Goal: Task Accomplishment & Management: Use online tool/utility

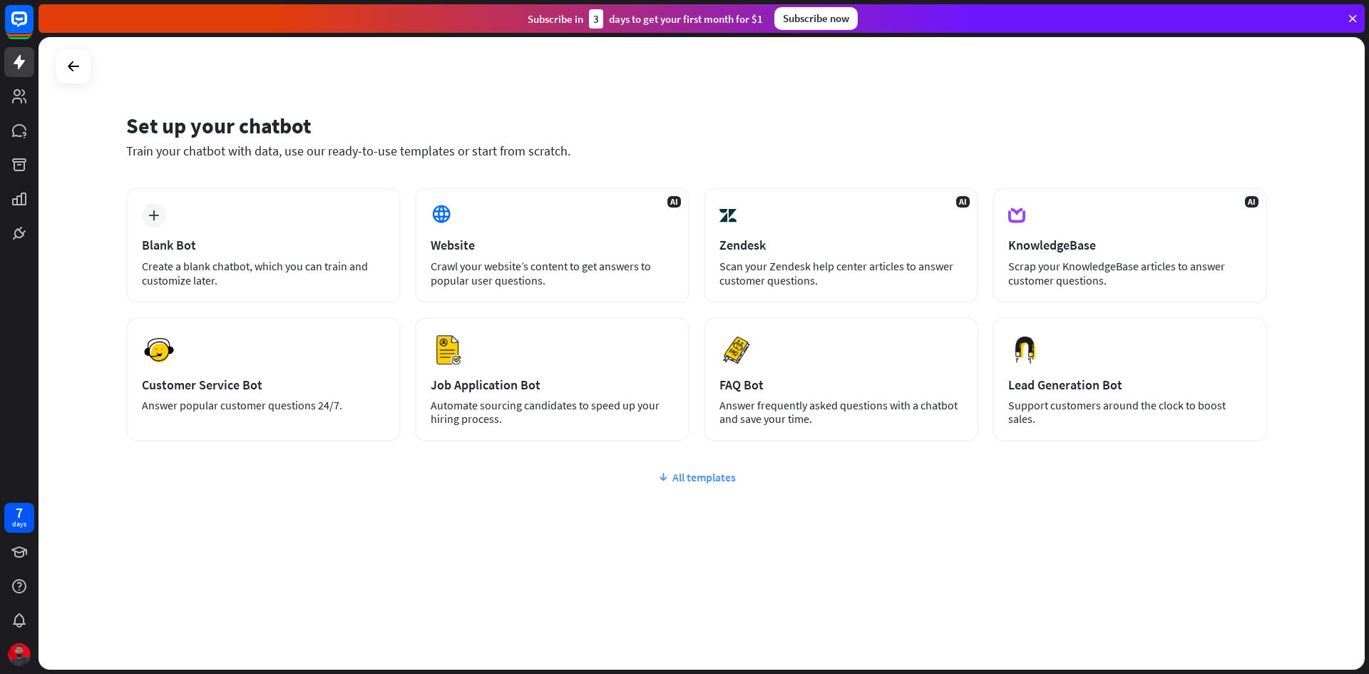
click at [689, 471] on div "All templates" at bounding box center [696, 477] width 1141 height 14
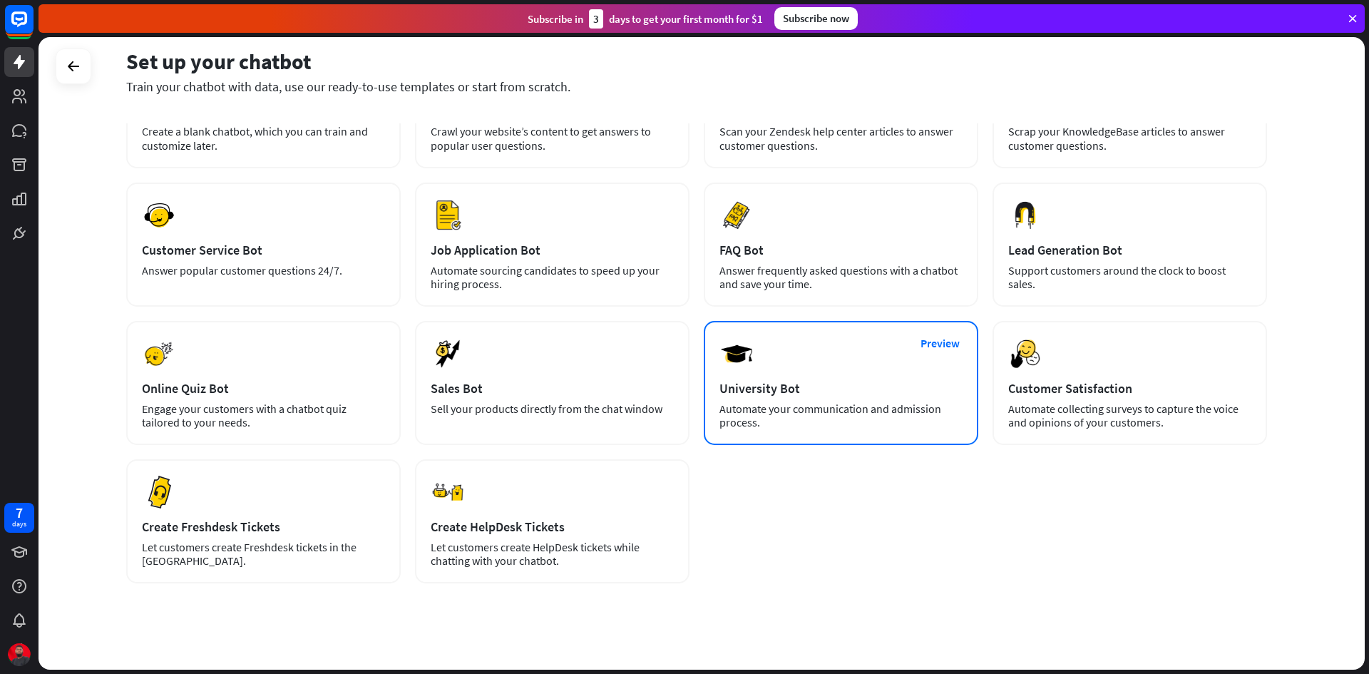
scroll to position [148, 0]
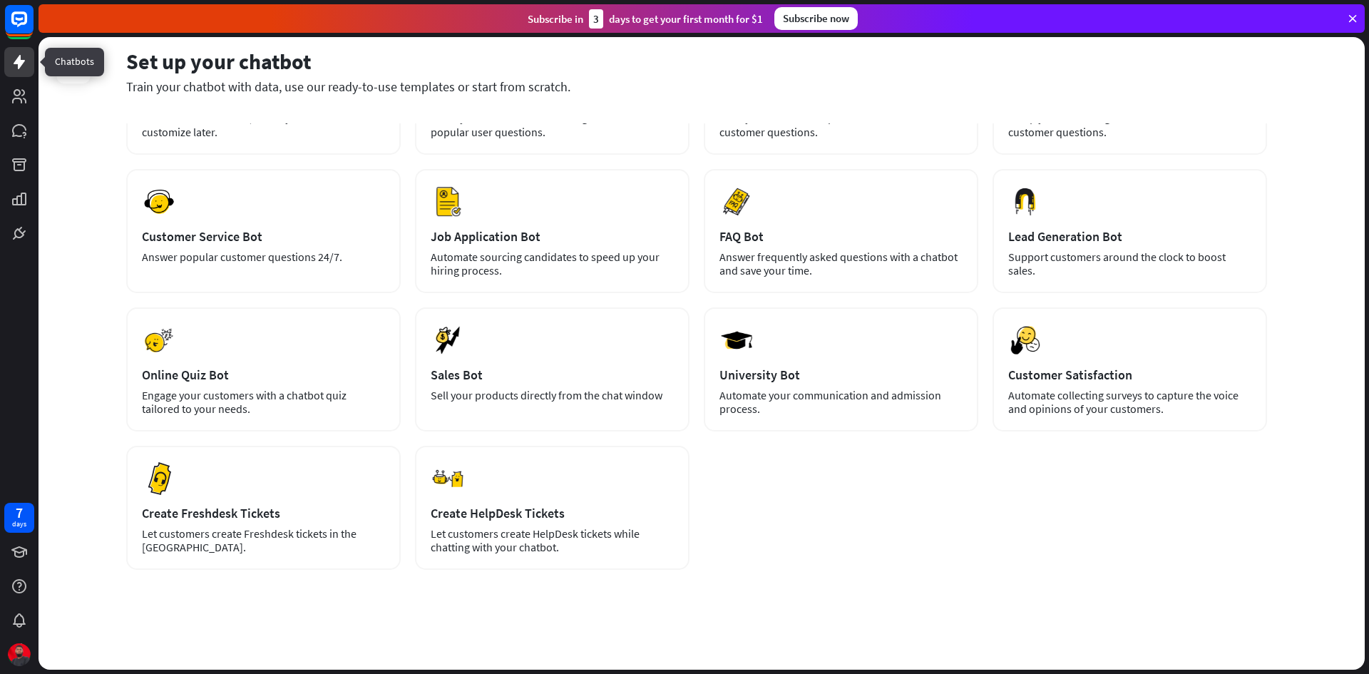
click at [16, 58] on icon at bounding box center [19, 61] width 17 height 17
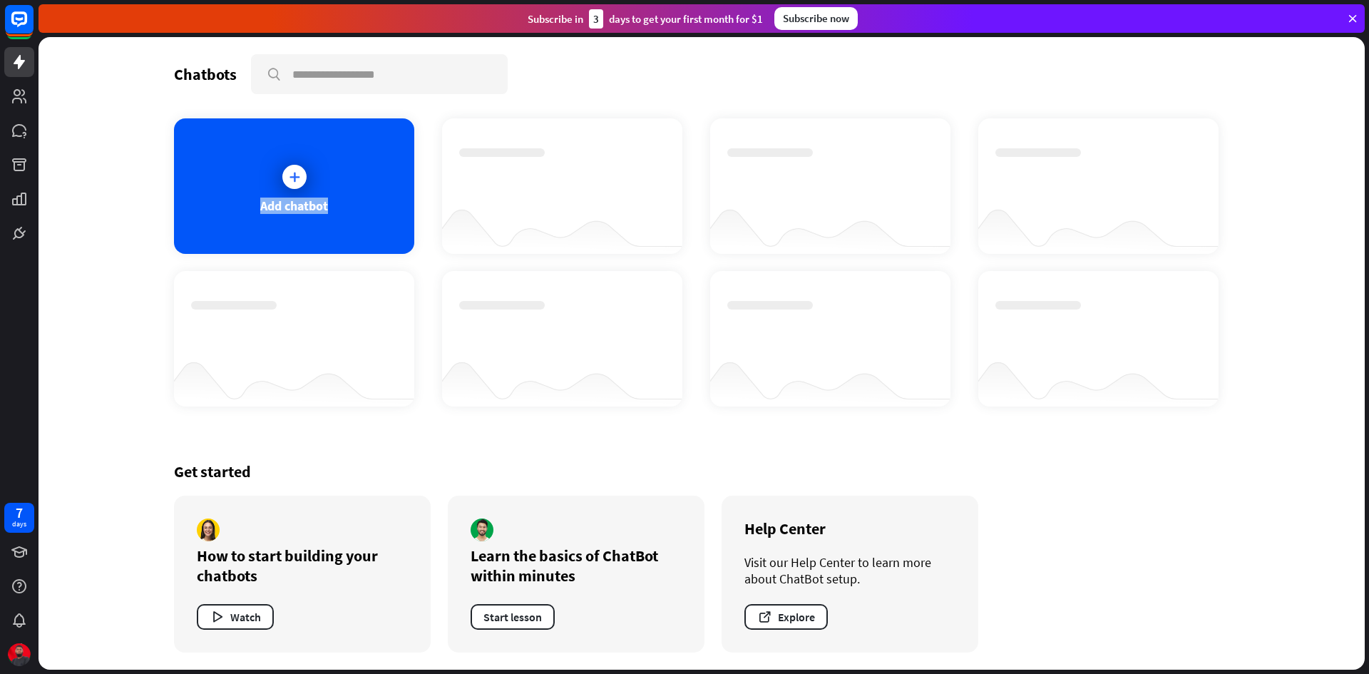
drag, startPoint x: 300, startPoint y: 171, endPoint x: 648, endPoint y: 223, distance: 351.2
click at [648, 223] on div "Add chatbot" at bounding box center [702, 262] width 1056 height 288
click at [262, 170] on div "Add chatbot" at bounding box center [294, 186] width 240 height 136
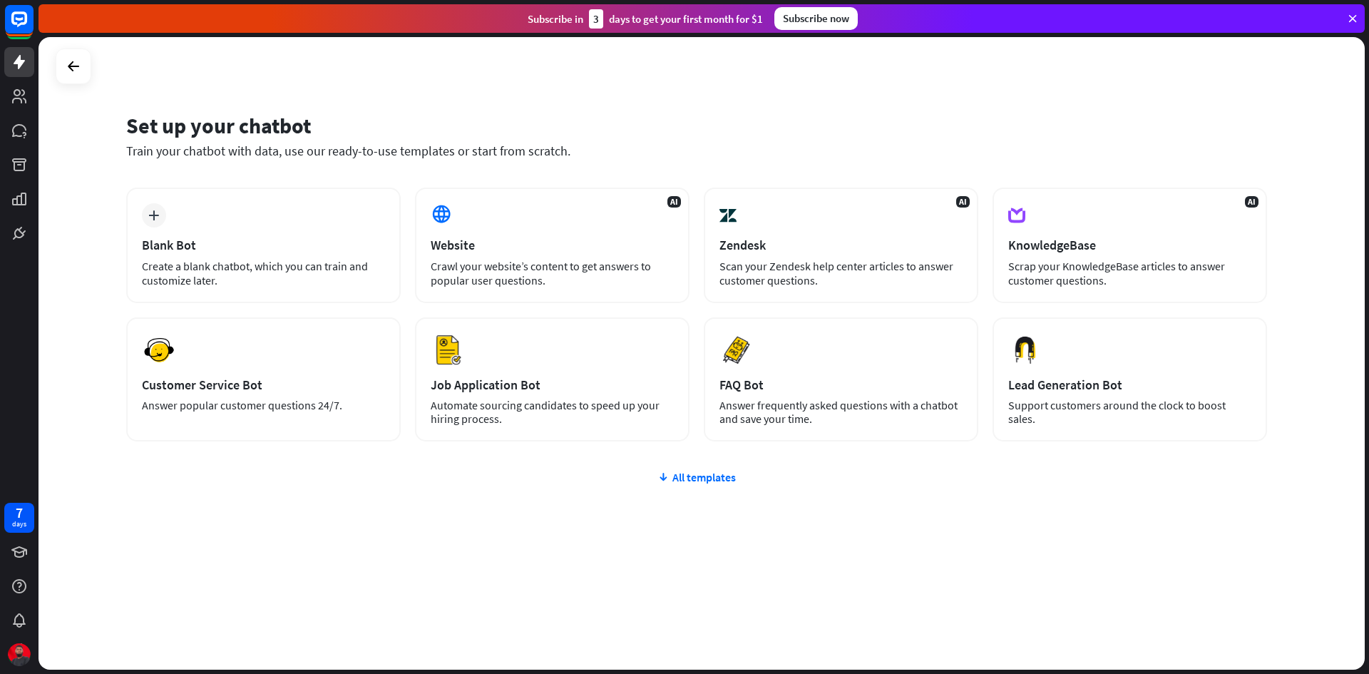
click at [792, 141] on div "Set up your chatbot Train your chatbot with data, use our ready-to-use template…" at bounding box center [696, 135] width 1141 height 47
click at [701, 482] on div "All templates" at bounding box center [696, 477] width 1141 height 14
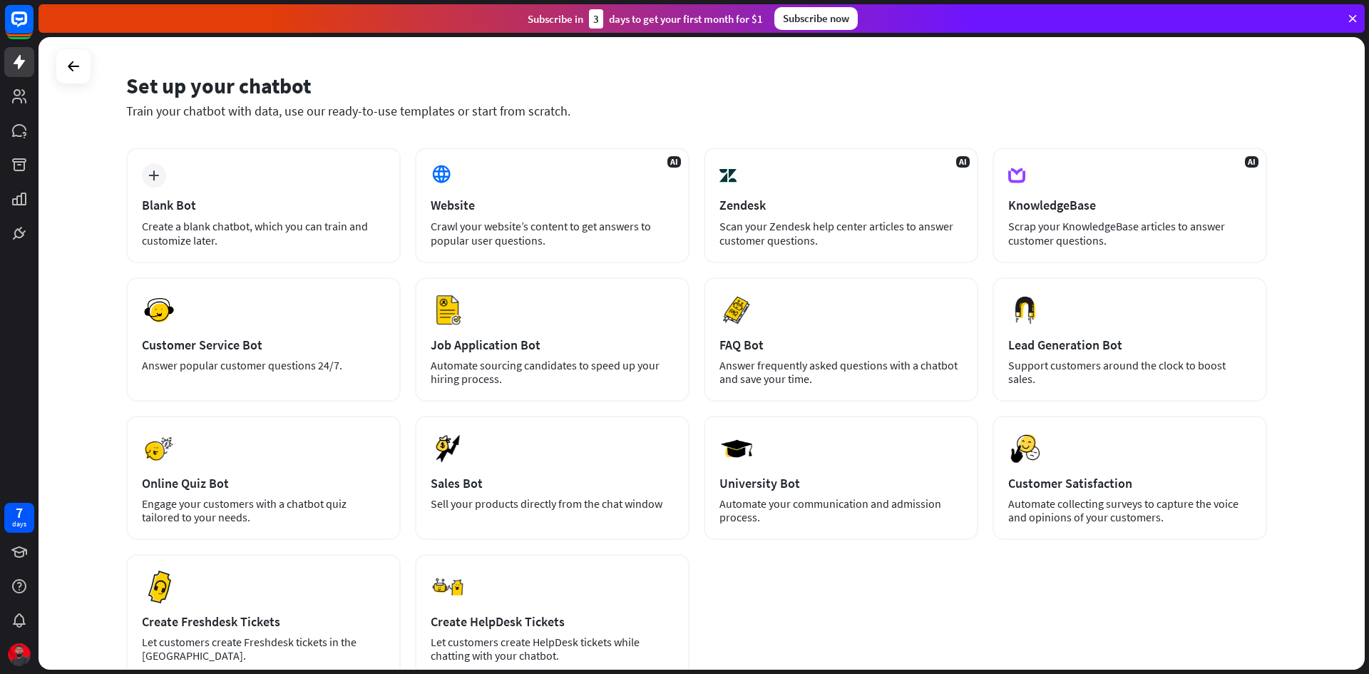
scroll to position [41, 0]
click at [1352, 16] on icon at bounding box center [1352, 18] width 13 height 13
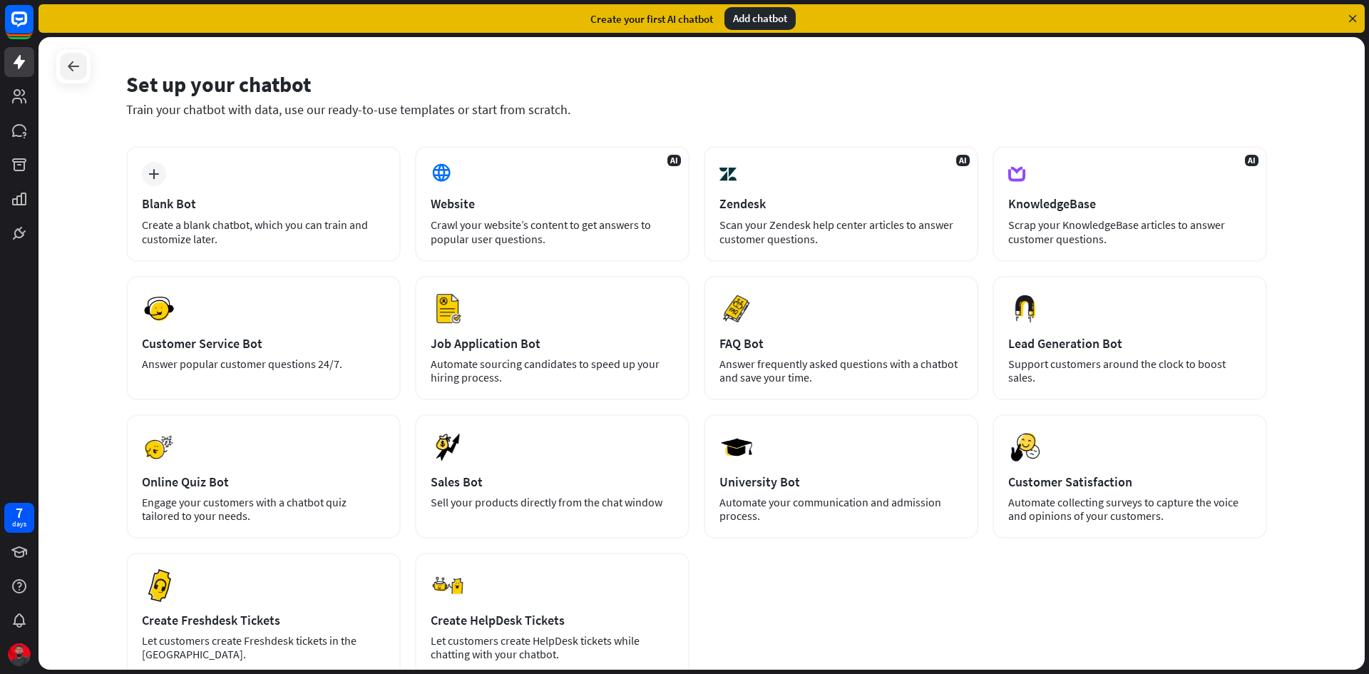
click at [72, 66] on icon at bounding box center [73, 66] width 17 height 17
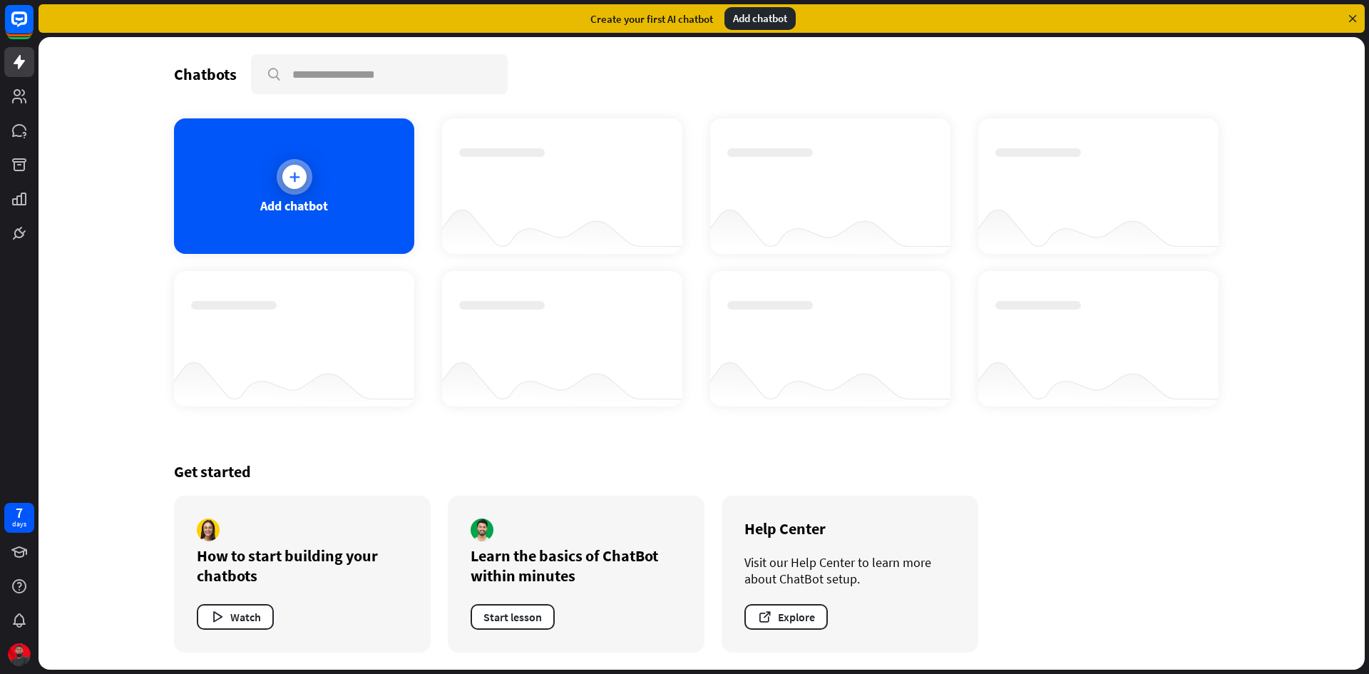
click at [300, 187] on div at bounding box center [294, 177] width 24 height 24
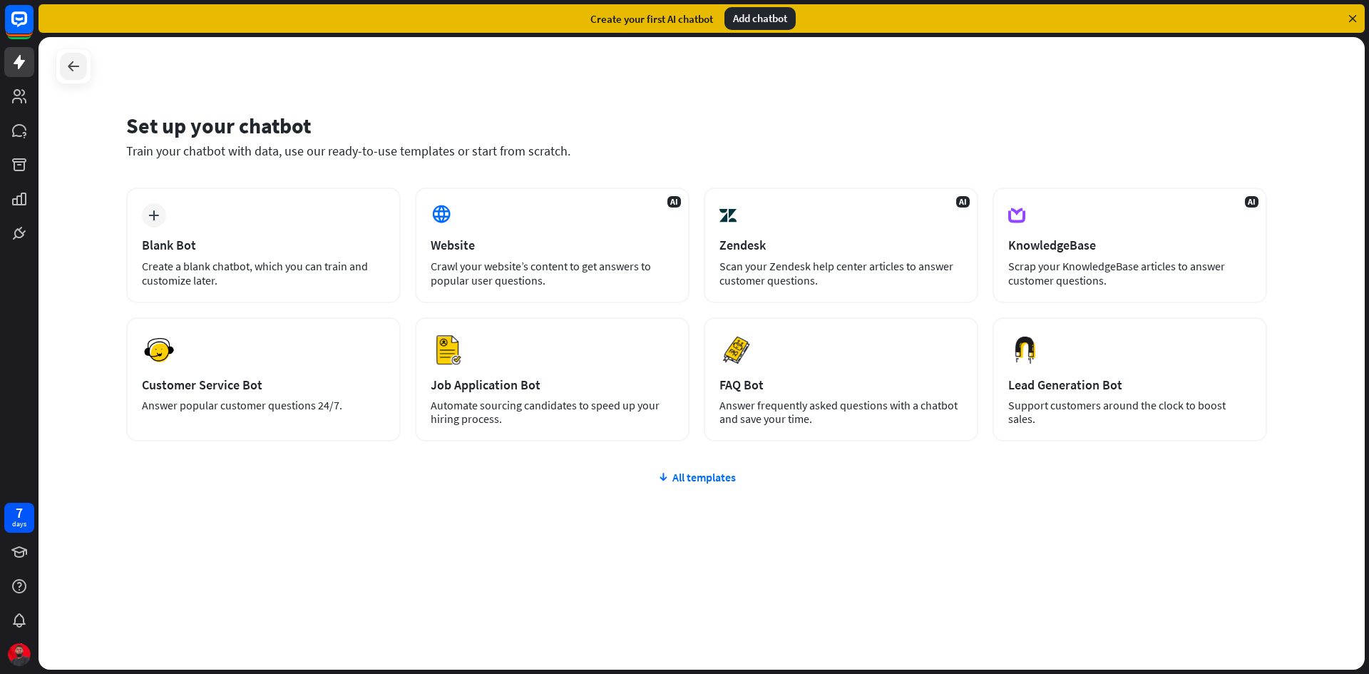
click at [83, 66] on div at bounding box center [73, 66] width 27 height 27
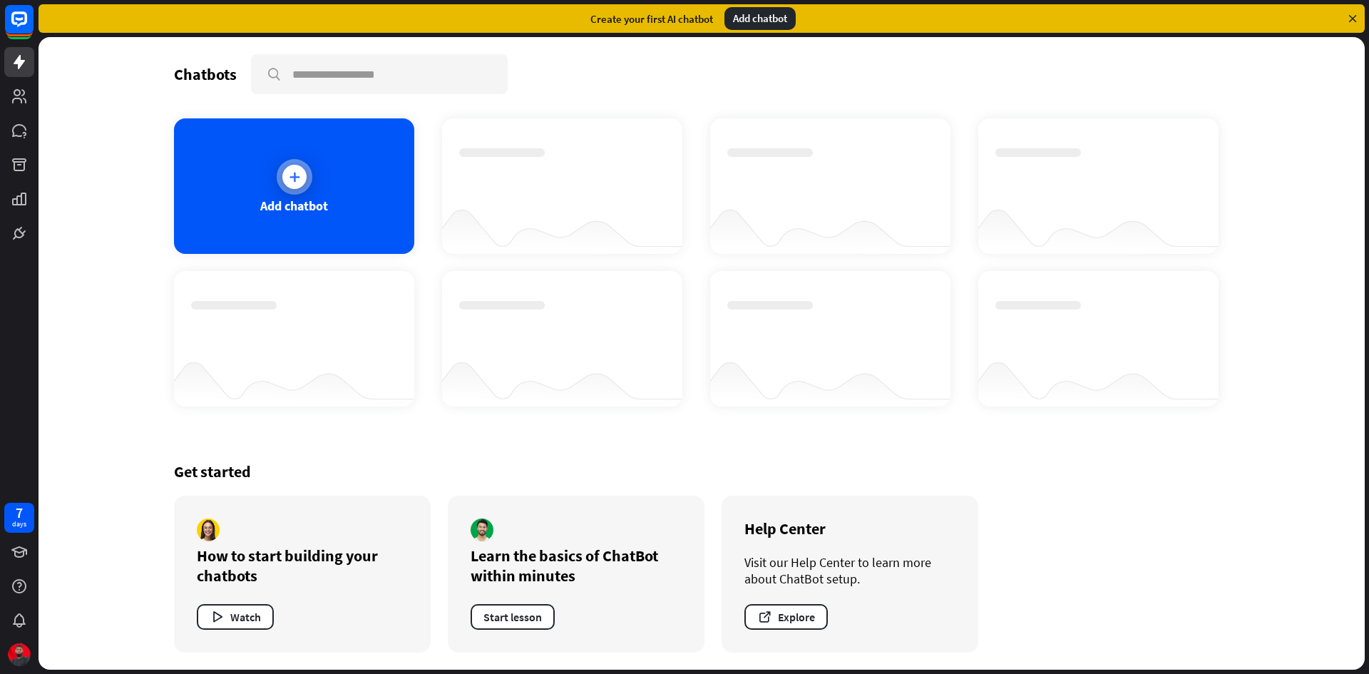
click at [292, 168] on div at bounding box center [294, 177] width 24 height 24
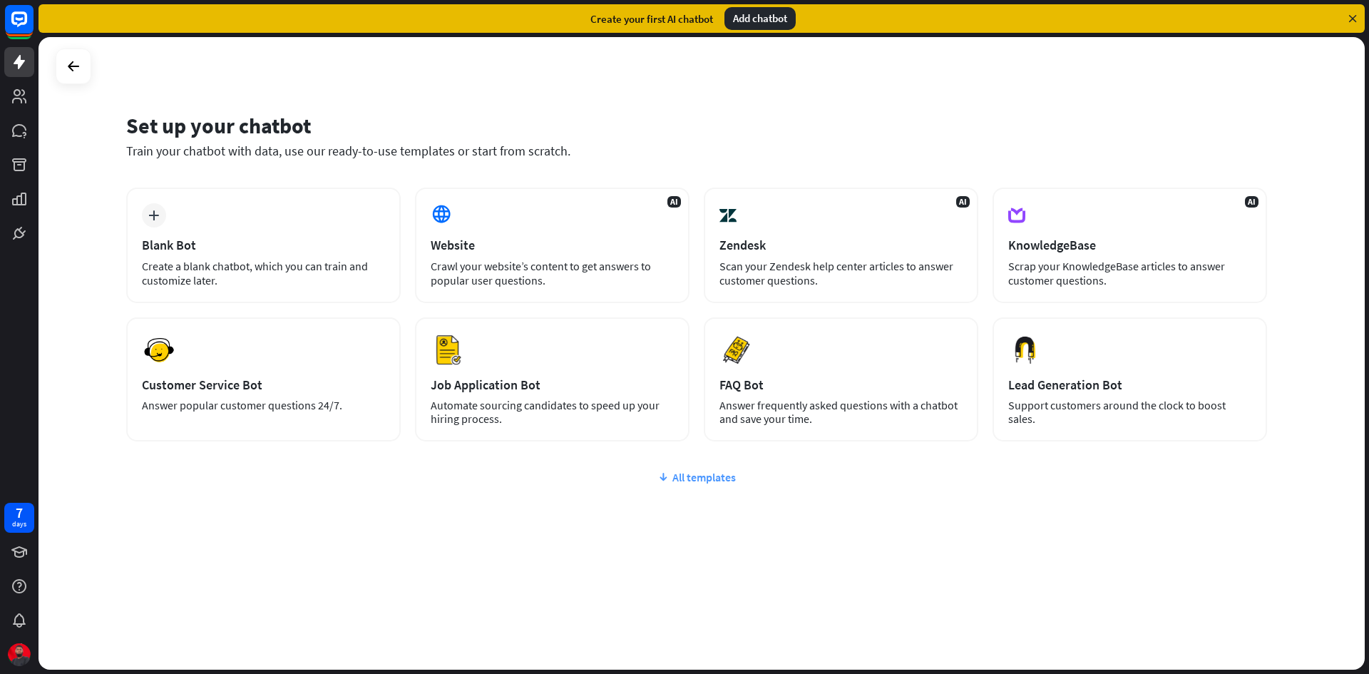
click at [700, 474] on div "All templates" at bounding box center [696, 477] width 1141 height 14
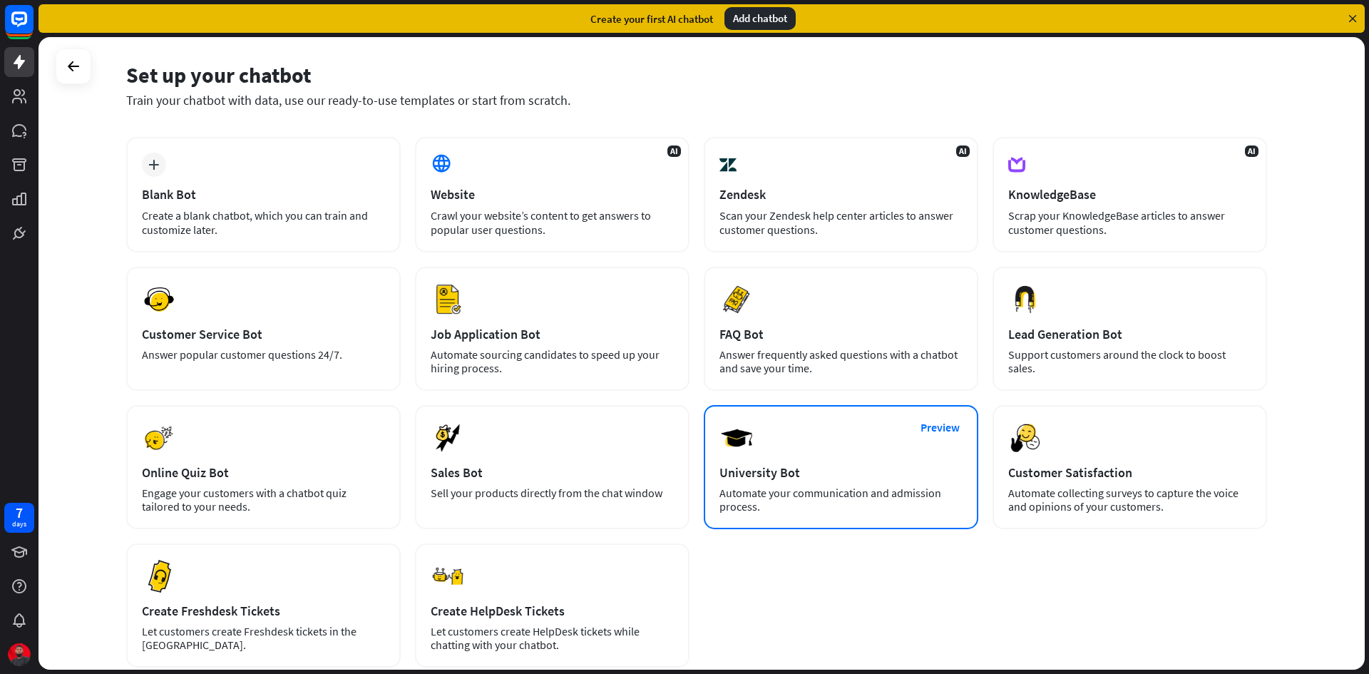
scroll to position [148, 0]
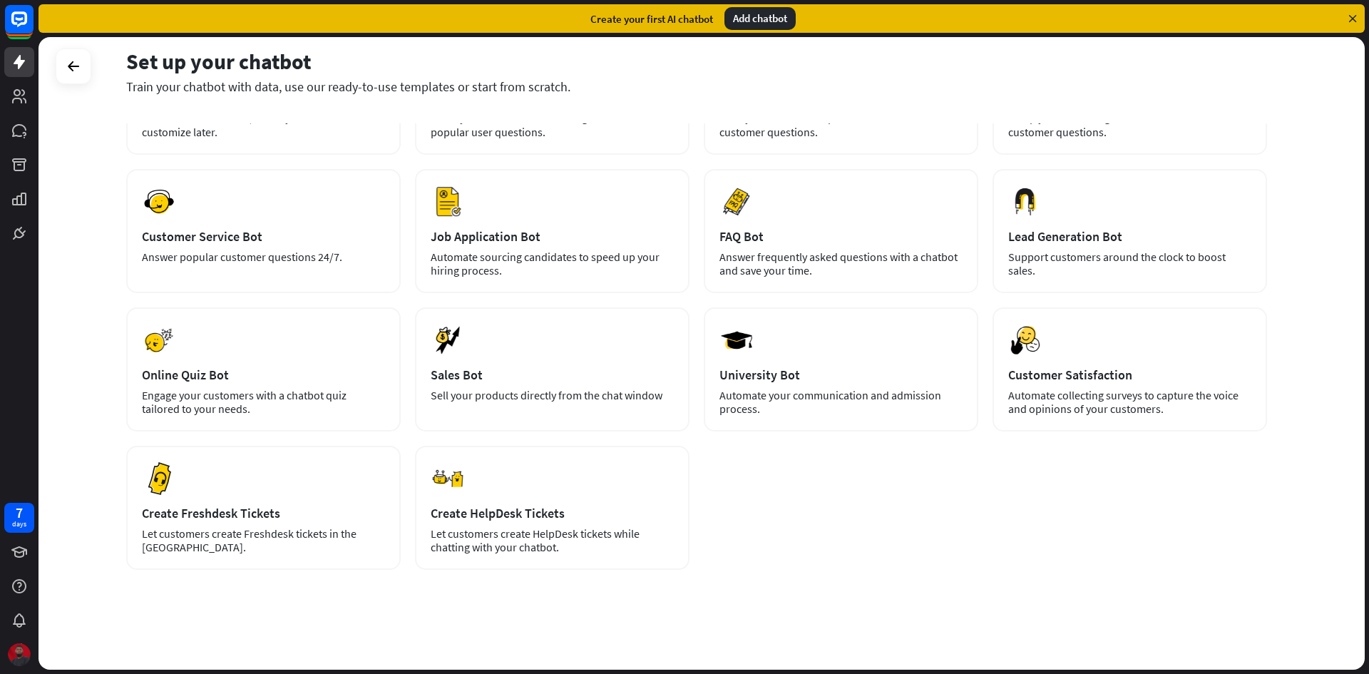
click at [24, 649] on img at bounding box center [19, 654] width 23 height 23
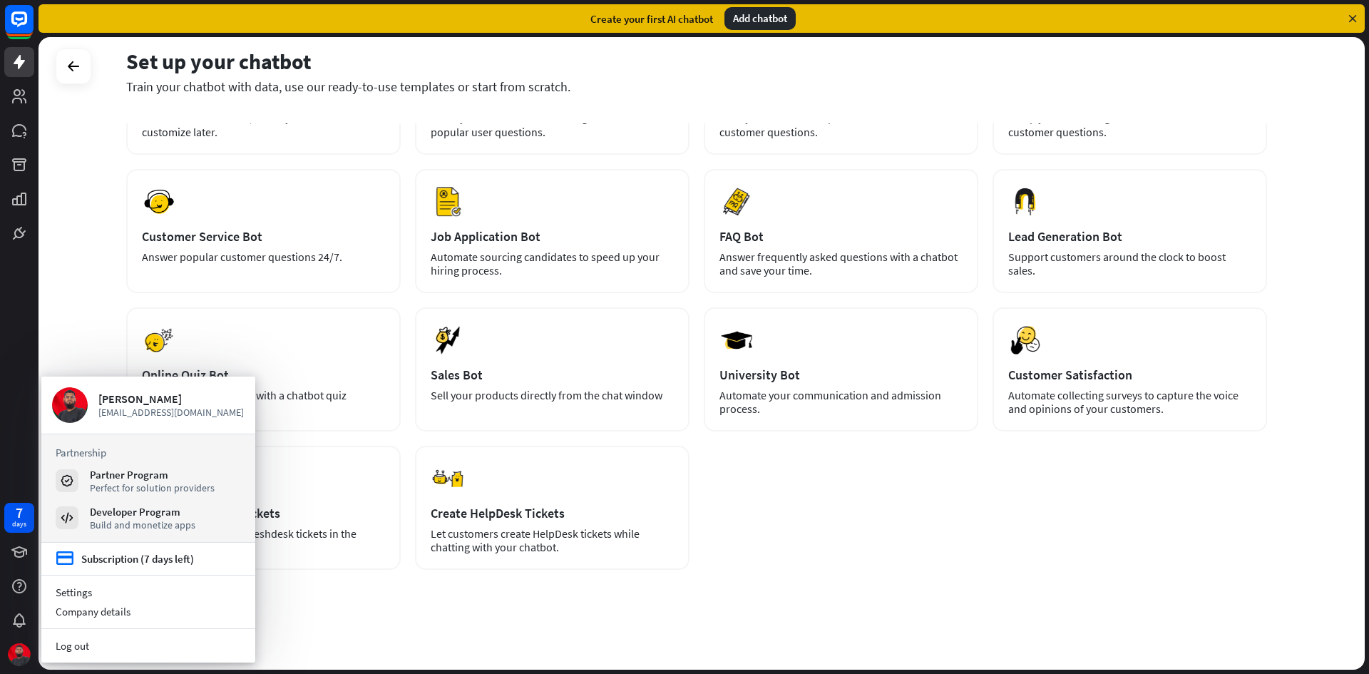
click at [334, 611] on div "plus Blank Bot Create a blank chatbot, which you can train and customize later.…" at bounding box center [696, 354] width 1141 height 630
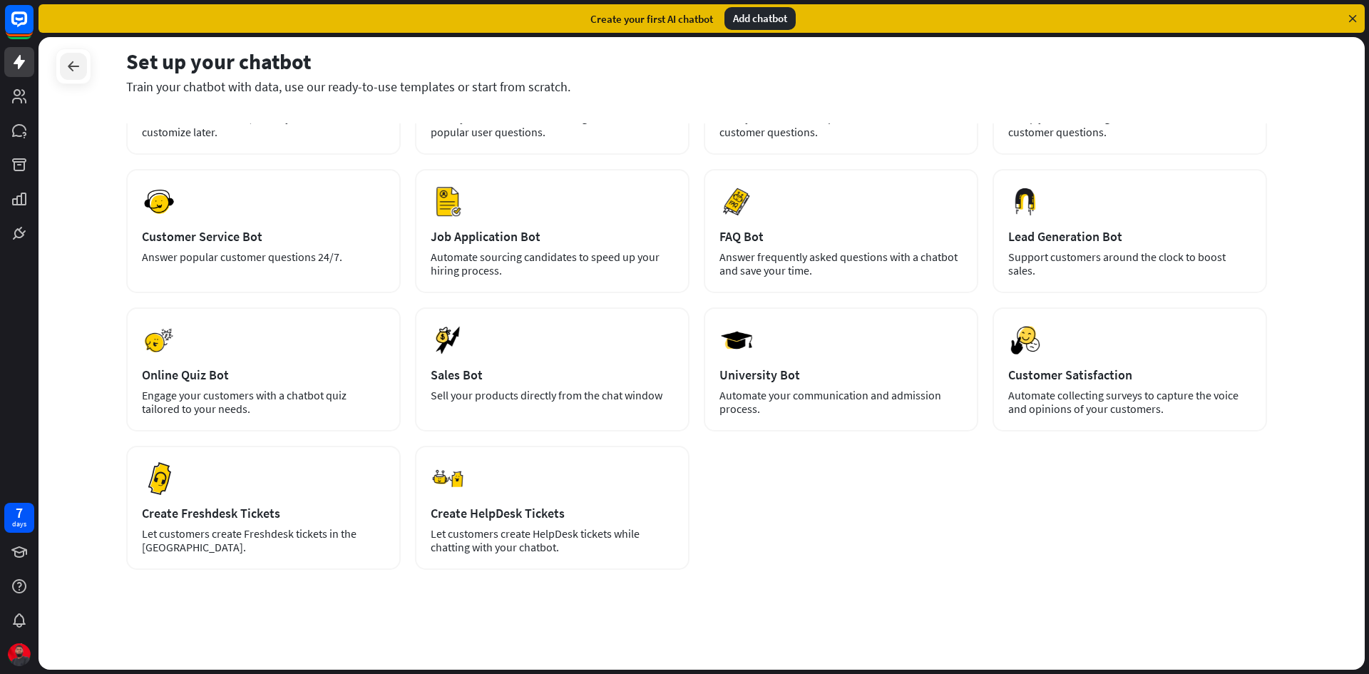
click at [71, 63] on icon at bounding box center [73, 66] width 17 height 17
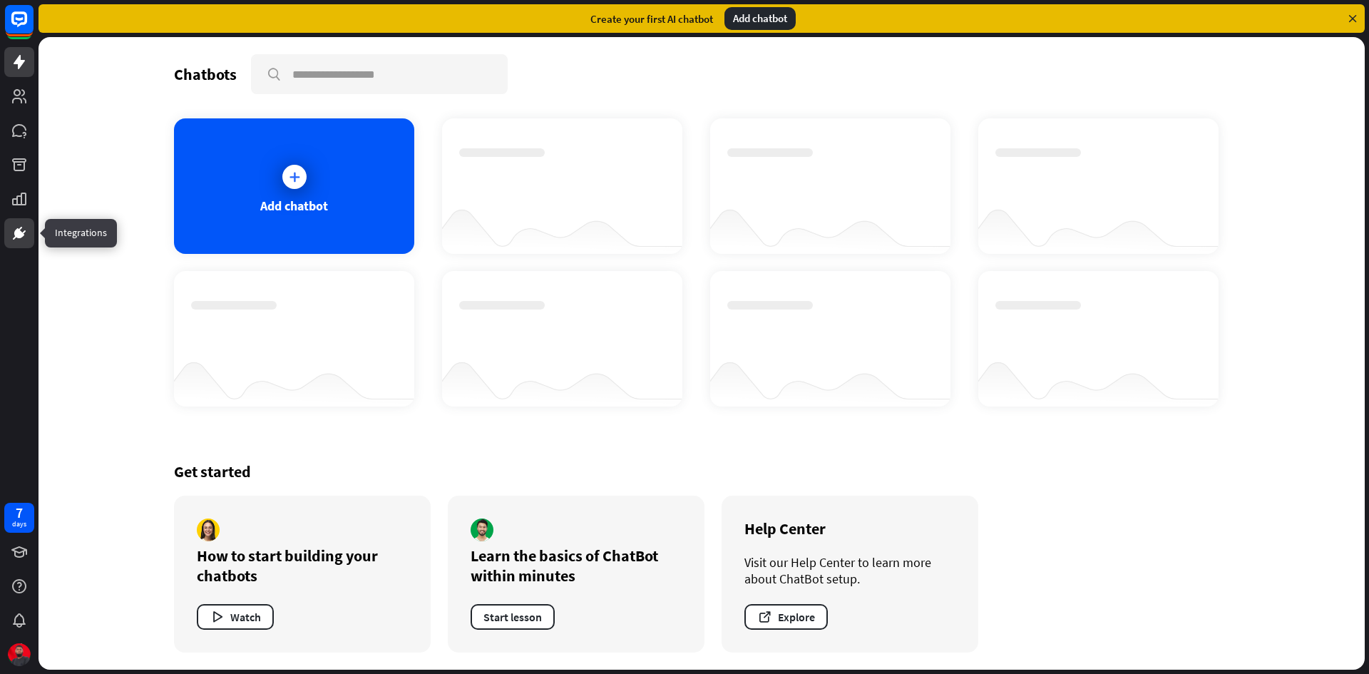
click at [19, 233] on icon at bounding box center [19, 233] width 9 height 9
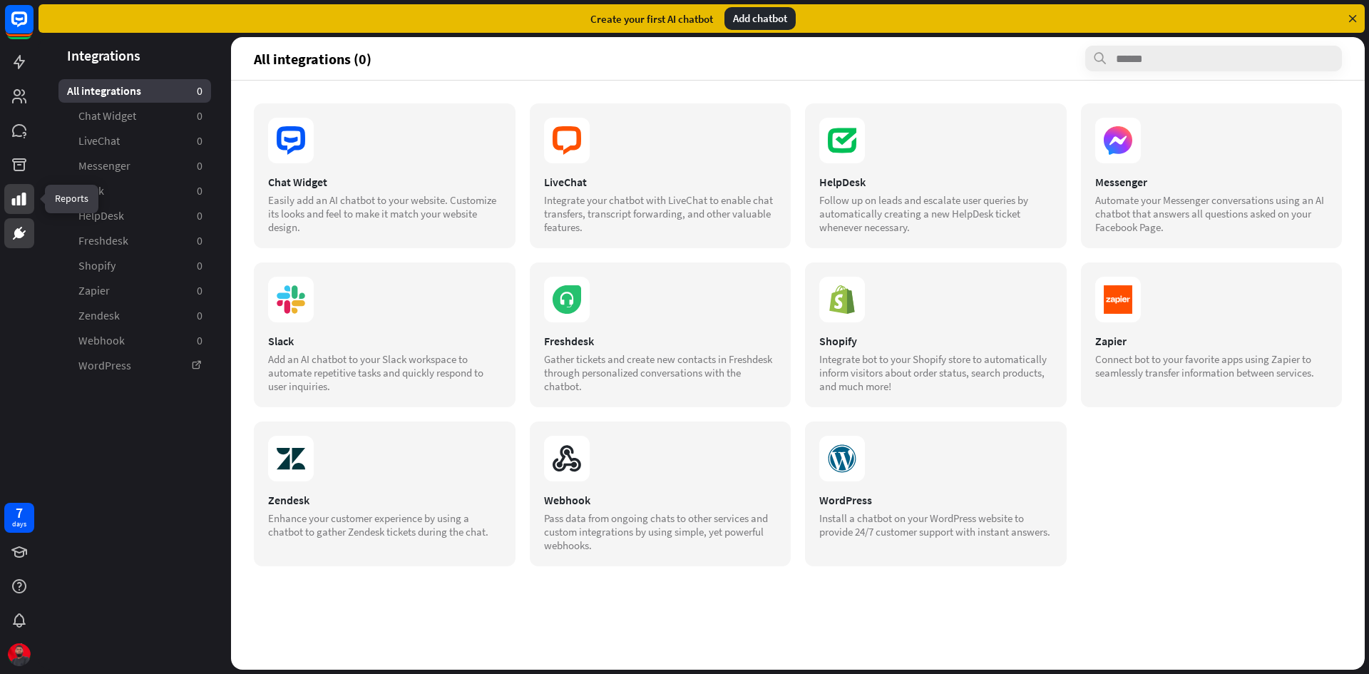
click at [15, 205] on icon at bounding box center [19, 199] width 14 height 13
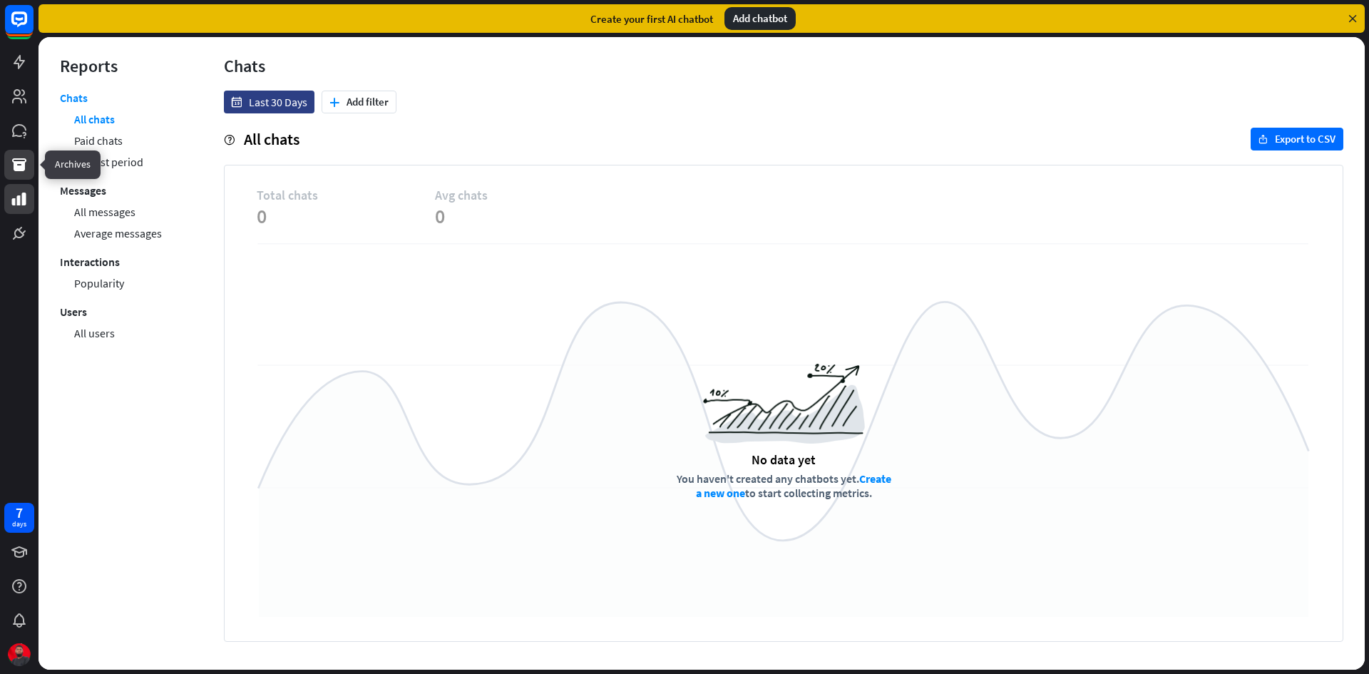
click at [23, 164] on icon at bounding box center [19, 164] width 14 height 13
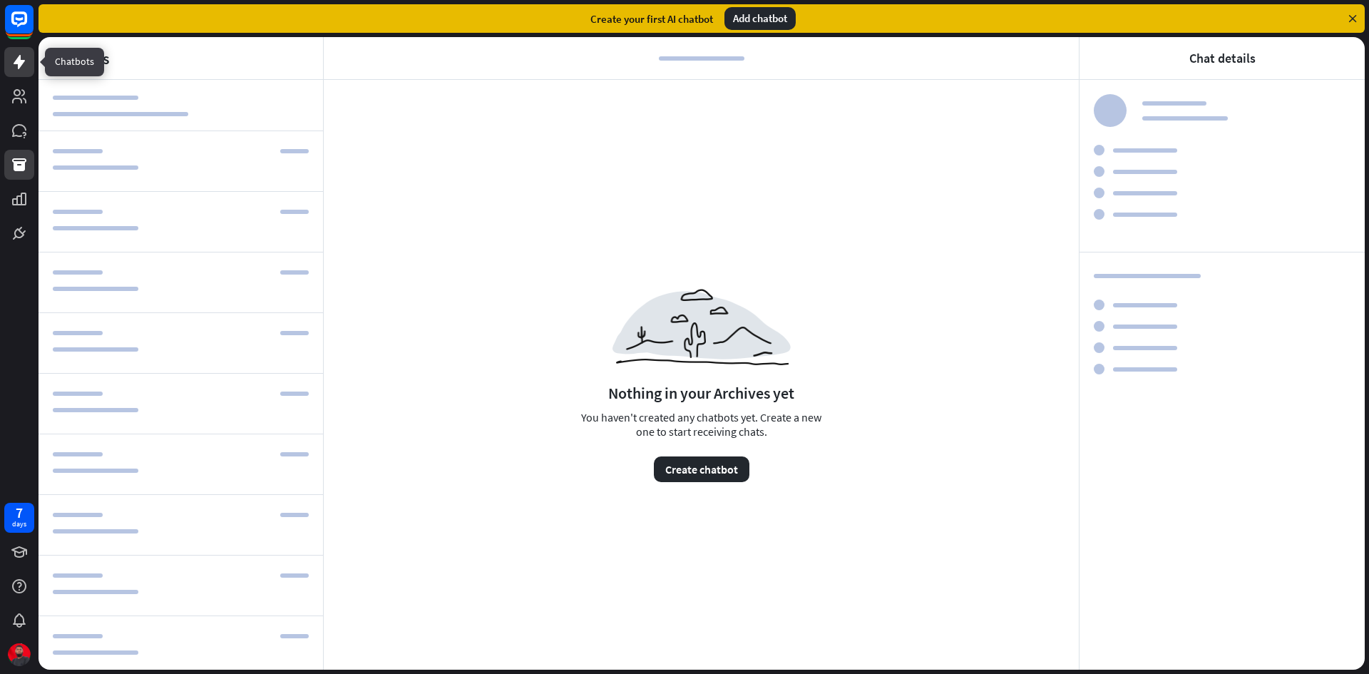
click at [13, 61] on icon at bounding box center [19, 61] width 17 height 17
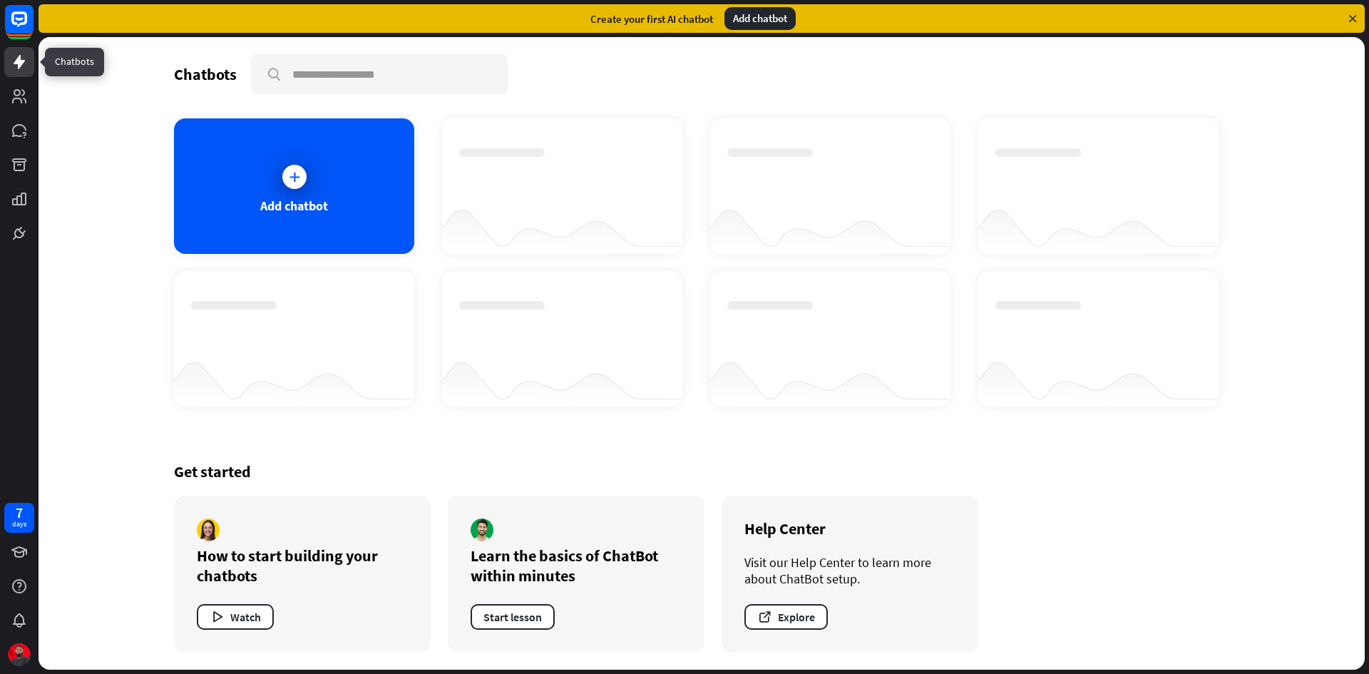
click at [24, 61] on icon at bounding box center [19, 62] width 11 height 14
click at [24, 661] on img at bounding box center [19, 654] width 23 height 23
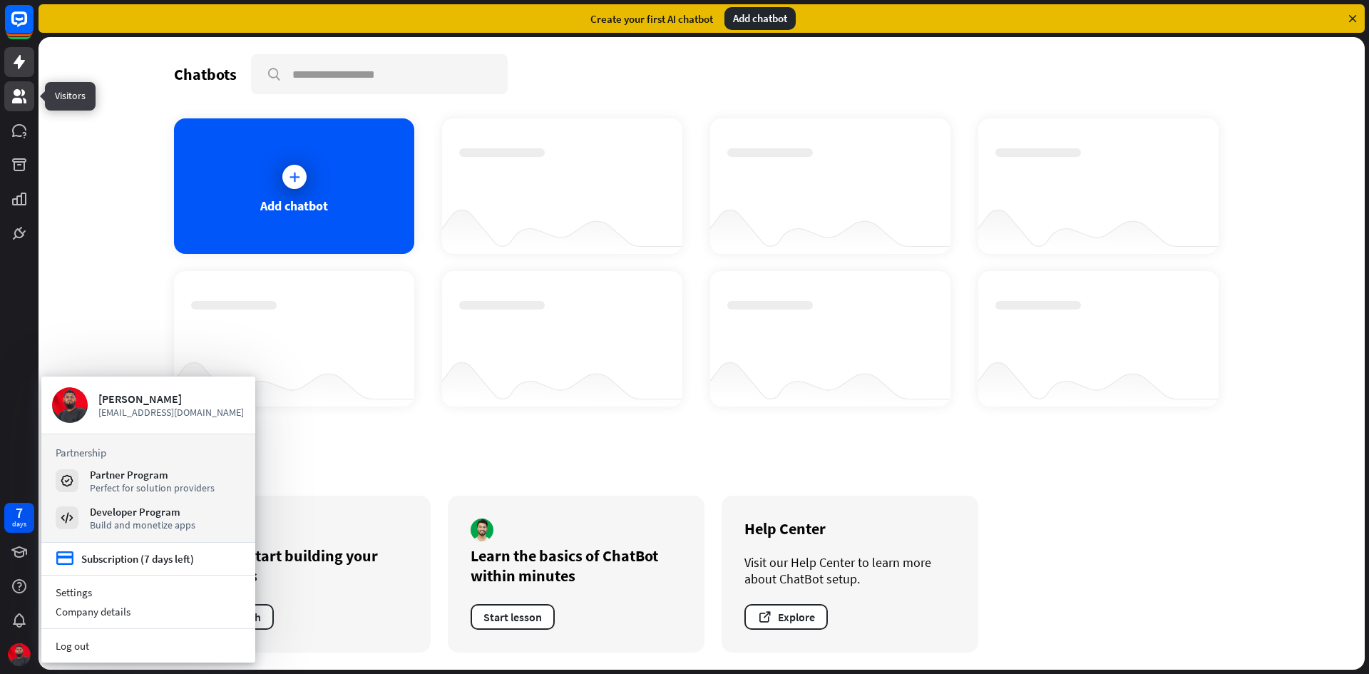
click at [19, 88] on icon at bounding box center [19, 96] width 17 height 17
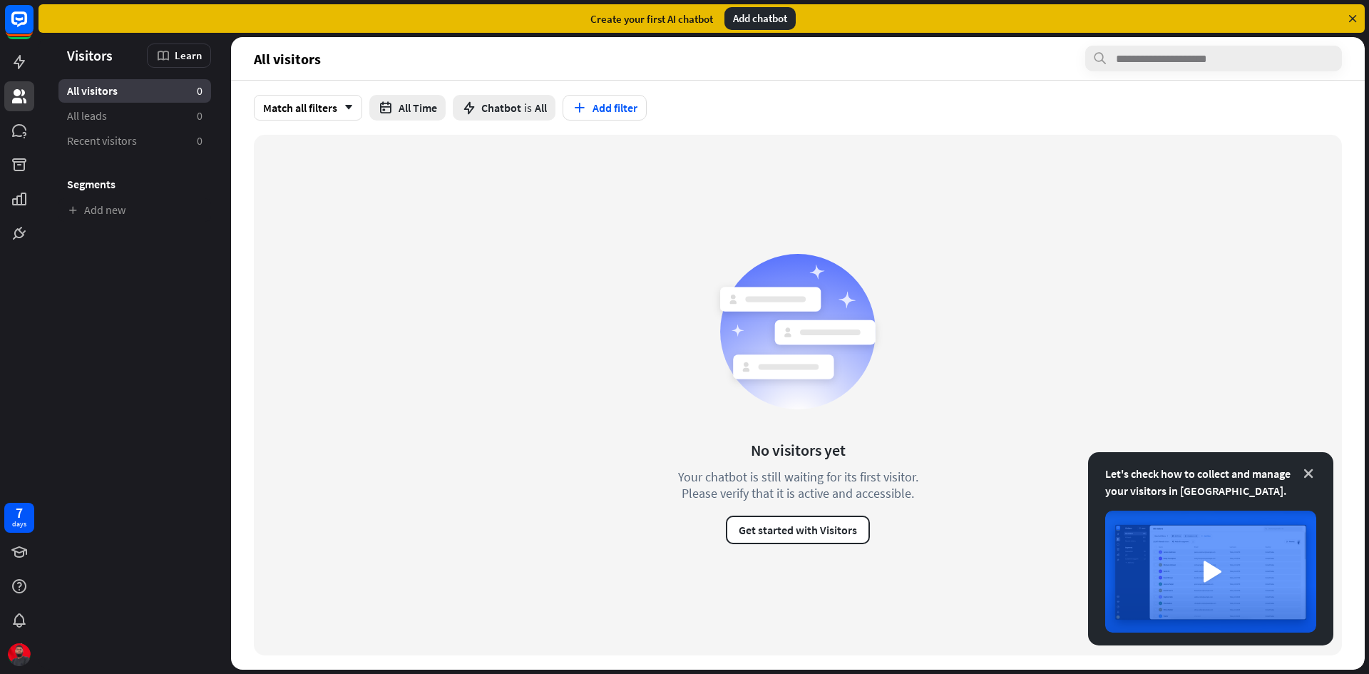
click at [1309, 471] on icon at bounding box center [1309, 473] width 14 height 14
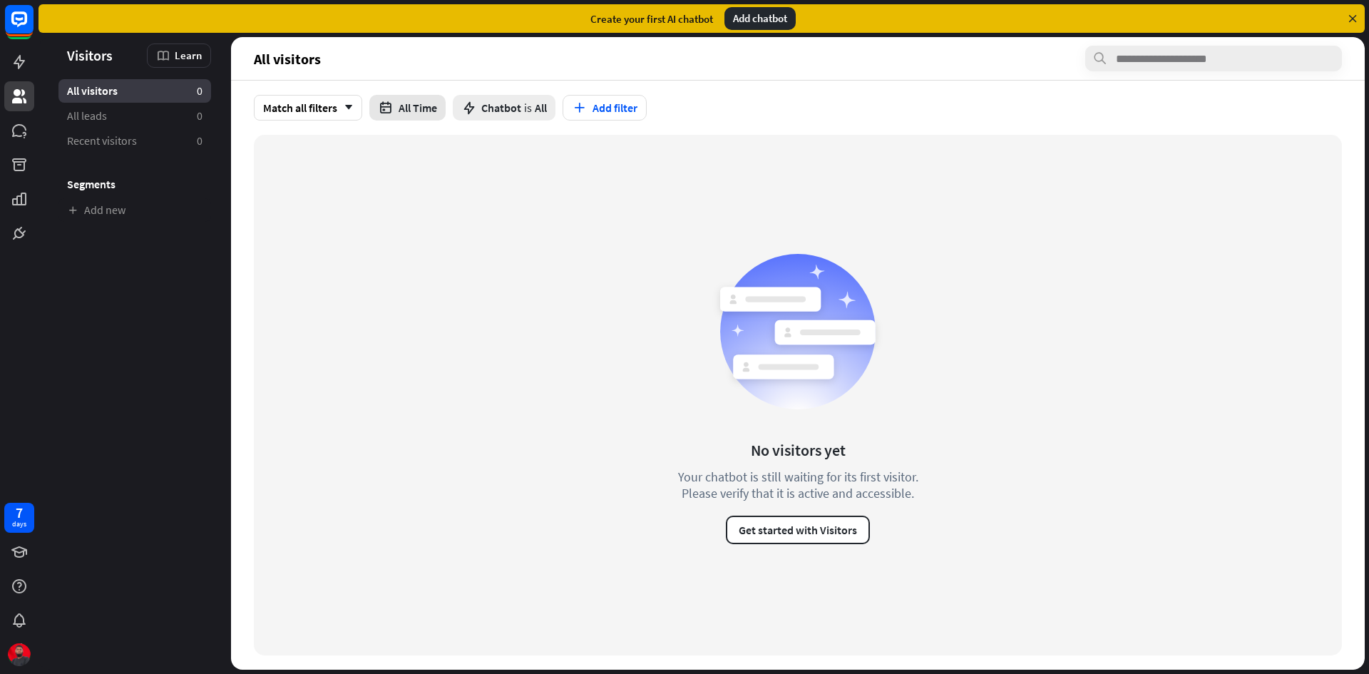
click at [407, 109] on button "All Time" at bounding box center [407, 108] width 76 height 26
click at [529, 106] on span "is" at bounding box center [528, 108] width 8 height 14
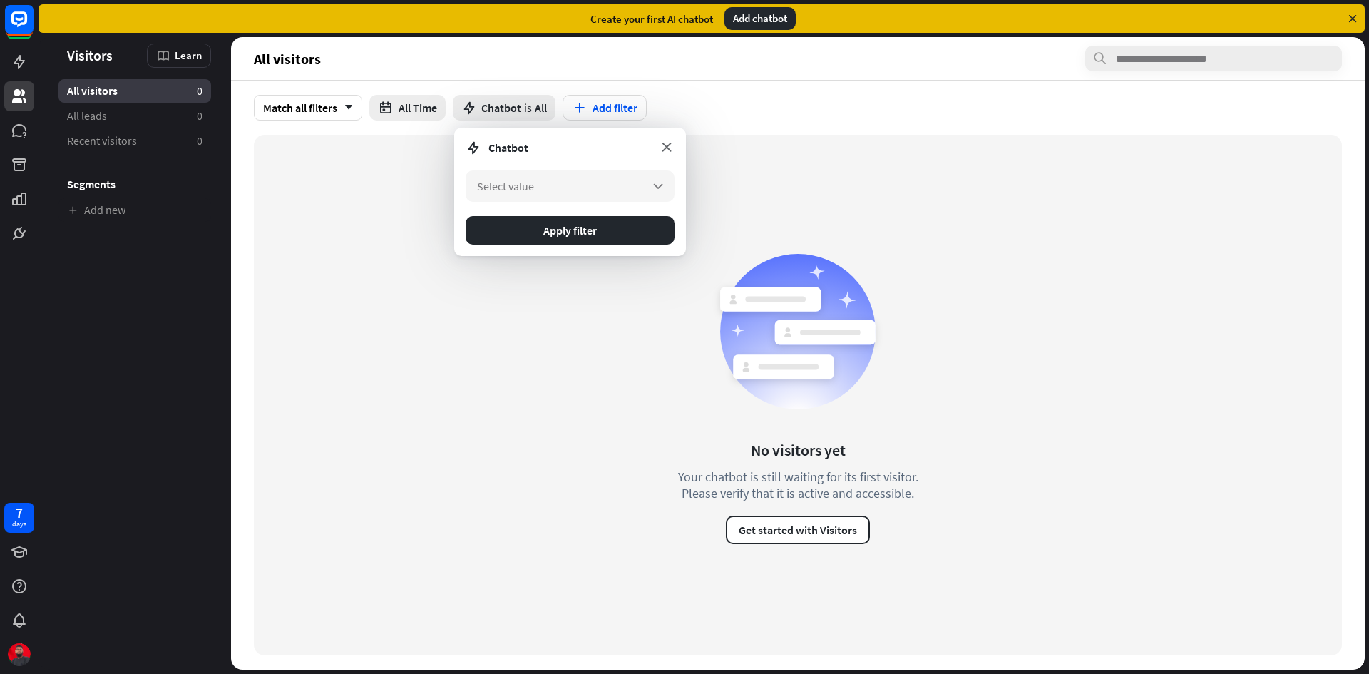
click at [671, 146] on icon at bounding box center [667, 147] width 16 height 16
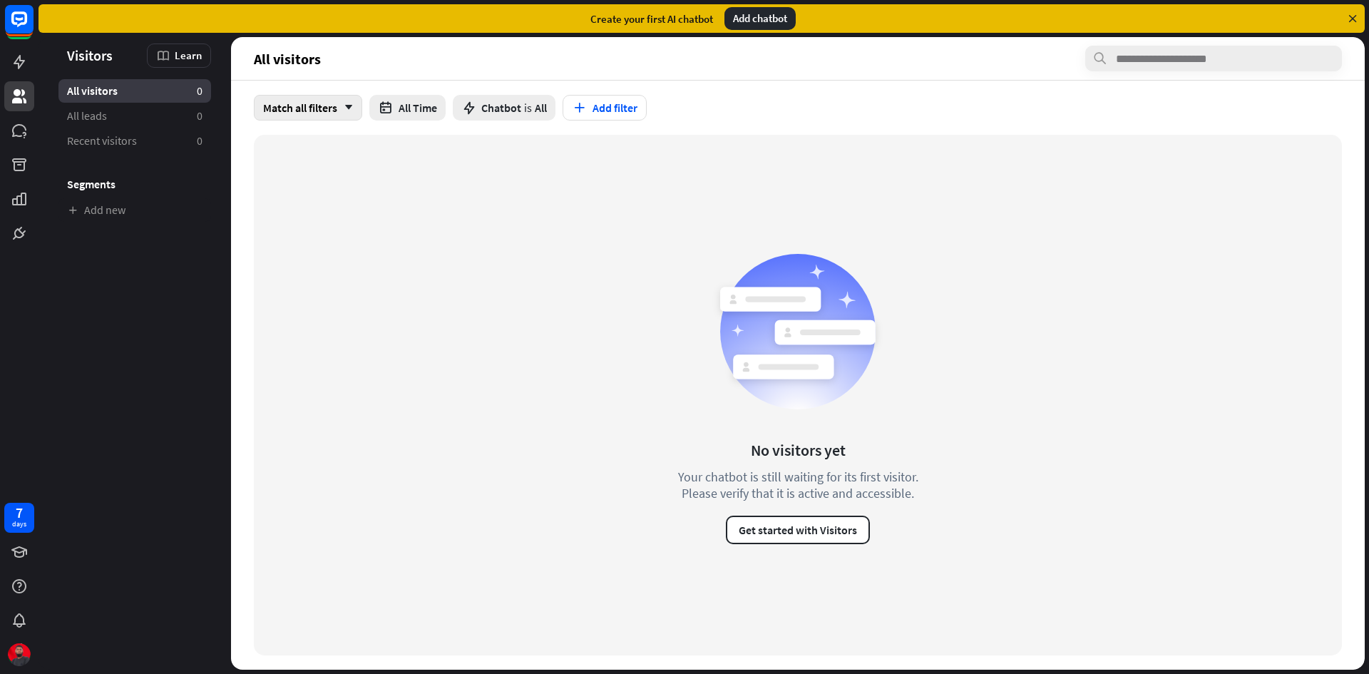
click at [322, 106] on div "Match all filters arrow_down" at bounding box center [308, 108] width 108 height 26
click at [399, 108] on button "All Time" at bounding box center [407, 108] width 76 height 26
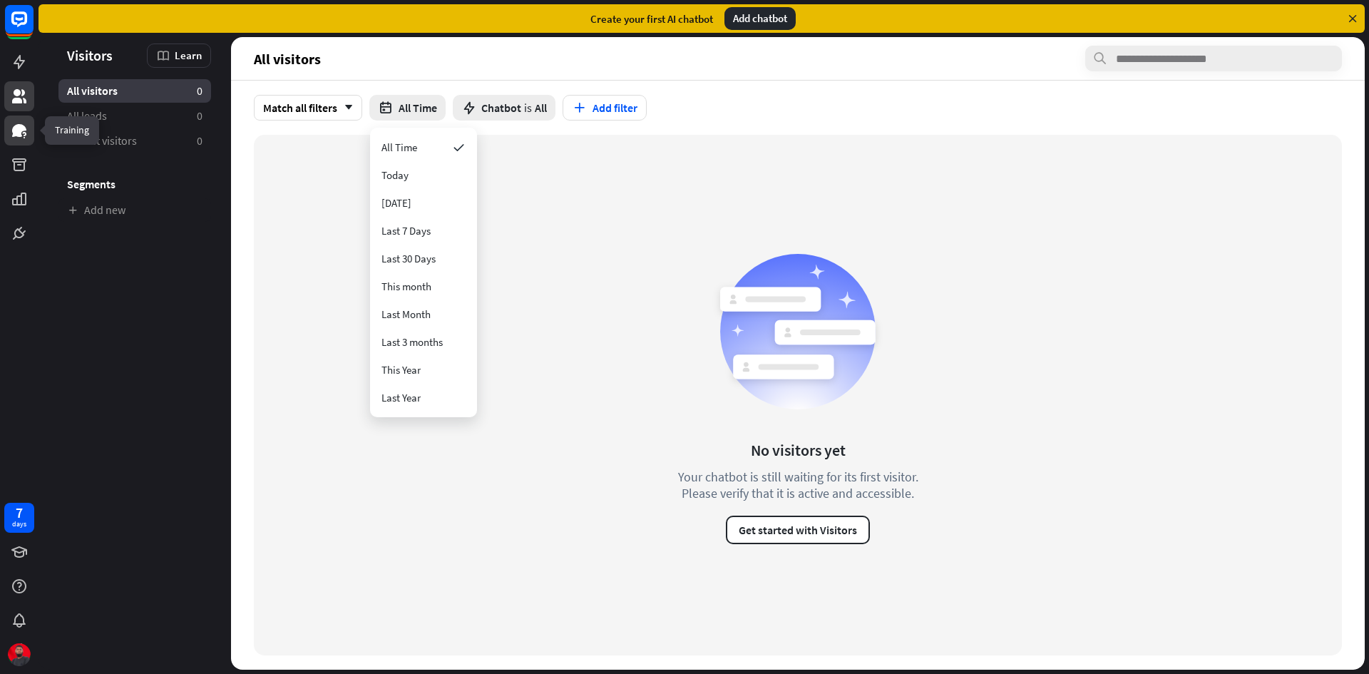
click at [19, 123] on icon at bounding box center [19, 130] width 17 height 17
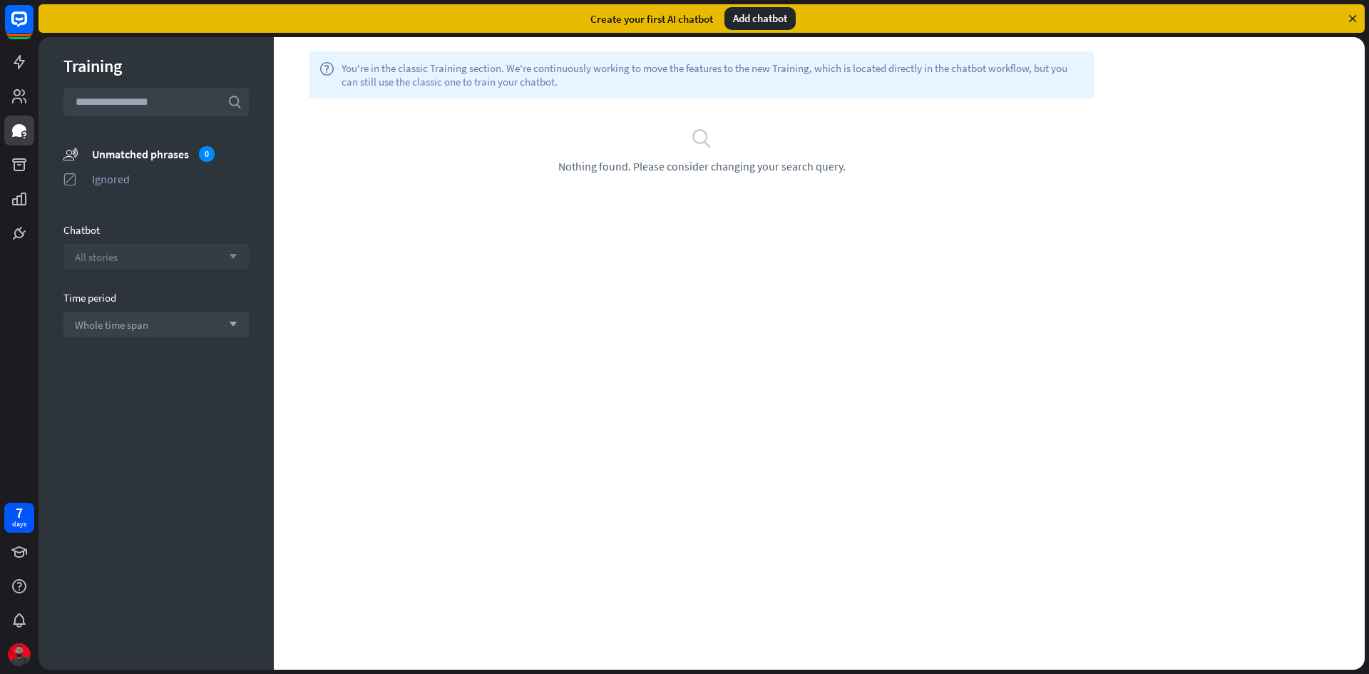
click at [117, 258] on span "All stories" at bounding box center [96, 257] width 43 height 14
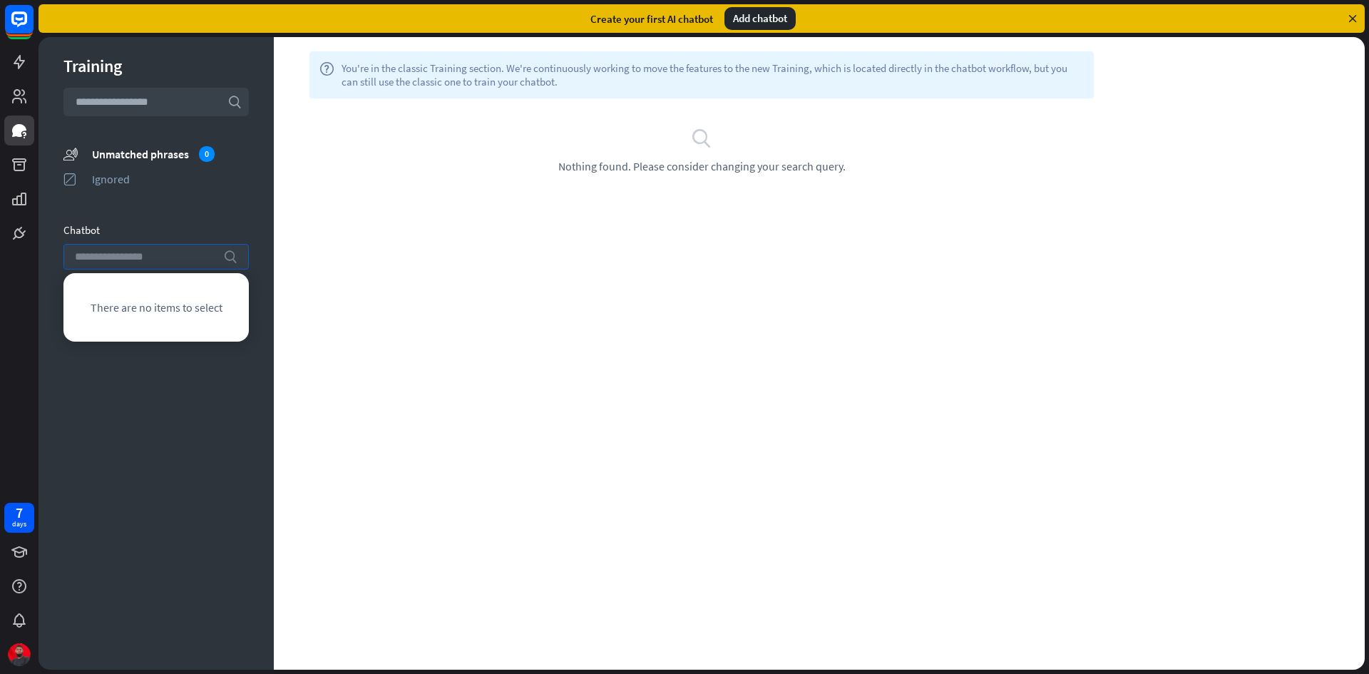
click at [215, 456] on div "Training search unmatched_phrases Unmatched phrases 0 ignored Ignored Chatbot s…" at bounding box center [156, 353] width 235 height 633
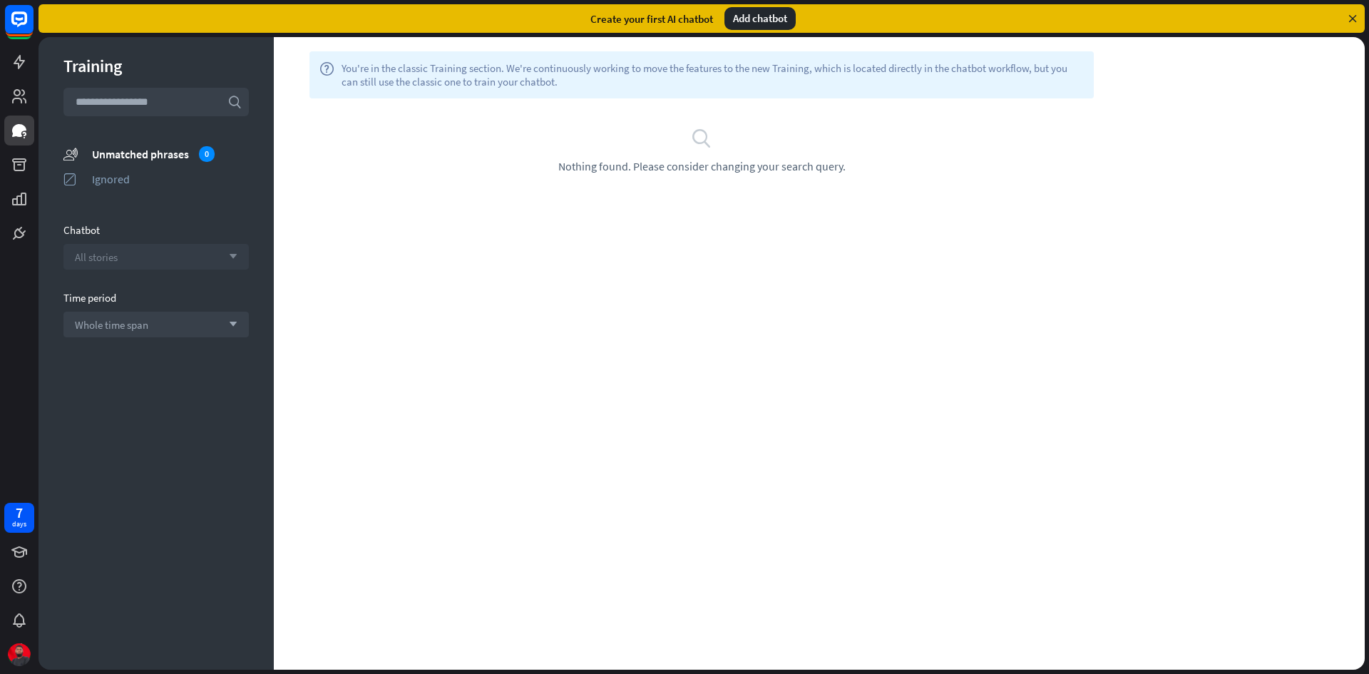
click at [169, 305] on section "Time period Whole time span arrow_down" at bounding box center [155, 314] width 185 height 46
click at [167, 327] on div "Whole time span arrow_down" at bounding box center [155, 325] width 185 height 26
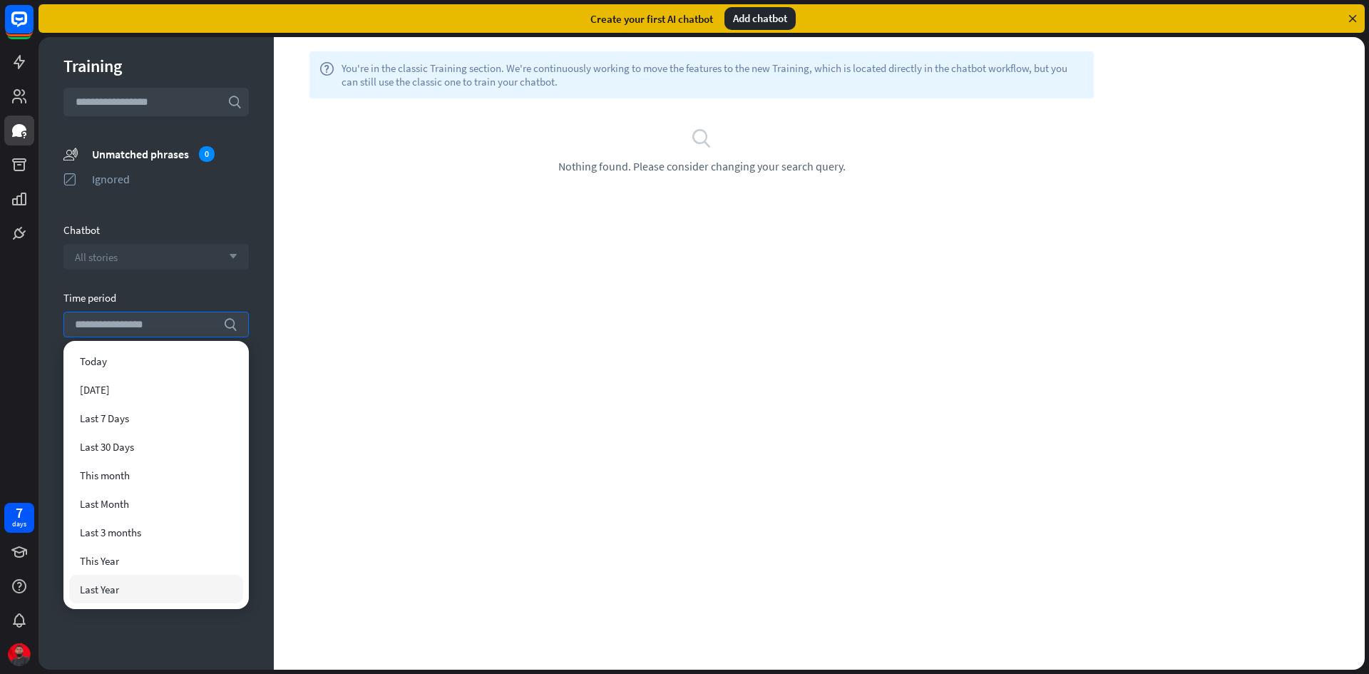
click at [168, 631] on div "Training search unmatched_phrases Unmatched phrases 0 ignored Ignored Chatbot A…" at bounding box center [156, 353] width 235 height 633
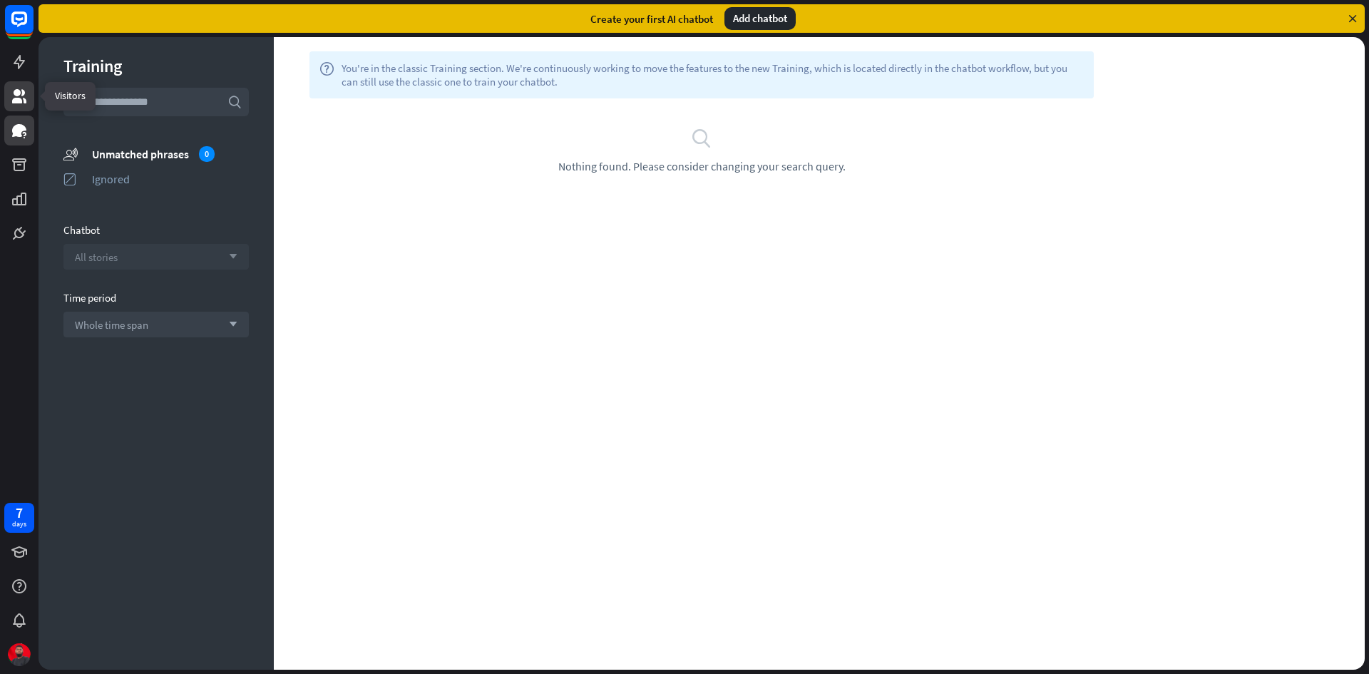
click at [15, 98] on icon at bounding box center [19, 96] width 17 height 17
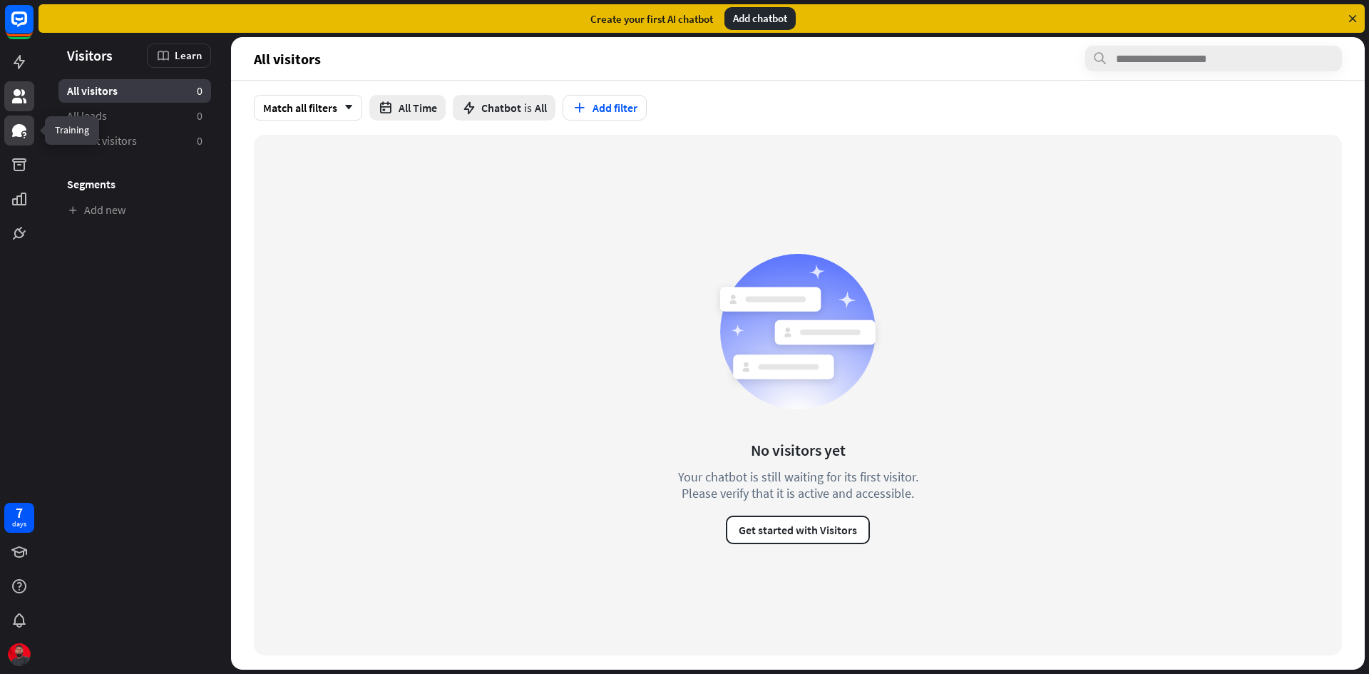
click at [24, 132] on icon at bounding box center [19, 130] width 17 height 17
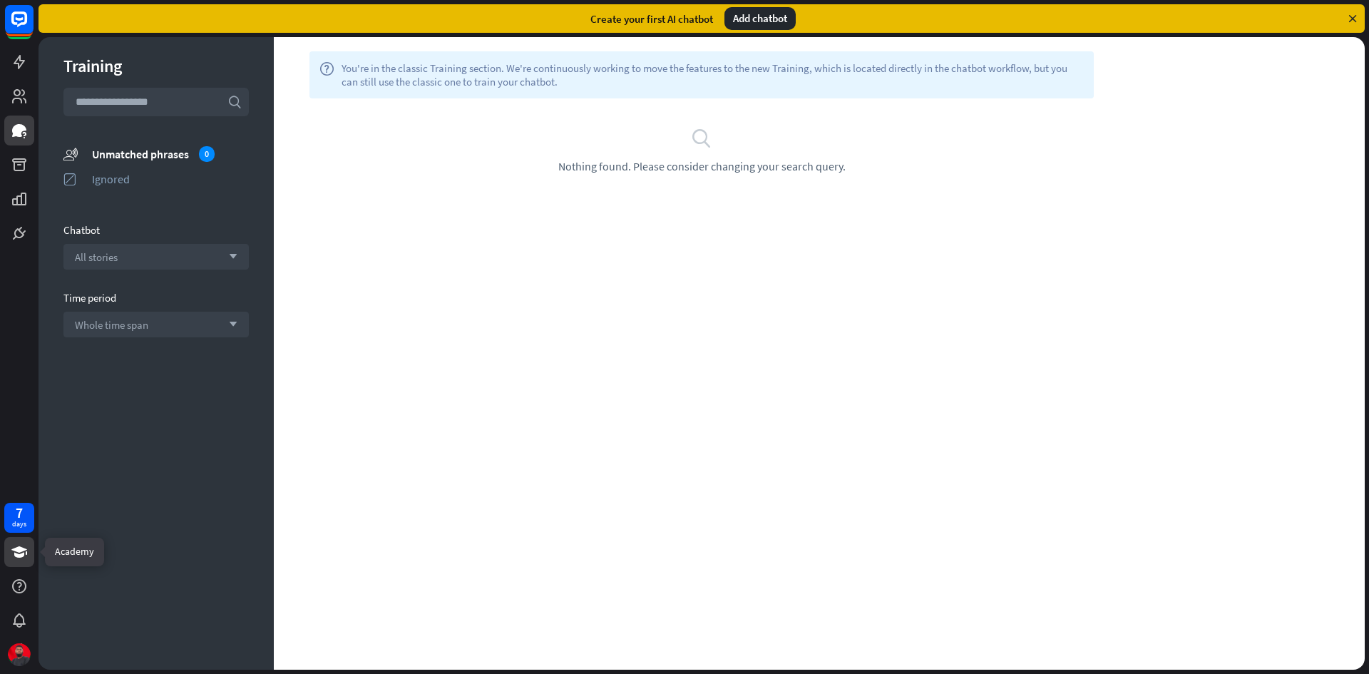
click at [16, 558] on icon at bounding box center [19, 551] width 17 height 17
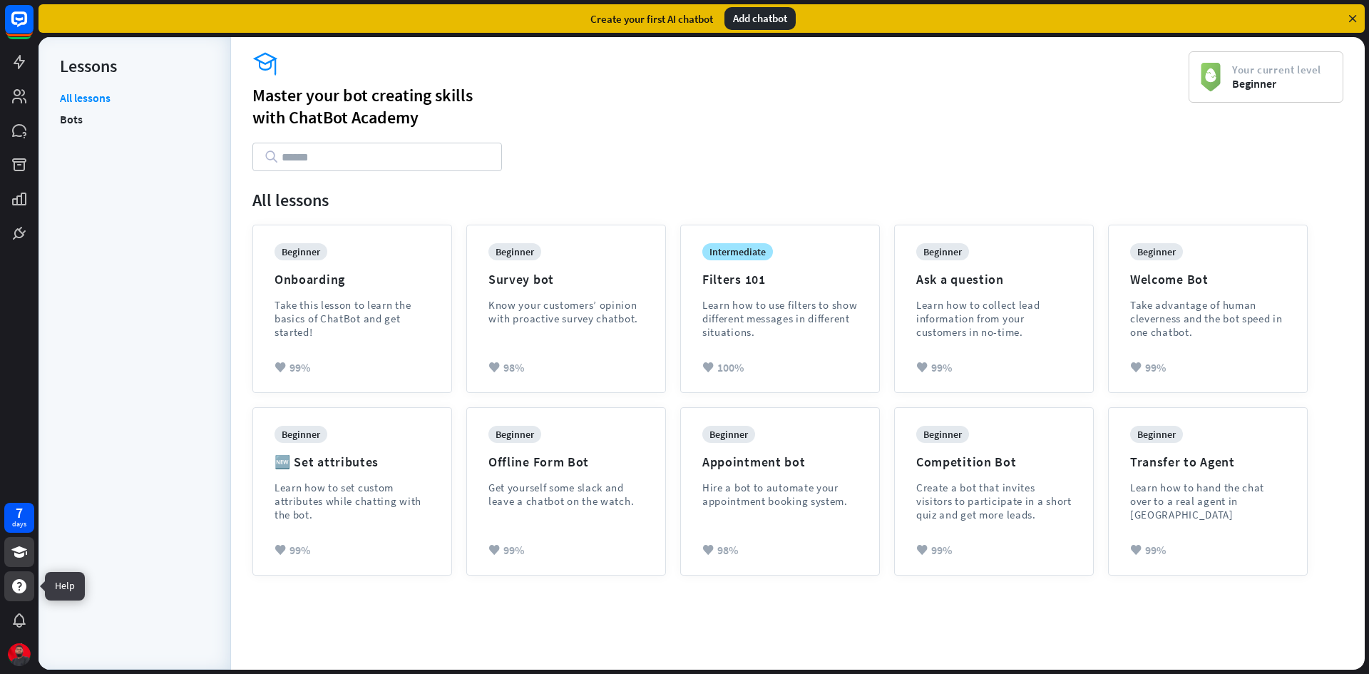
click at [10, 578] on div at bounding box center [19, 586] width 30 height 30
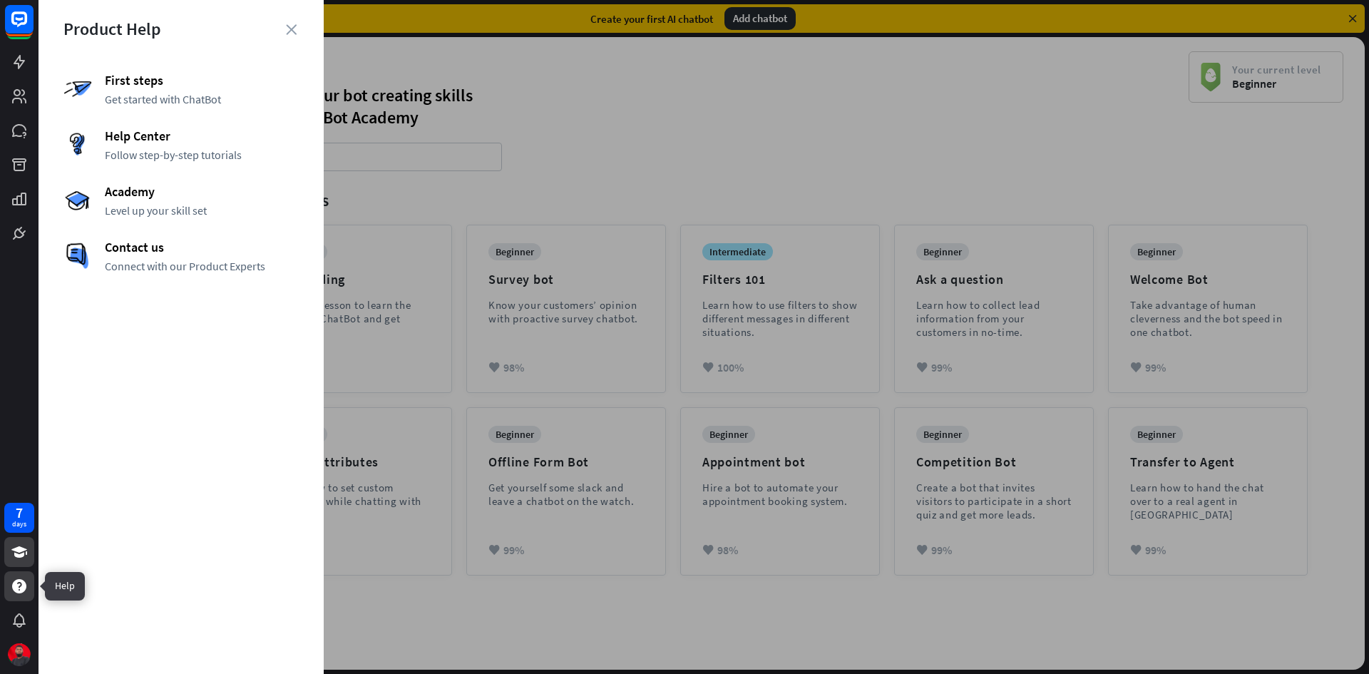
click at [18, 588] on icon at bounding box center [19, 586] width 14 height 14
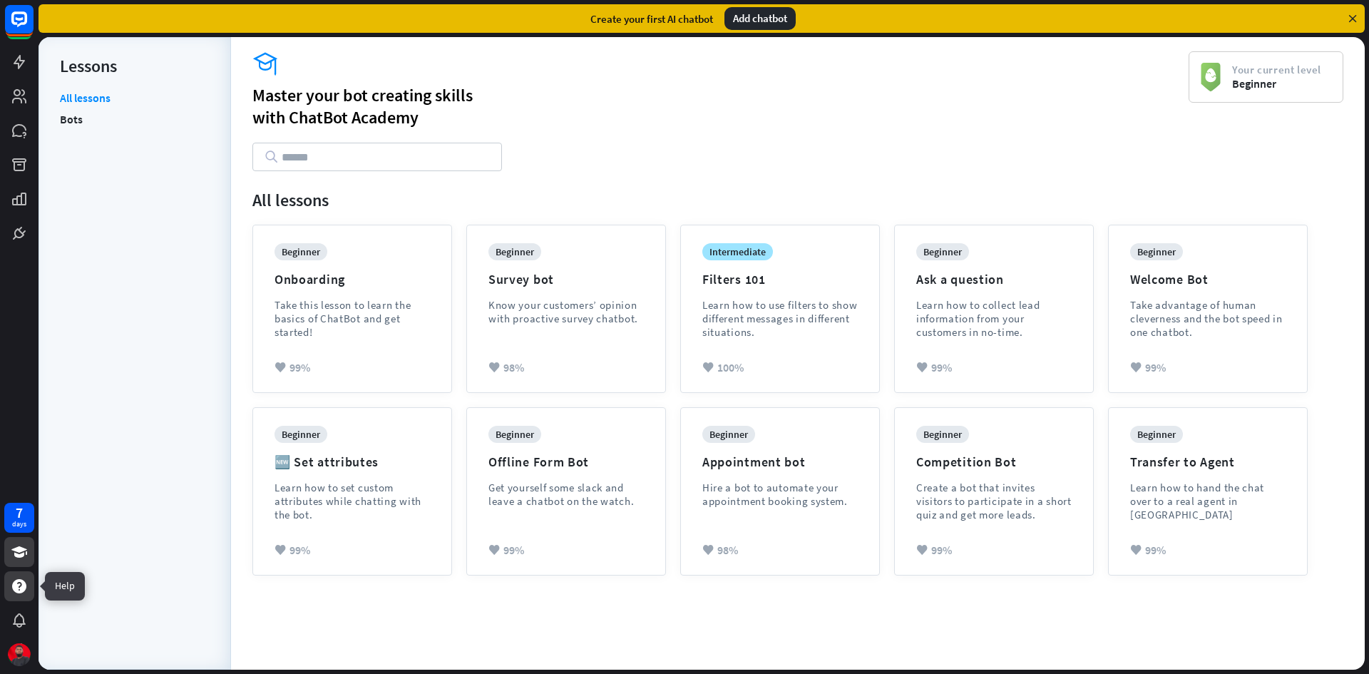
click at [18, 588] on icon at bounding box center [19, 586] width 14 height 14
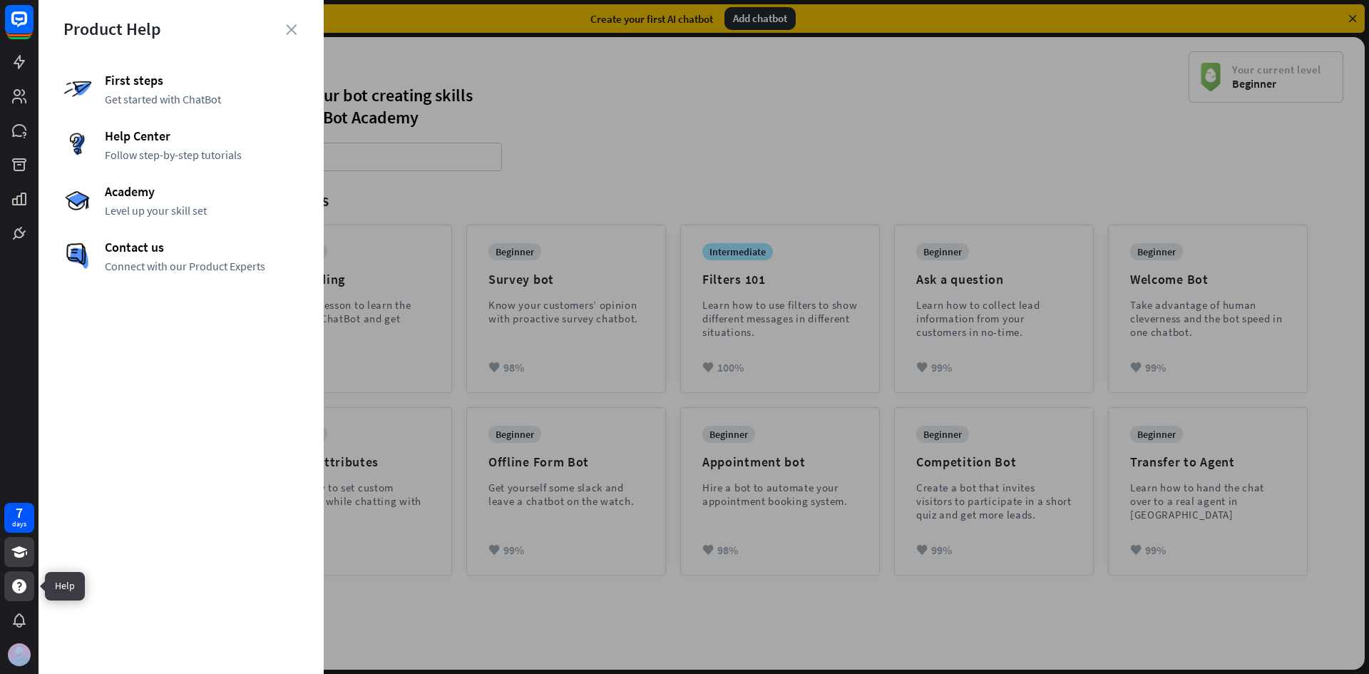
click at [18, 588] on icon at bounding box center [19, 586] width 14 height 14
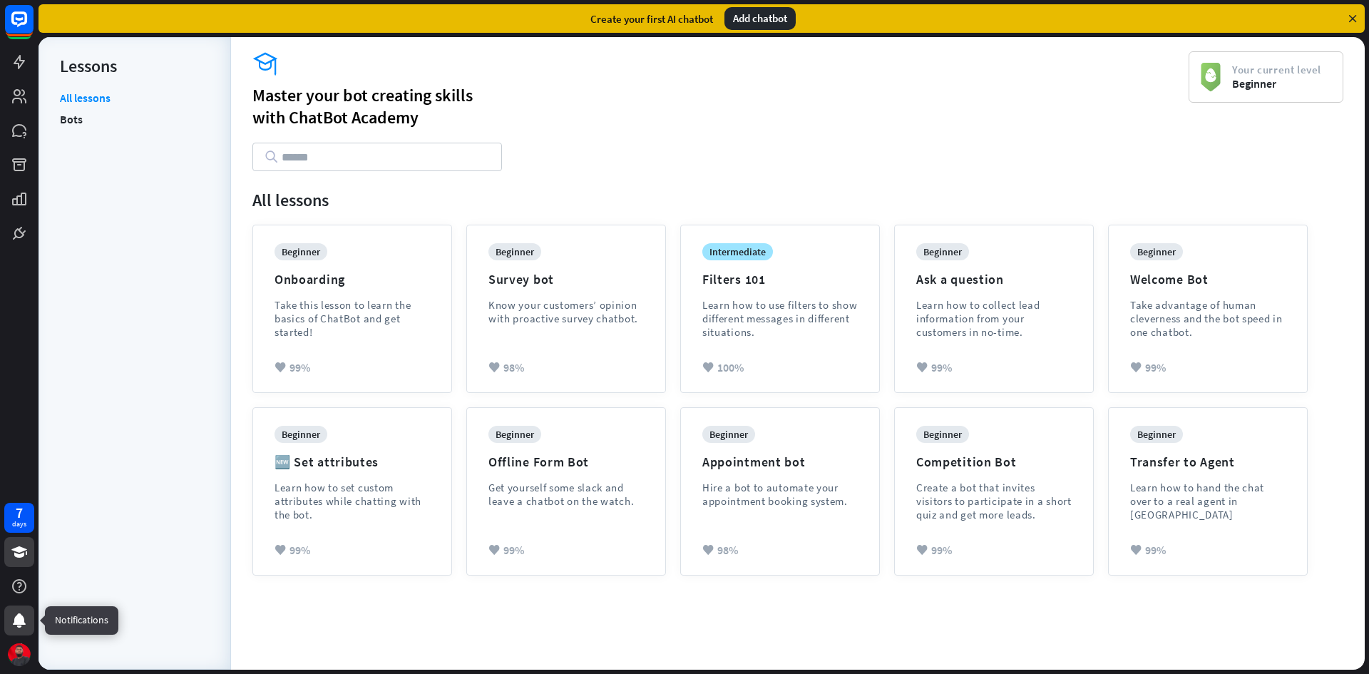
click at [18, 613] on icon at bounding box center [19, 620] width 17 height 17
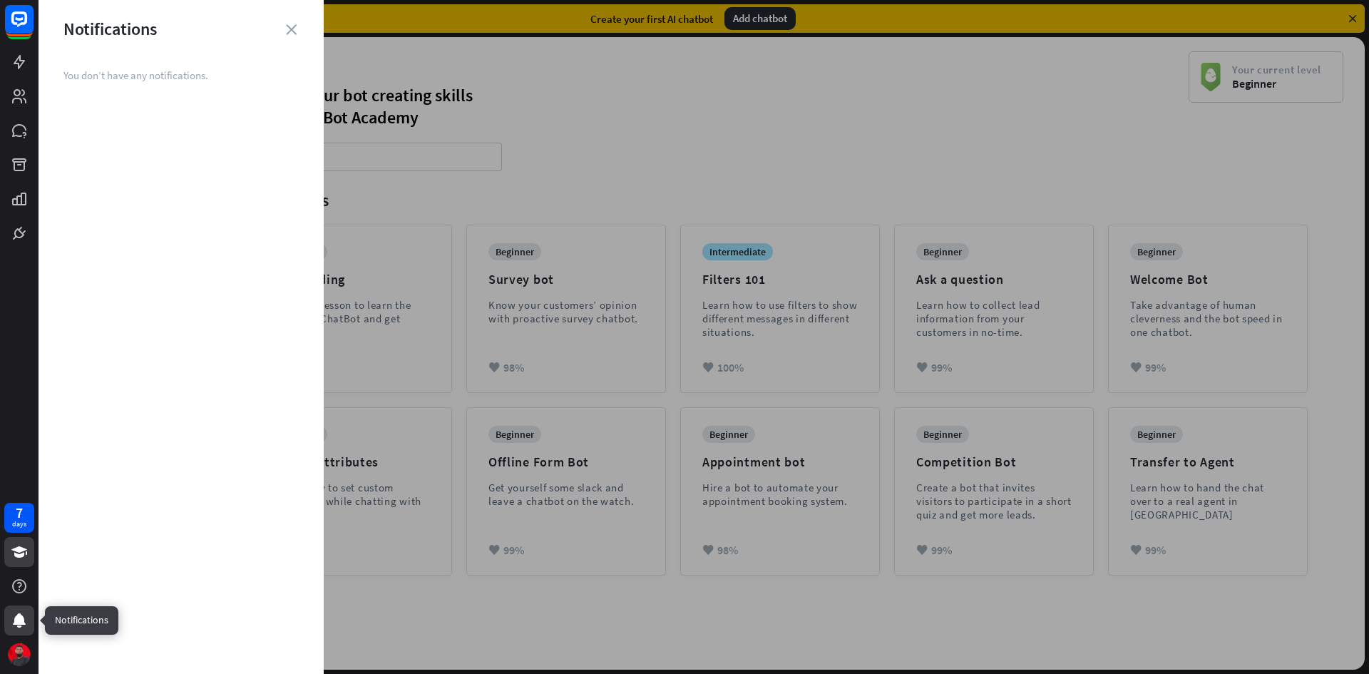
click at [18, 613] on icon at bounding box center [19, 620] width 17 height 17
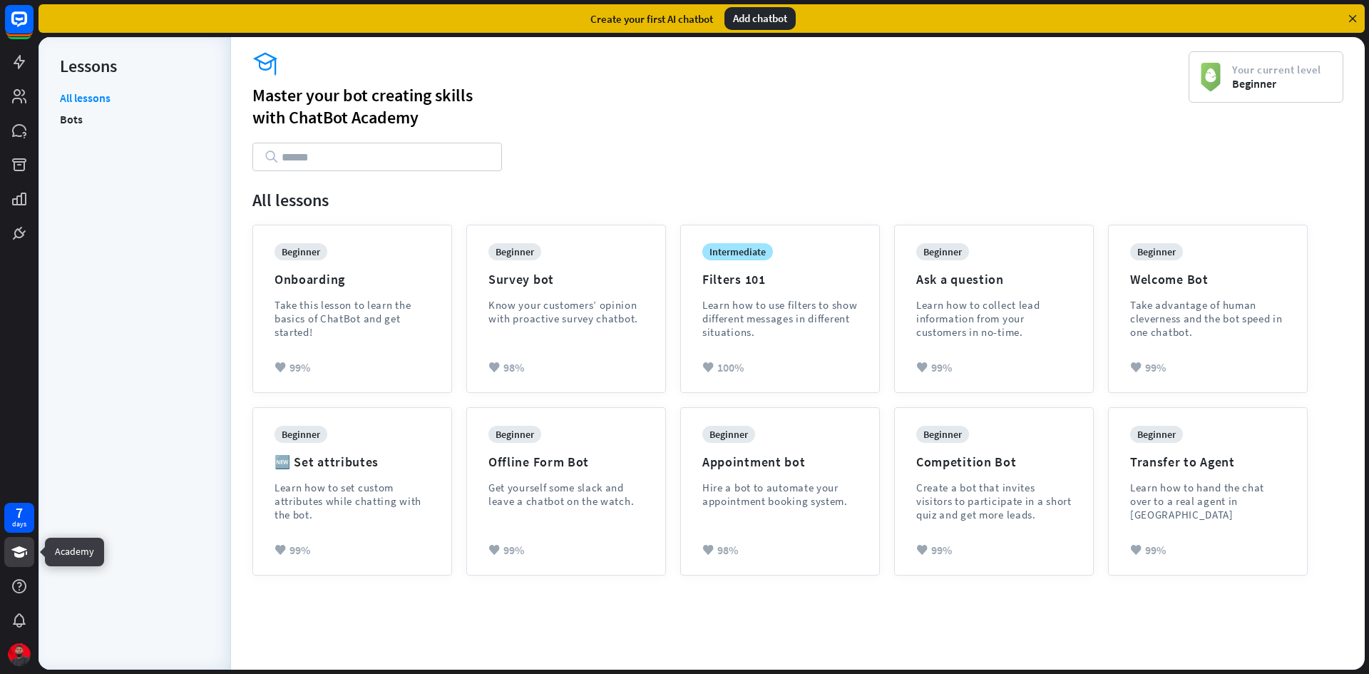
click at [16, 555] on icon at bounding box center [19, 551] width 16 height 11
click at [546, 290] on div "beginner Survey bot Know your customers’ opinion with proactive survey chatbot." at bounding box center [566, 294] width 155 height 103
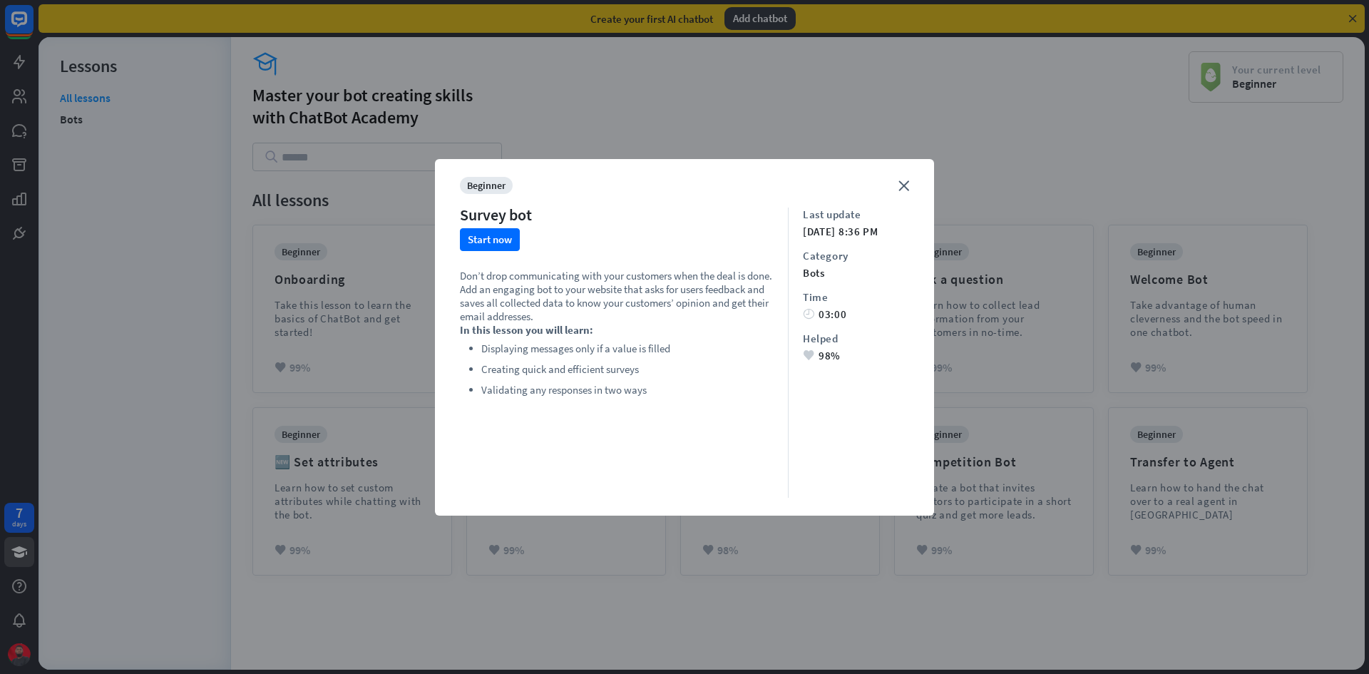
click at [909, 185] on div "close beginner Survey bot Start now Don’t drop communicating with your customer…" at bounding box center [684, 337] width 499 height 357
click at [909, 189] on icon "close" at bounding box center [904, 185] width 11 height 11
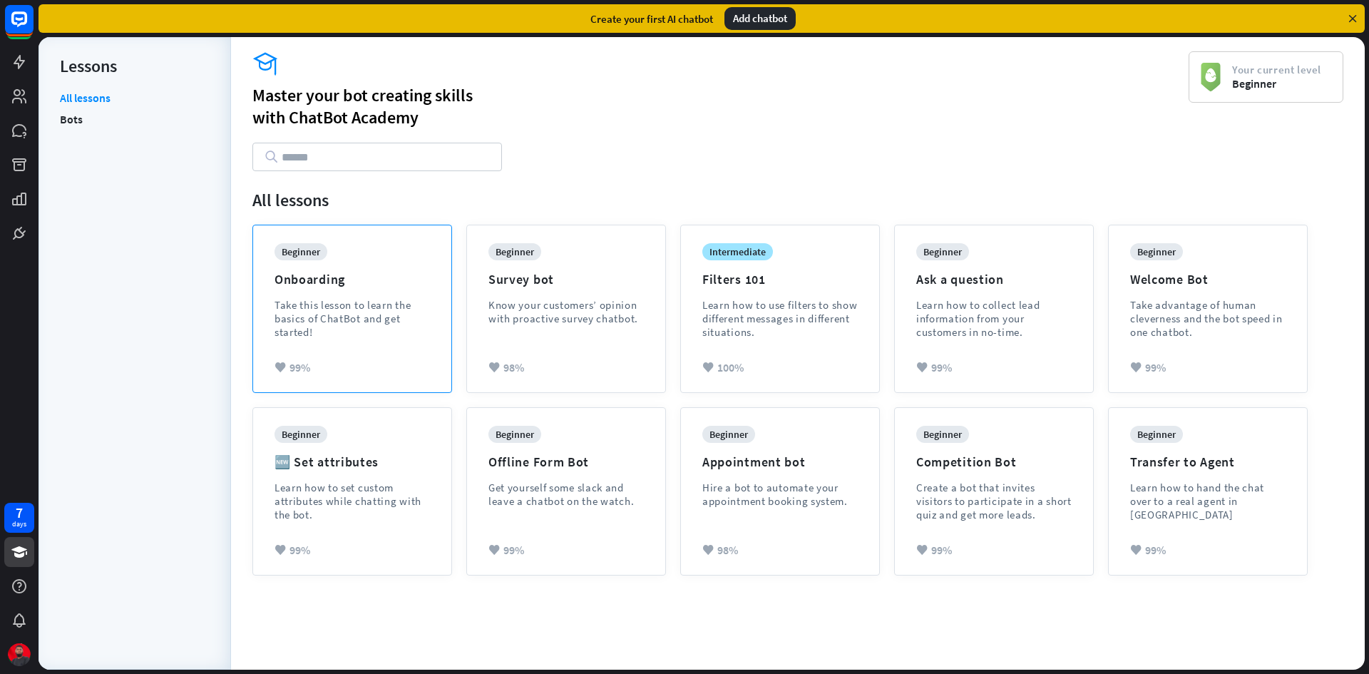
click at [332, 321] on div "Take this lesson to learn the basics of ChatBot and get started!" at bounding box center [352, 318] width 155 height 41
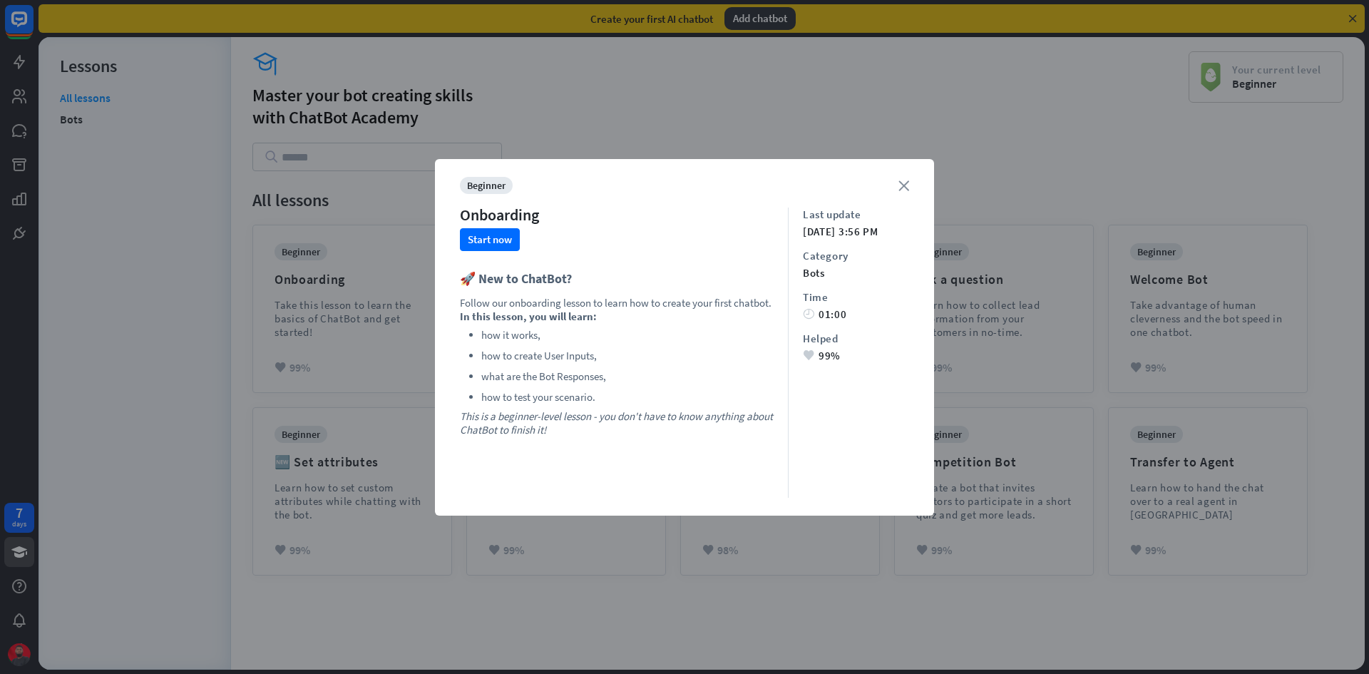
click at [903, 185] on icon "close" at bounding box center [904, 185] width 11 height 11
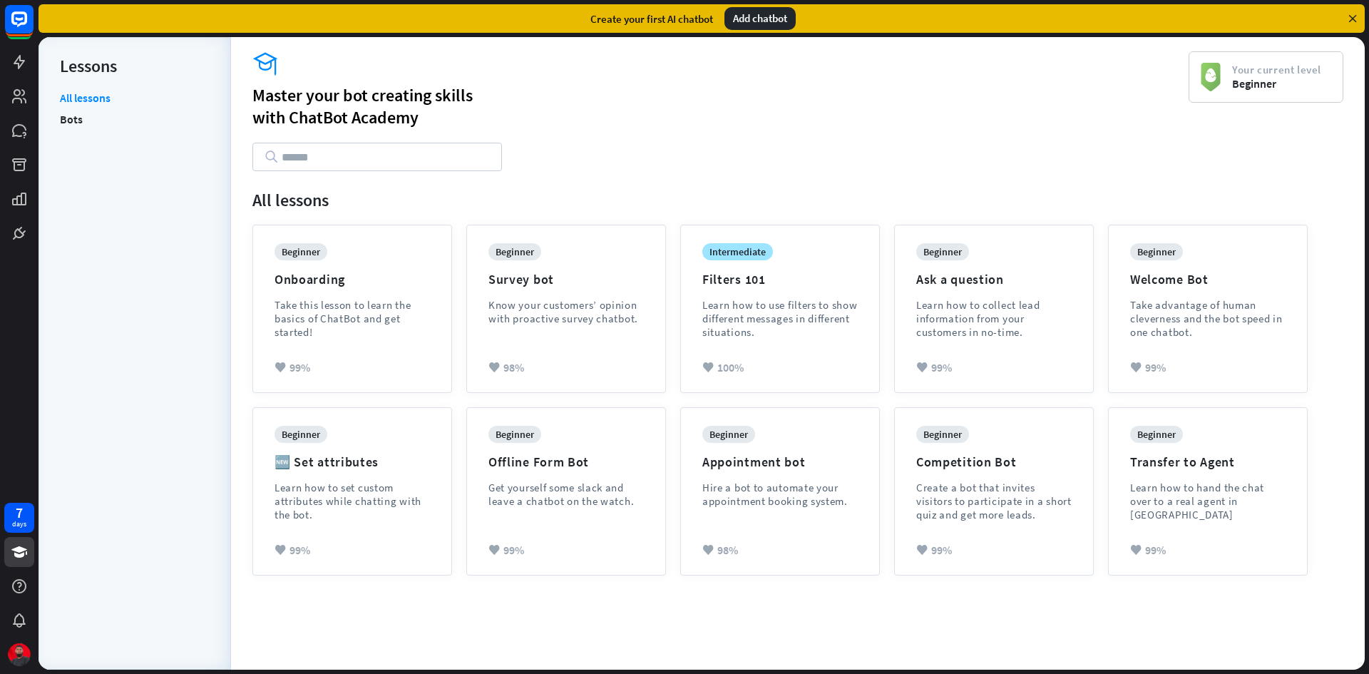
click at [901, 145] on div "academy Master your bot creating skills with [GEOGRAPHIC_DATA]" at bounding box center [720, 111] width 936 height 120
click at [1270, 279] on div "beginner Welcome Bot Take advantage of human cleverness and the bot speed in on…" at bounding box center [1207, 301] width 155 height 117
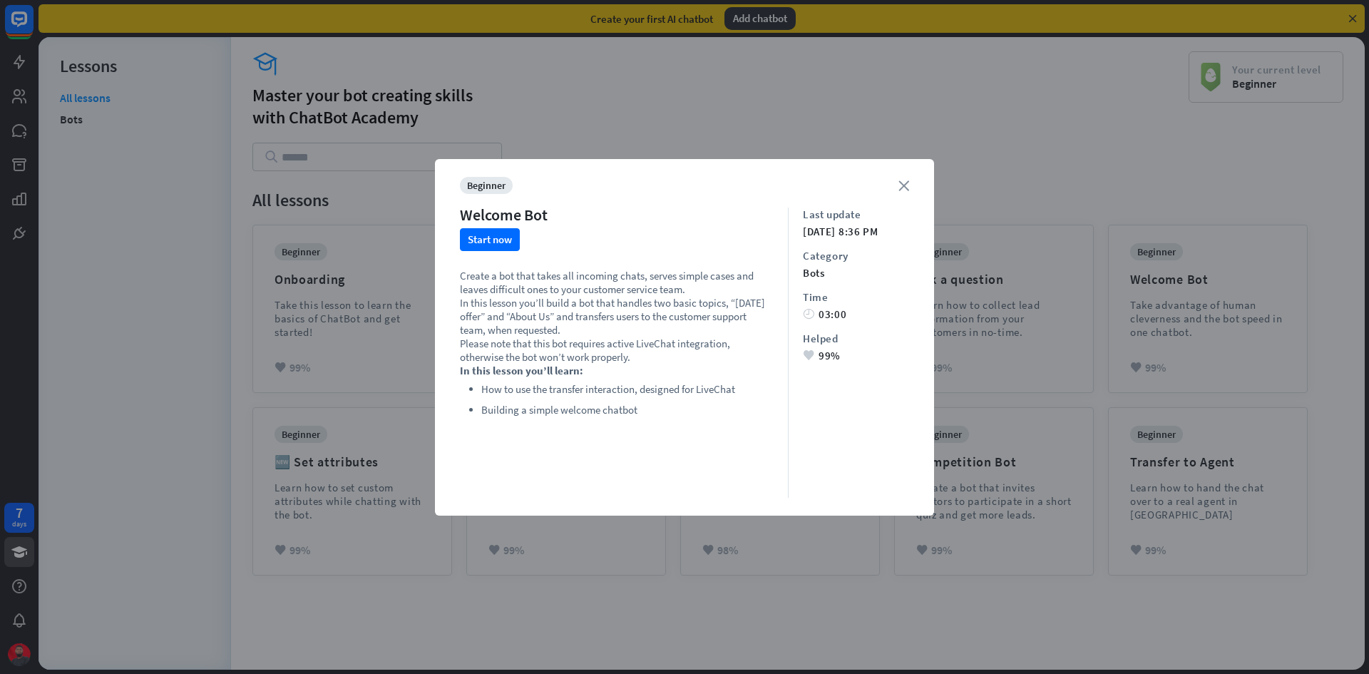
click at [904, 185] on icon "close" at bounding box center [904, 185] width 11 height 11
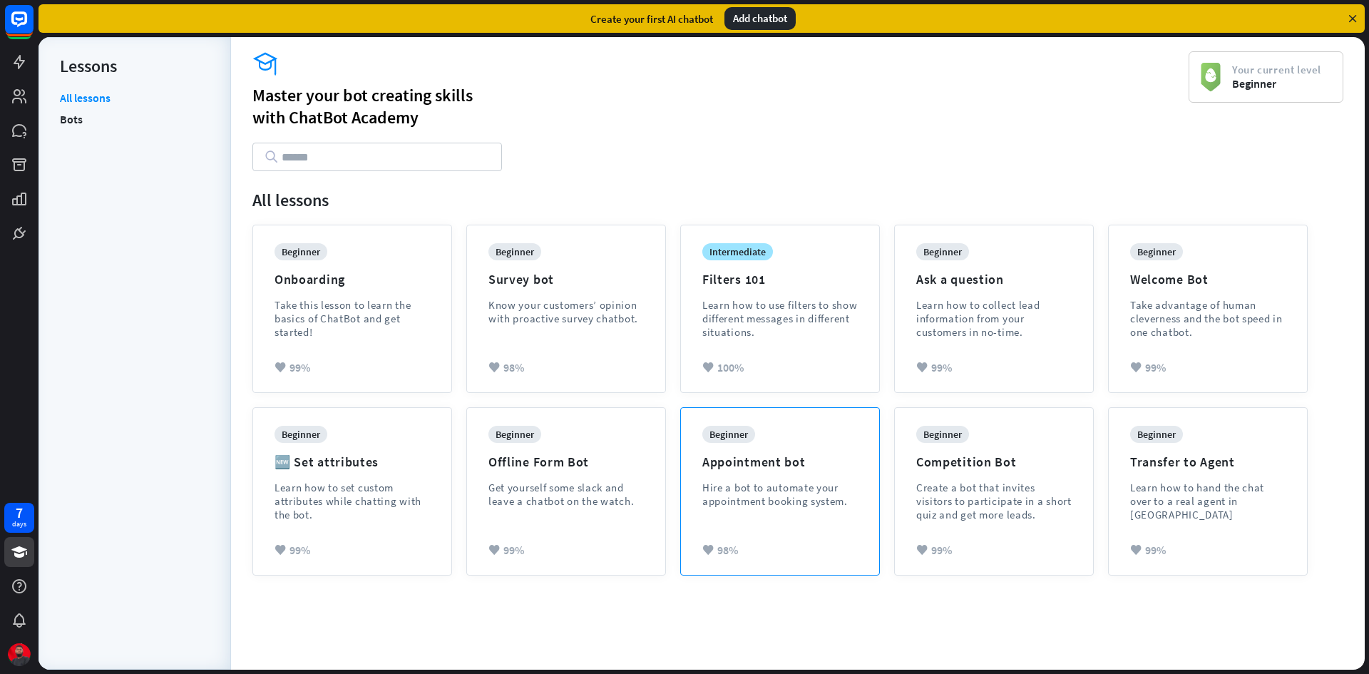
click at [711, 503] on div "Hire a bot to automate your appointment booking system." at bounding box center [779, 494] width 155 height 27
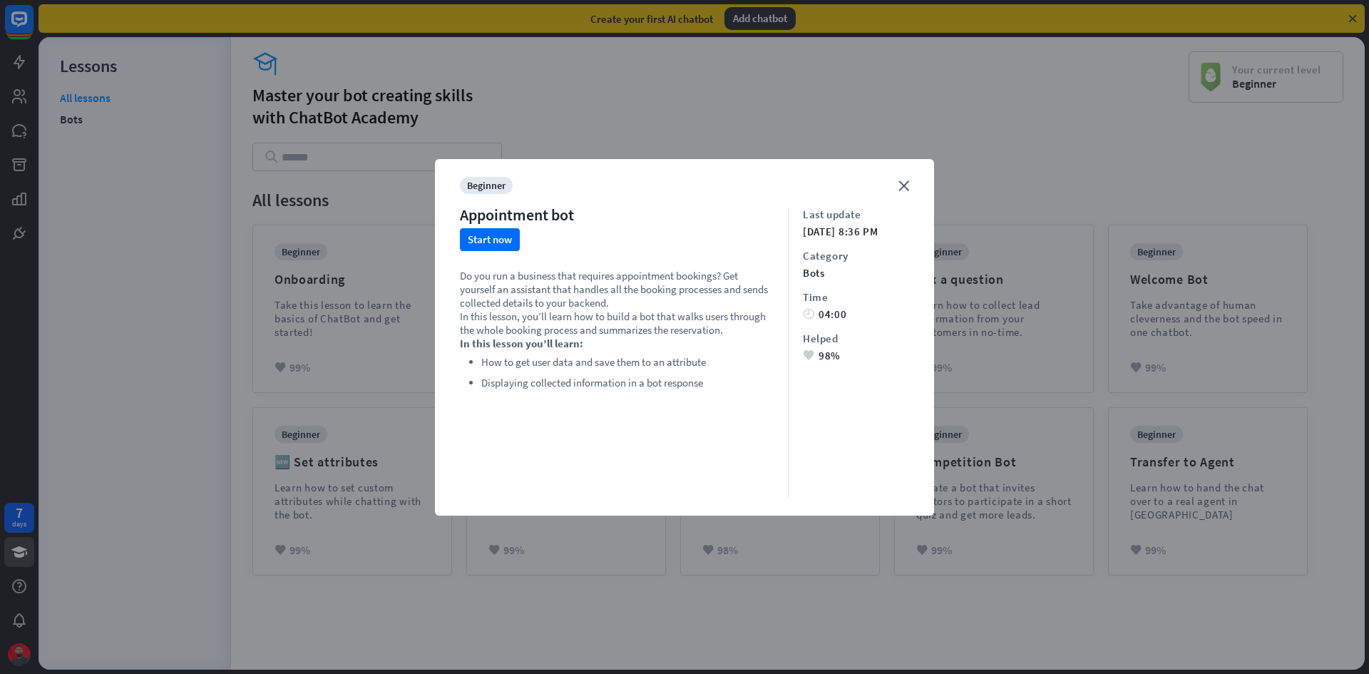
click at [265, 377] on div "close beginner Appointment bot Start now Do you run a business that requires ap…" at bounding box center [684, 337] width 1369 height 674
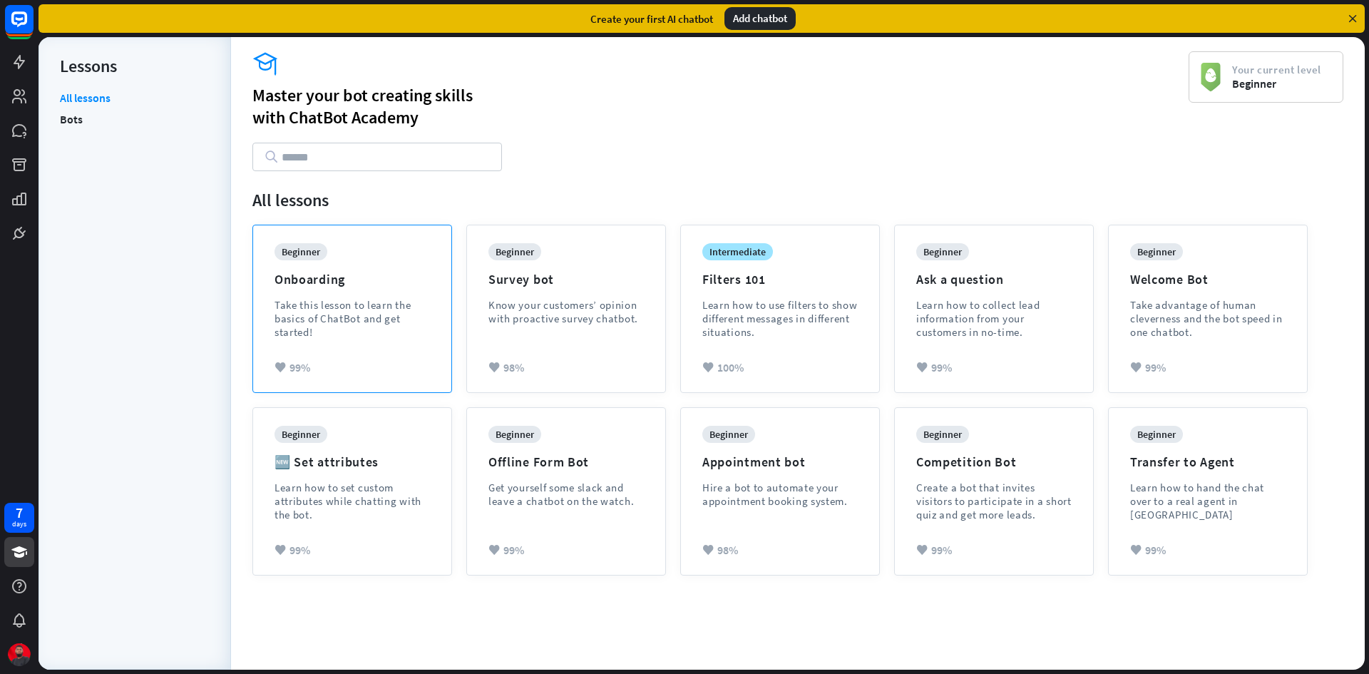
click at [349, 331] on div "Take this lesson to learn the basics of ChatBot and get started!" at bounding box center [352, 318] width 155 height 41
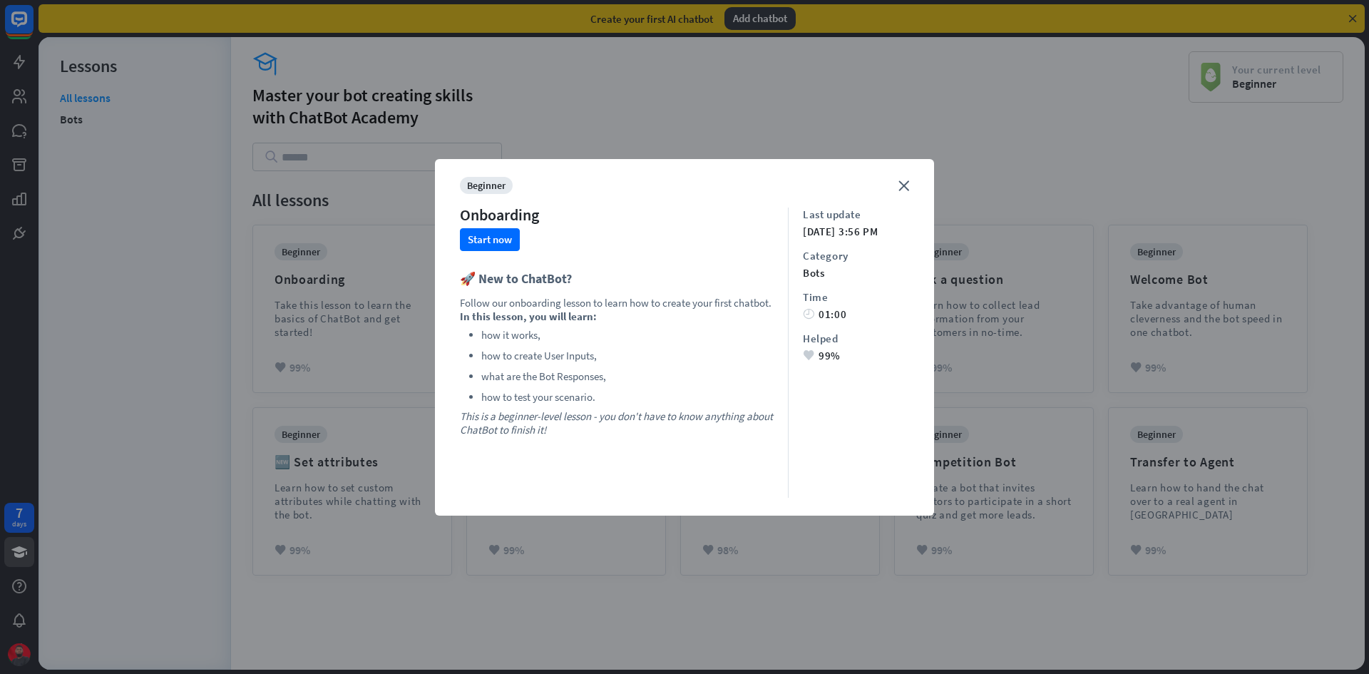
click at [614, 116] on div "close beginner Onboarding Start now 🚀 New to ChatBot? Follow our onboarding les…" at bounding box center [684, 337] width 1369 height 674
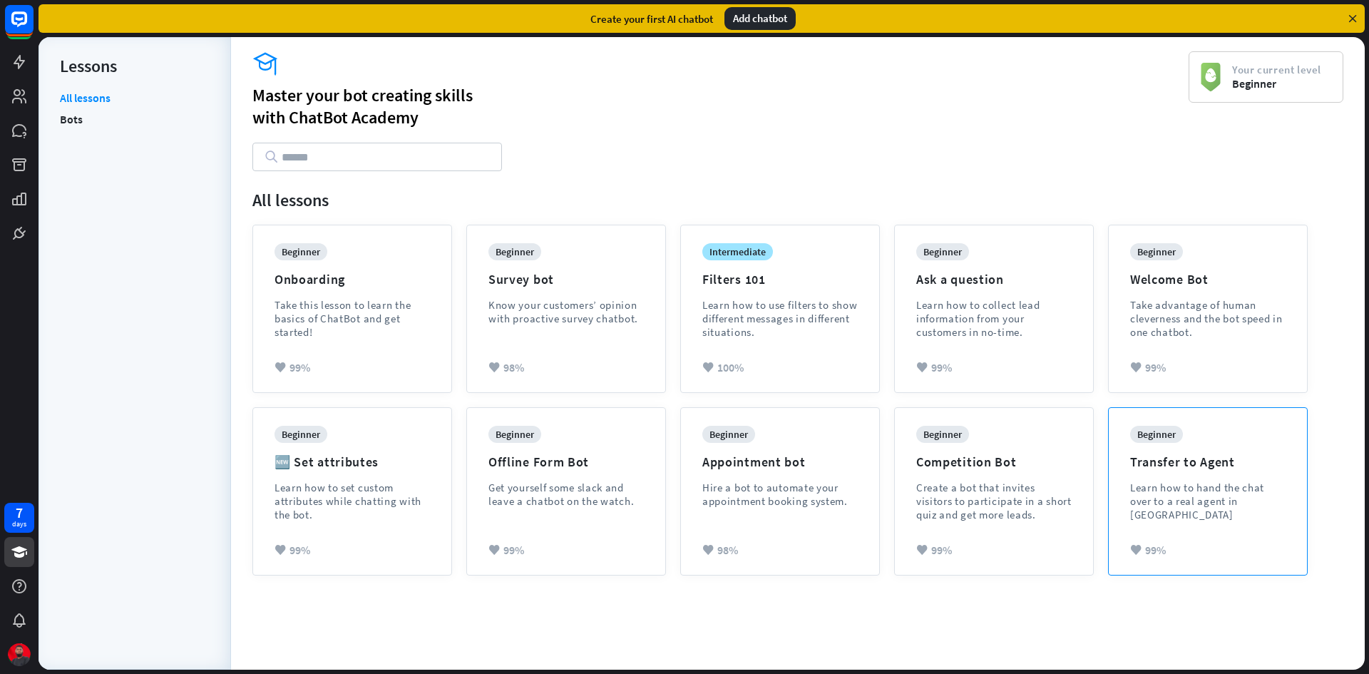
click at [1232, 499] on div "Learn how to hand the chat over to a real agent in [GEOGRAPHIC_DATA]" at bounding box center [1207, 501] width 155 height 41
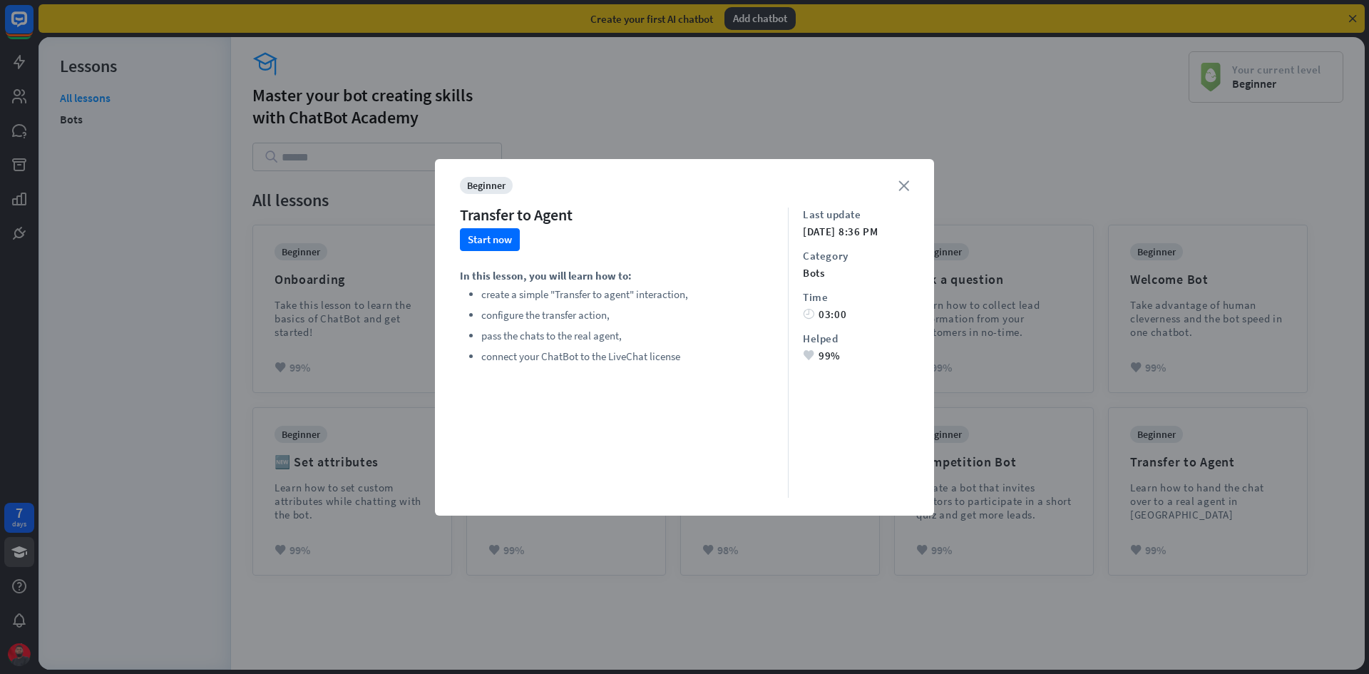
click at [906, 188] on icon "close" at bounding box center [904, 185] width 11 height 11
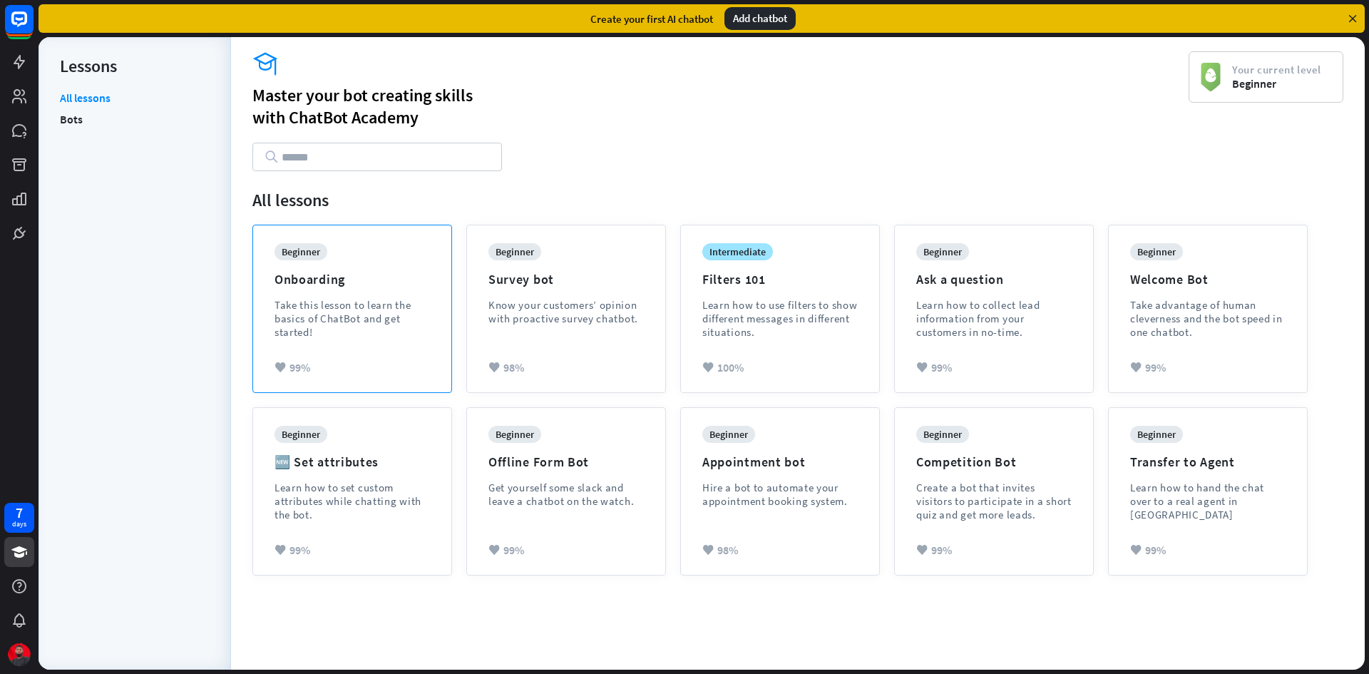
click at [368, 325] on div "Take this lesson to learn the basics of ChatBot and get started!" at bounding box center [352, 318] width 155 height 41
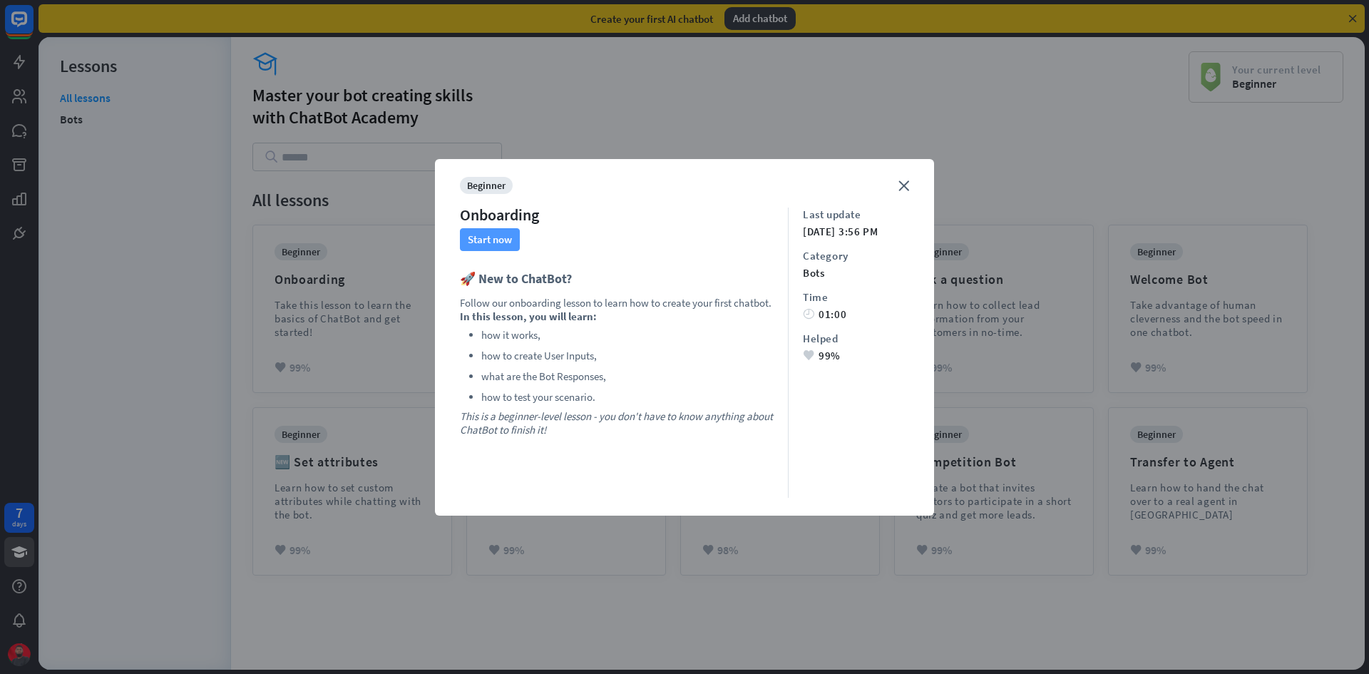
click at [504, 233] on button "Start now" at bounding box center [490, 239] width 60 height 23
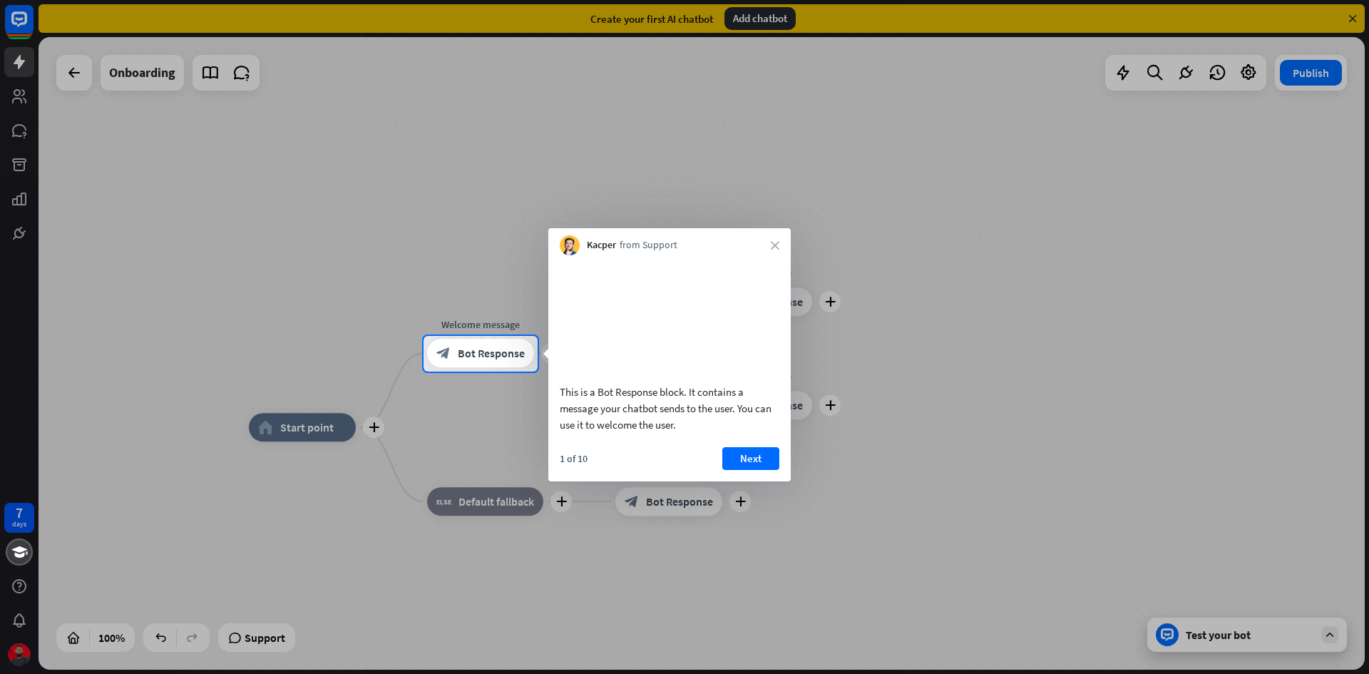
click at [764, 455] on button "Next" at bounding box center [750, 458] width 57 height 23
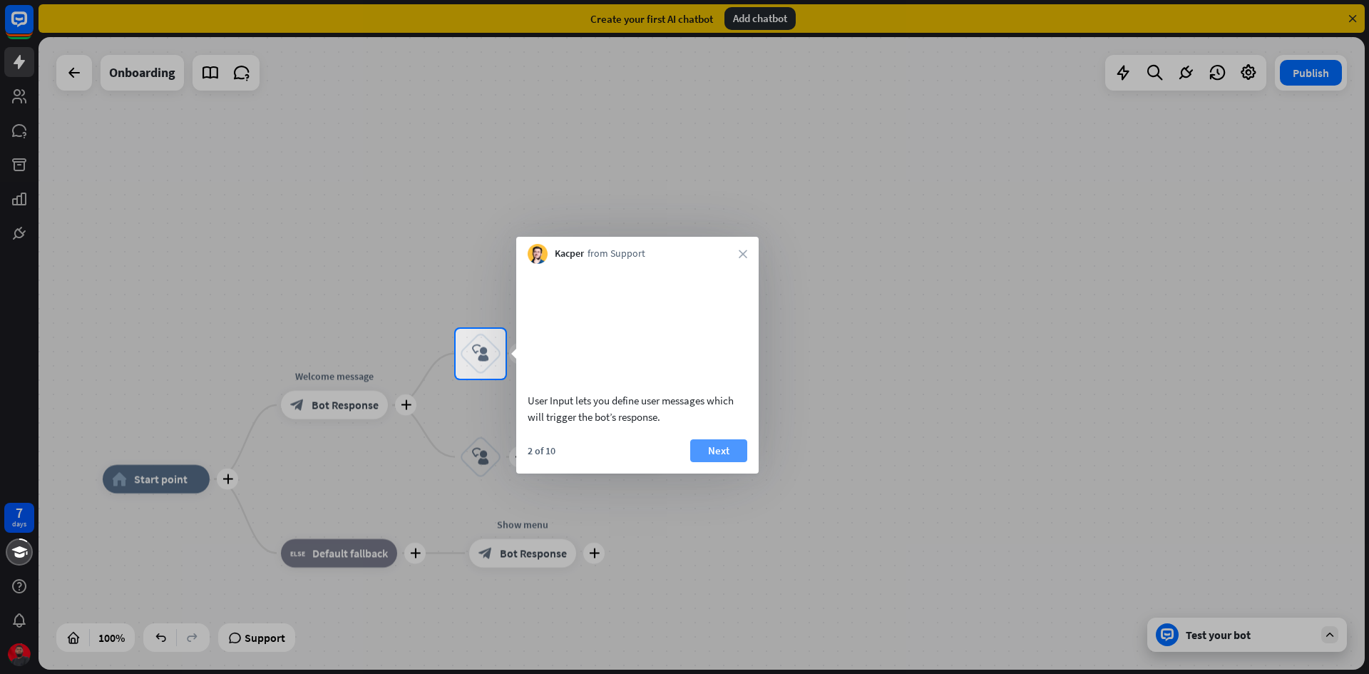
click at [718, 439] on button "Next" at bounding box center [718, 450] width 57 height 23
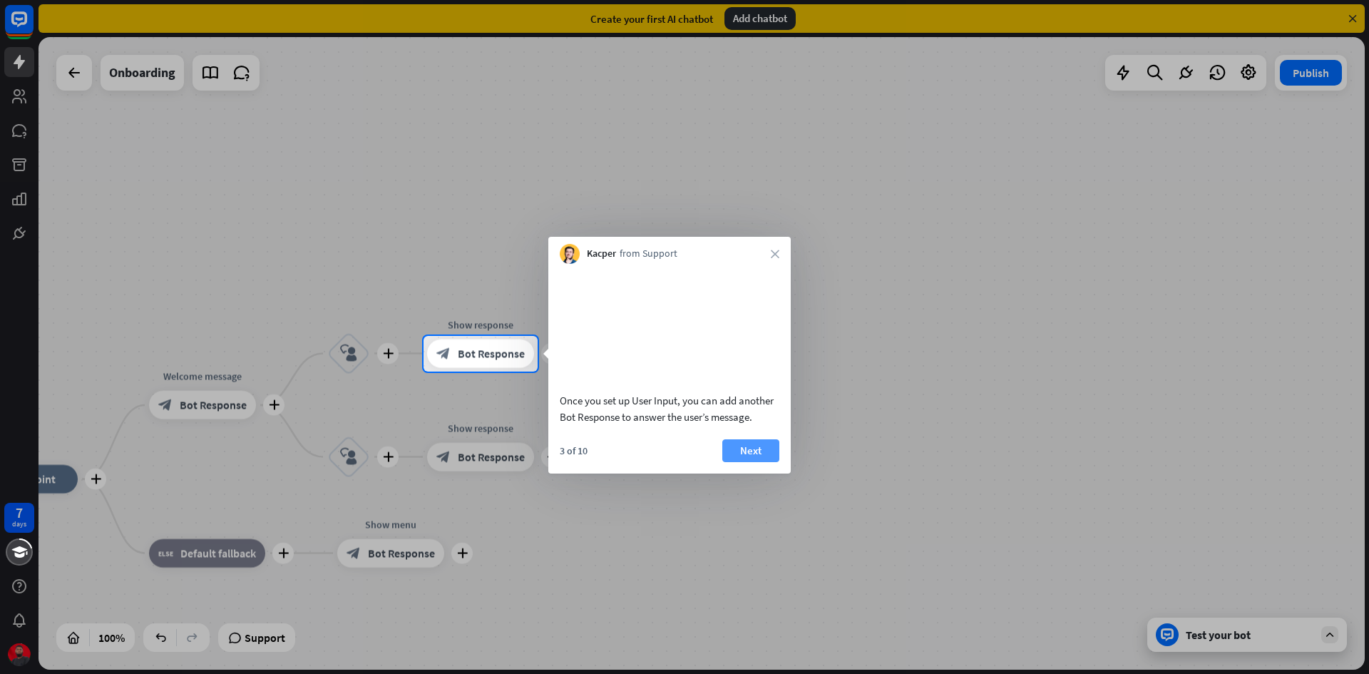
click at [752, 456] on button "Next" at bounding box center [750, 450] width 57 height 23
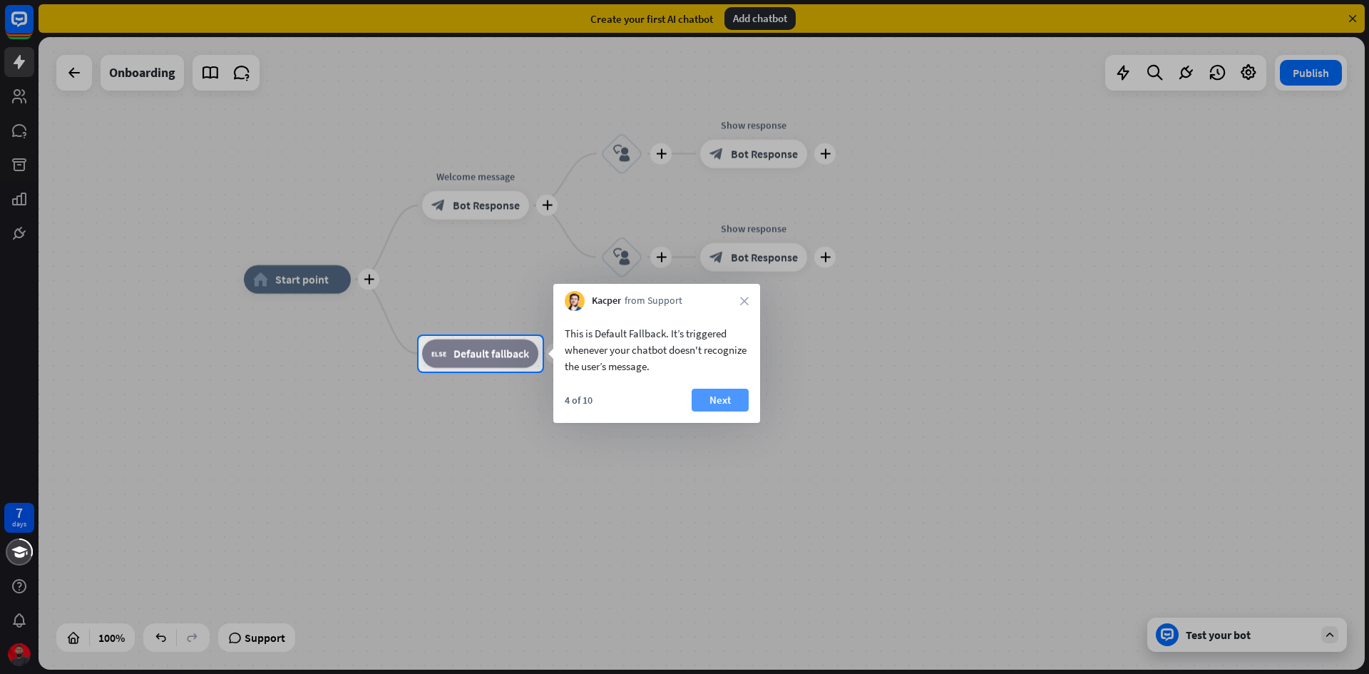
click at [723, 394] on button "Next" at bounding box center [720, 400] width 57 height 23
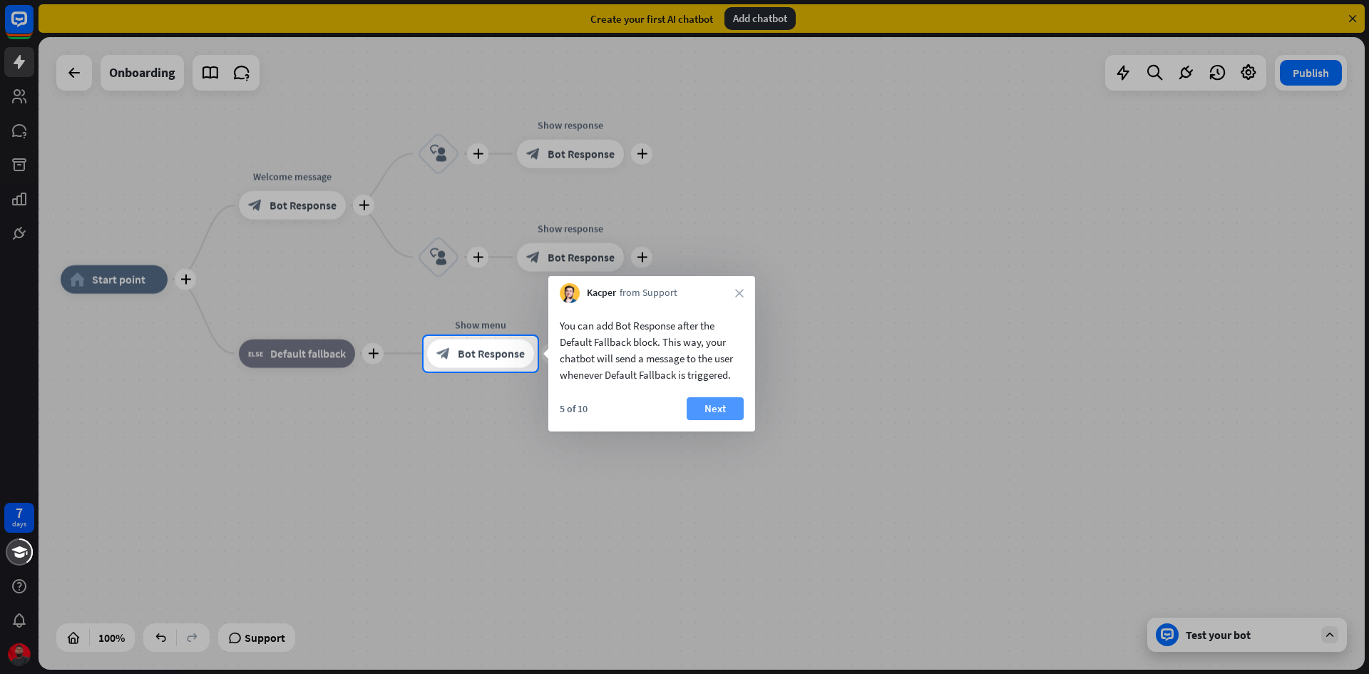
click at [728, 404] on button "Next" at bounding box center [715, 408] width 57 height 23
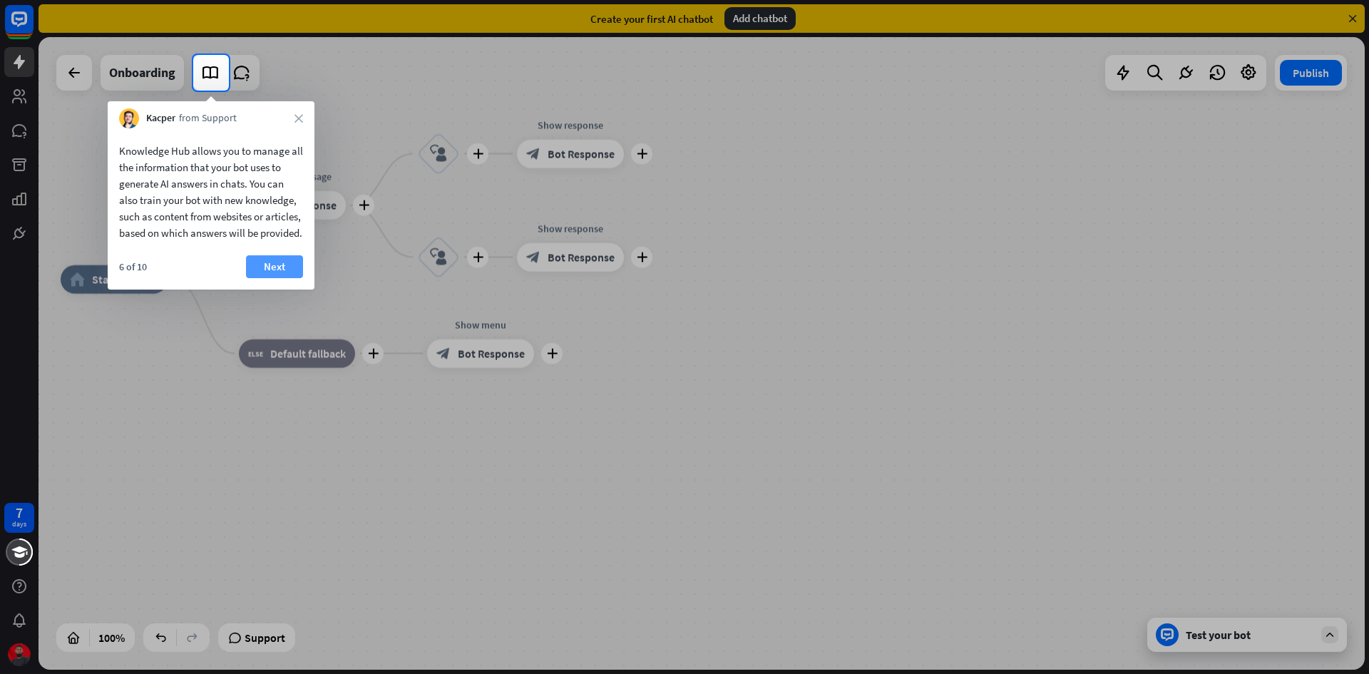
click at [280, 278] on button "Next" at bounding box center [274, 266] width 57 height 23
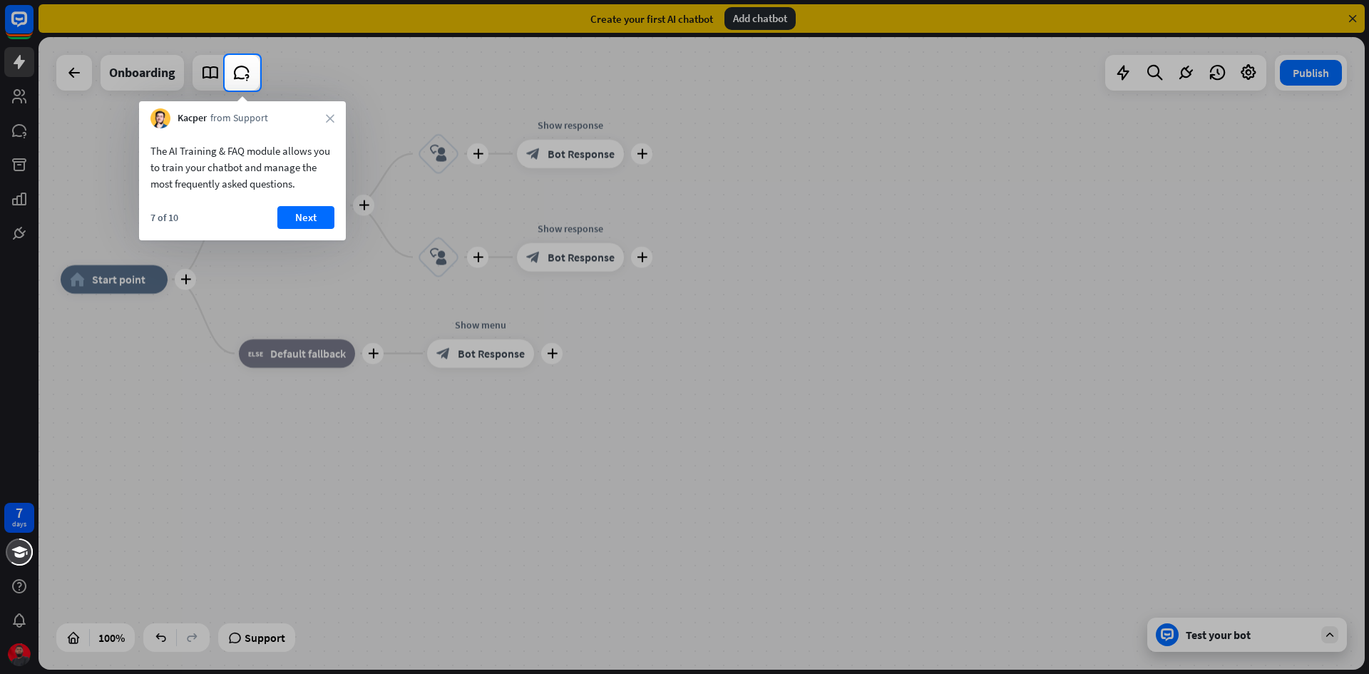
click at [302, 215] on button "Next" at bounding box center [305, 217] width 57 height 23
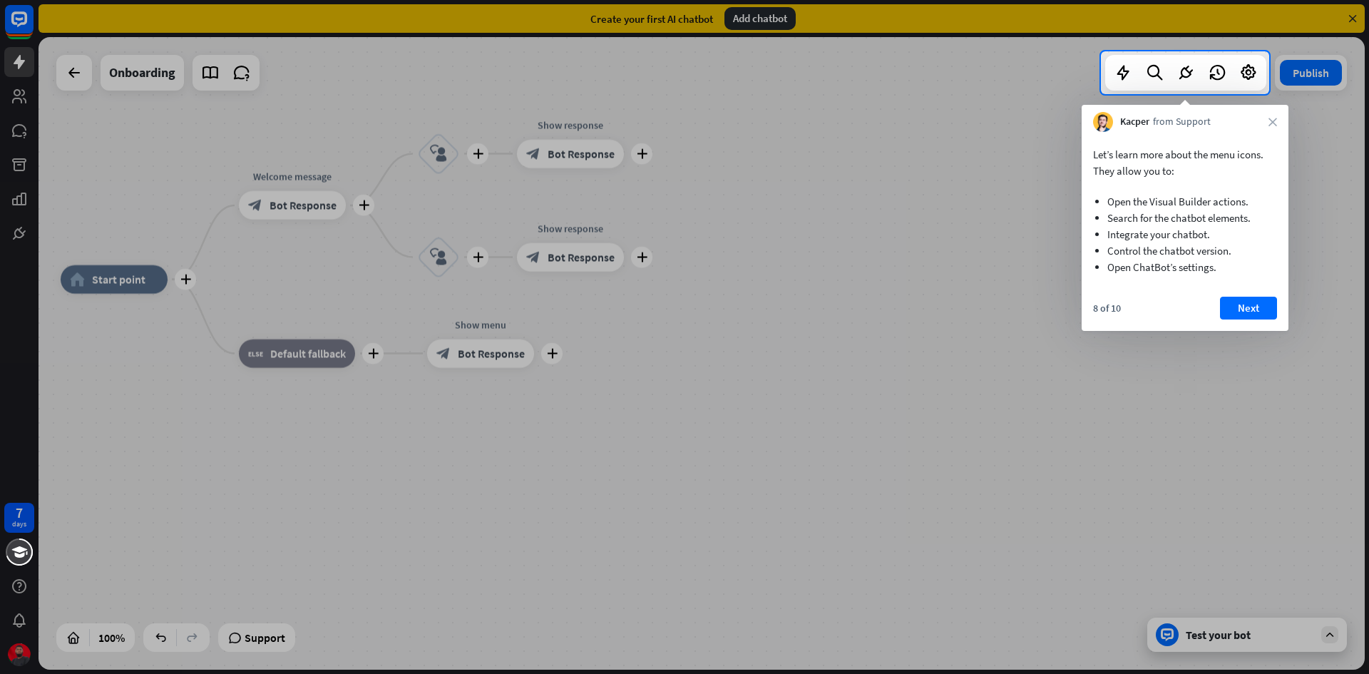
click at [1255, 298] on button "Next" at bounding box center [1248, 308] width 57 height 23
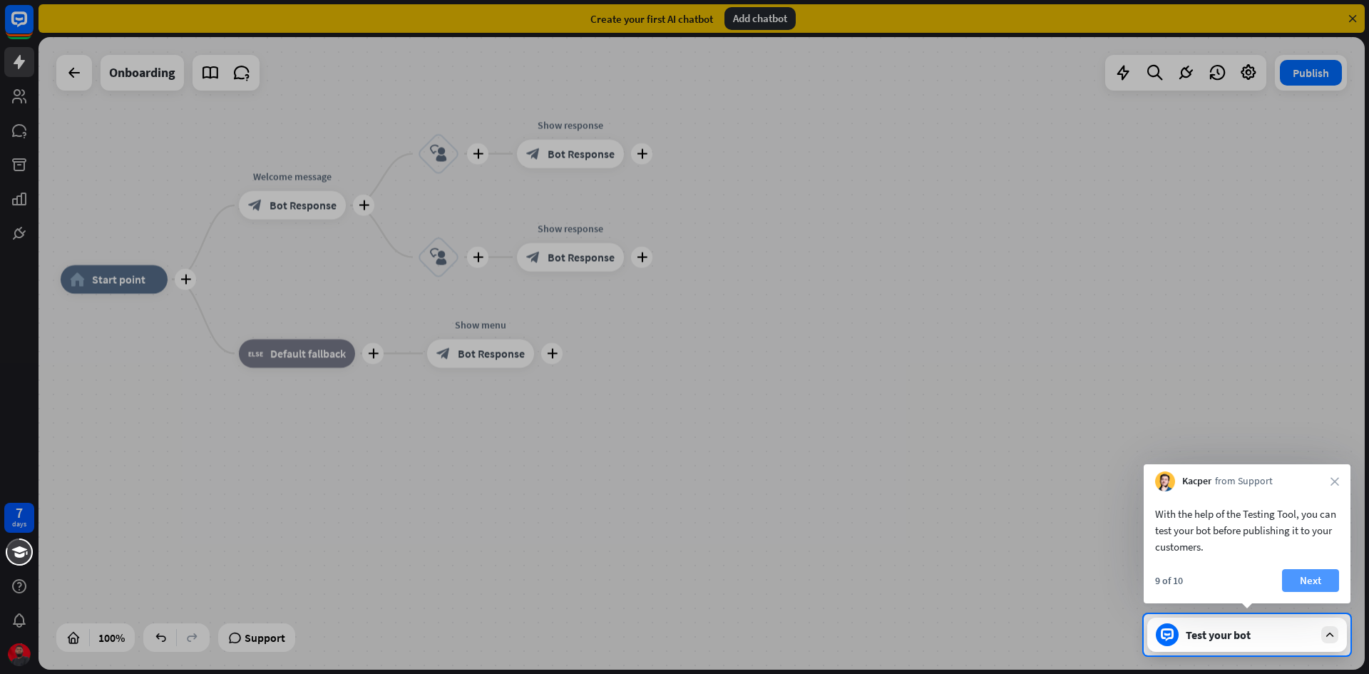
click at [1304, 576] on button "Next" at bounding box center [1310, 580] width 57 height 23
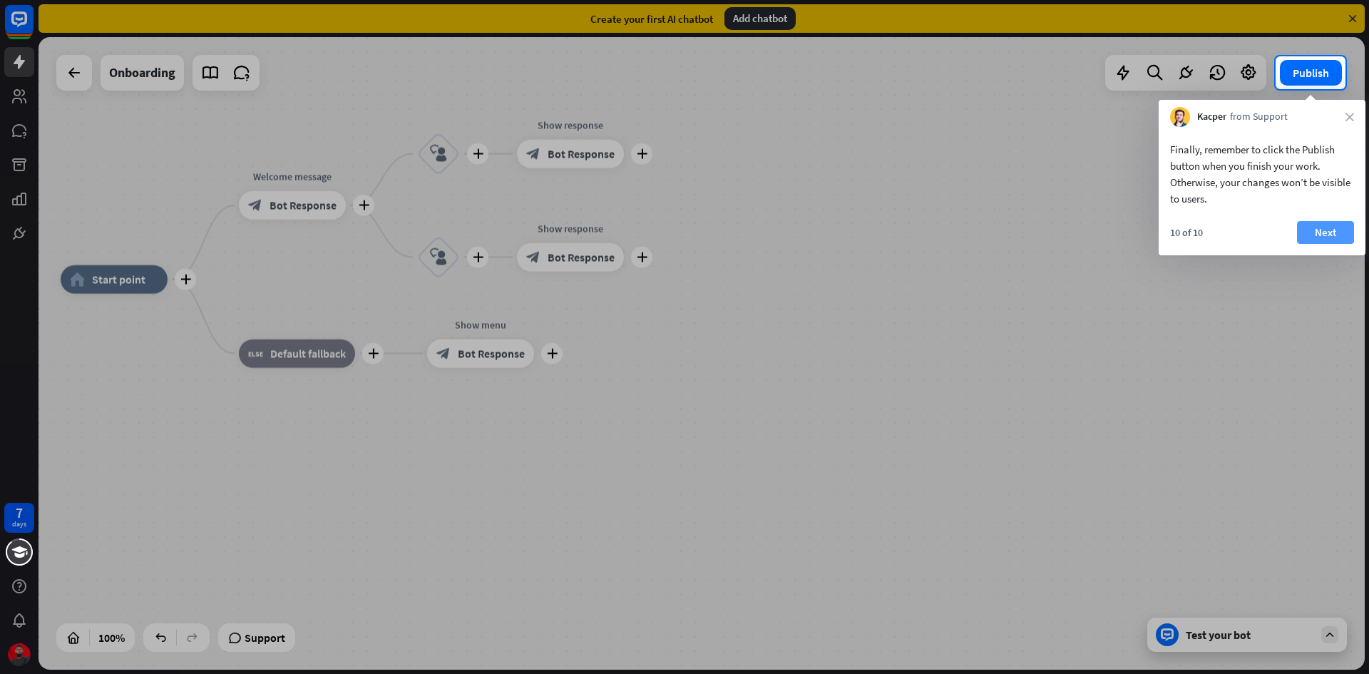
click at [1314, 230] on button "Next" at bounding box center [1325, 232] width 57 height 23
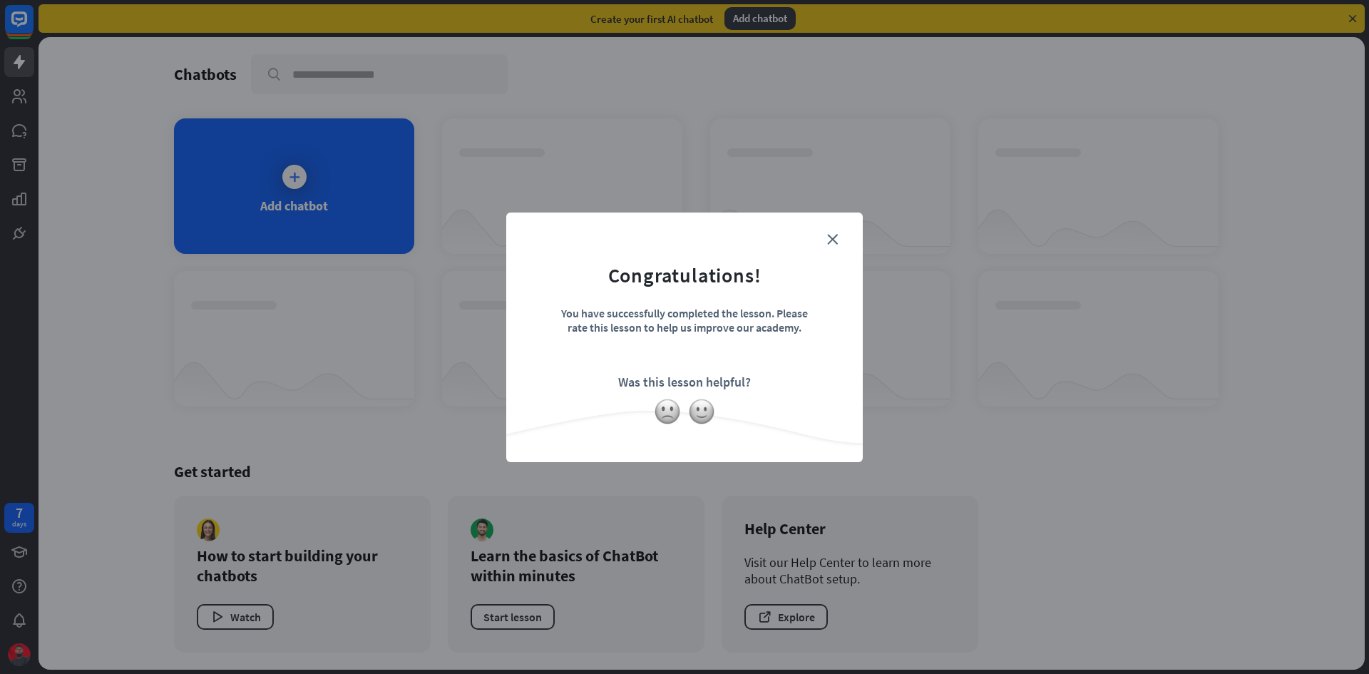
click at [838, 244] on form "Congratulations! You have successfully completed the lesson. Please rate this l…" at bounding box center [684, 315] width 321 height 170
click at [839, 237] on form "Congratulations! You have successfully completed the lesson. Please rate this l…" at bounding box center [684, 315] width 321 height 170
click at [834, 237] on icon "close" at bounding box center [832, 239] width 11 height 11
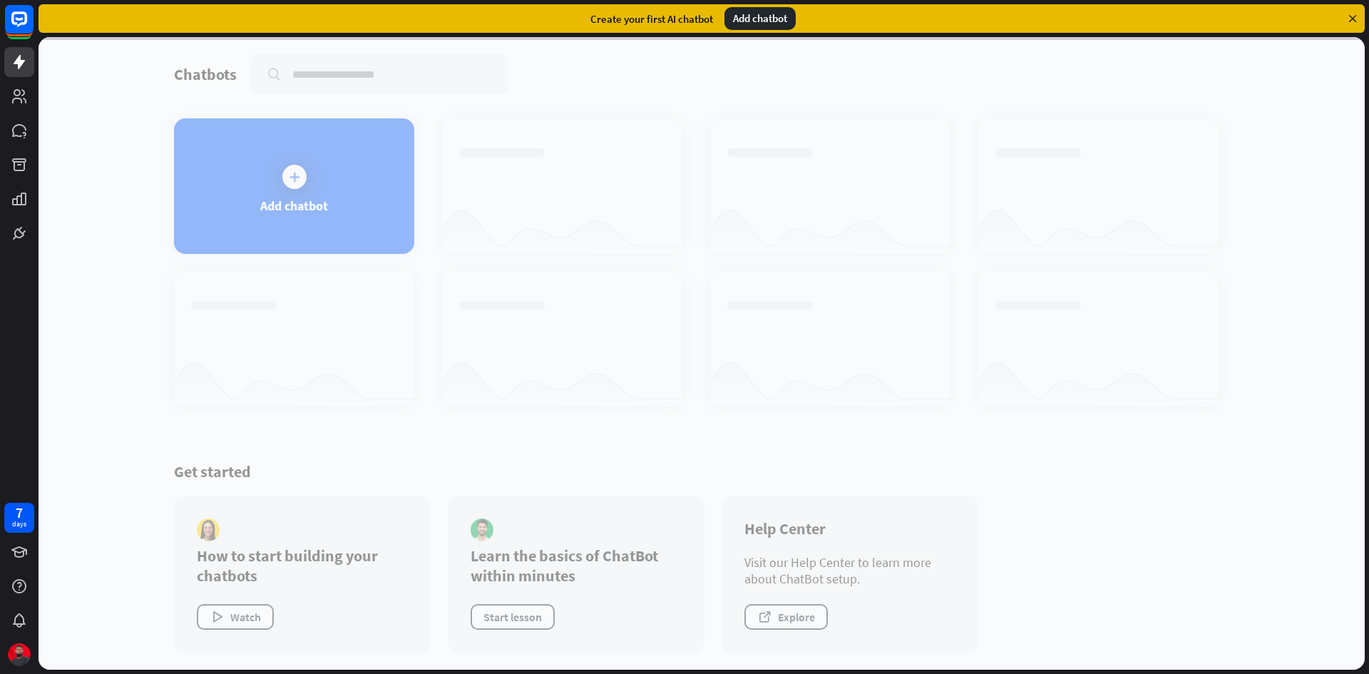
click at [300, 210] on div at bounding box center [702, 353] width 1327 height 633
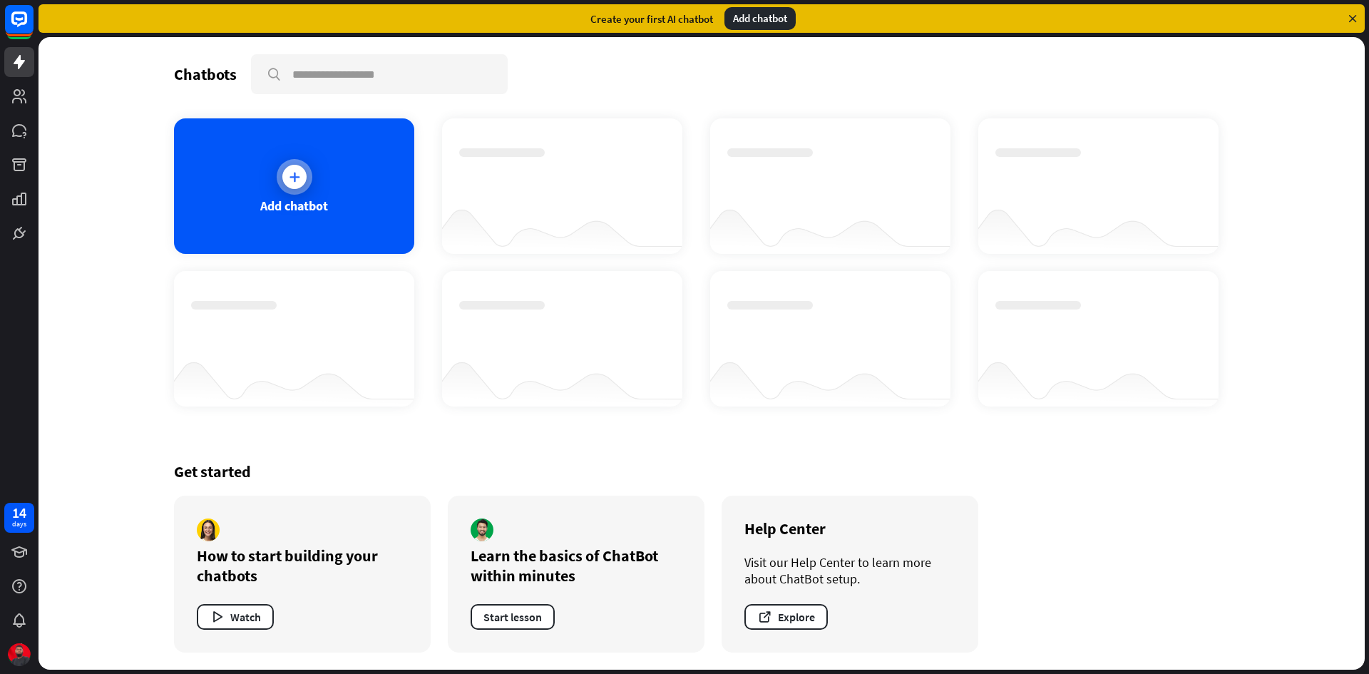
click at [320, 208] on div "Add chatbot" at bounding box center [294, 206] width 68 height 16
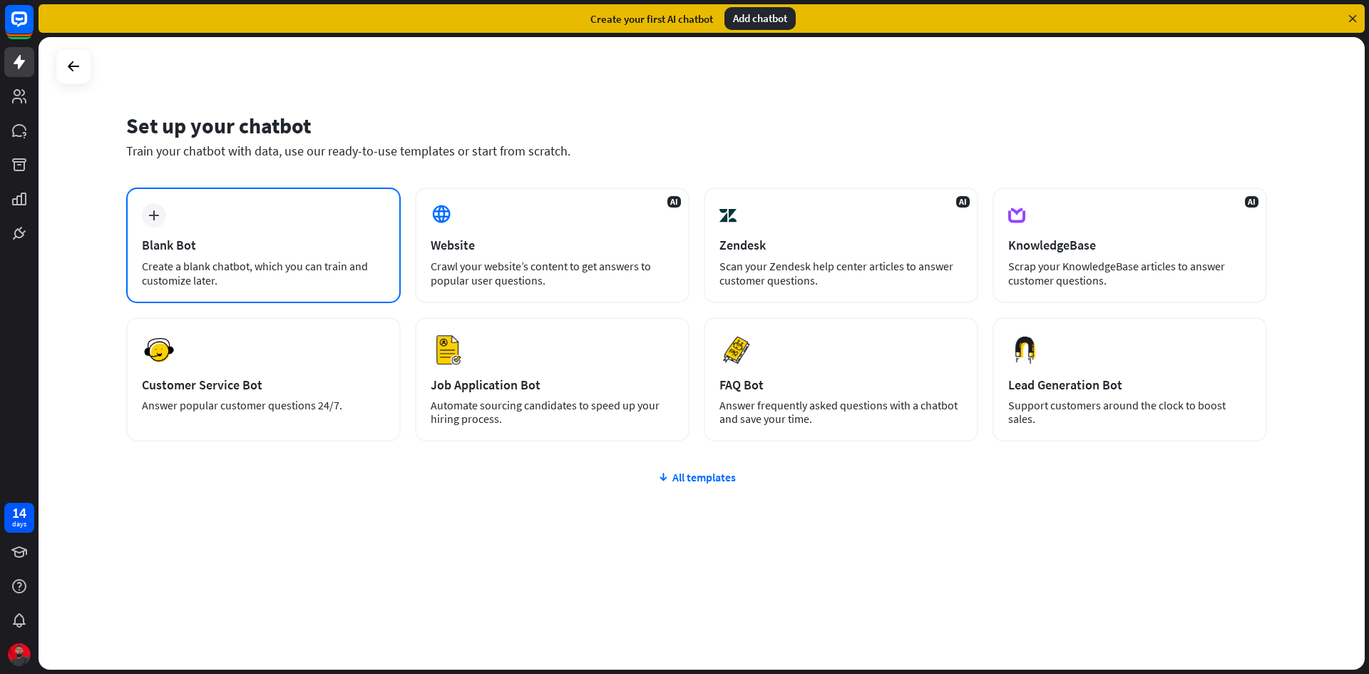
click at [235, 223] on div "plus Blank Bot Create a blank chatbot, which you can train and customize later." at bounding box center [263, 246] width 275 height 116
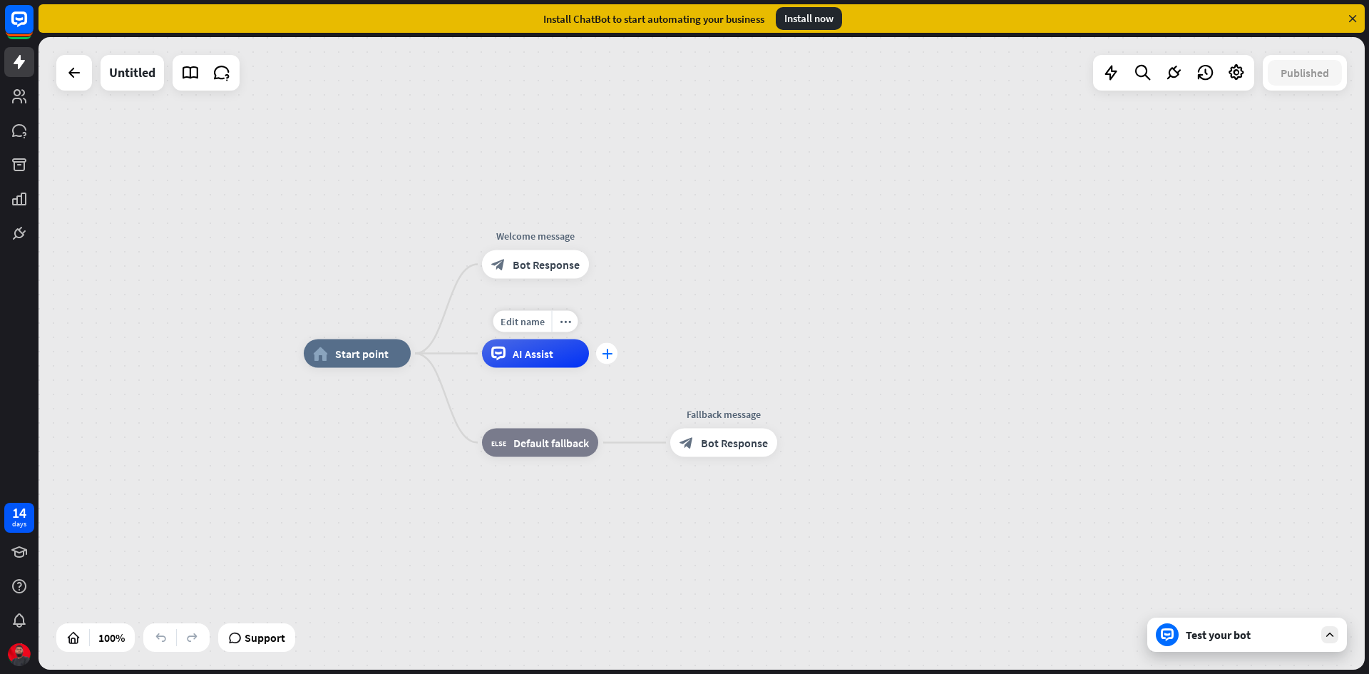
click at [611, 356] on icon "plus" at bounding box center [607, 354] width 11 height 10
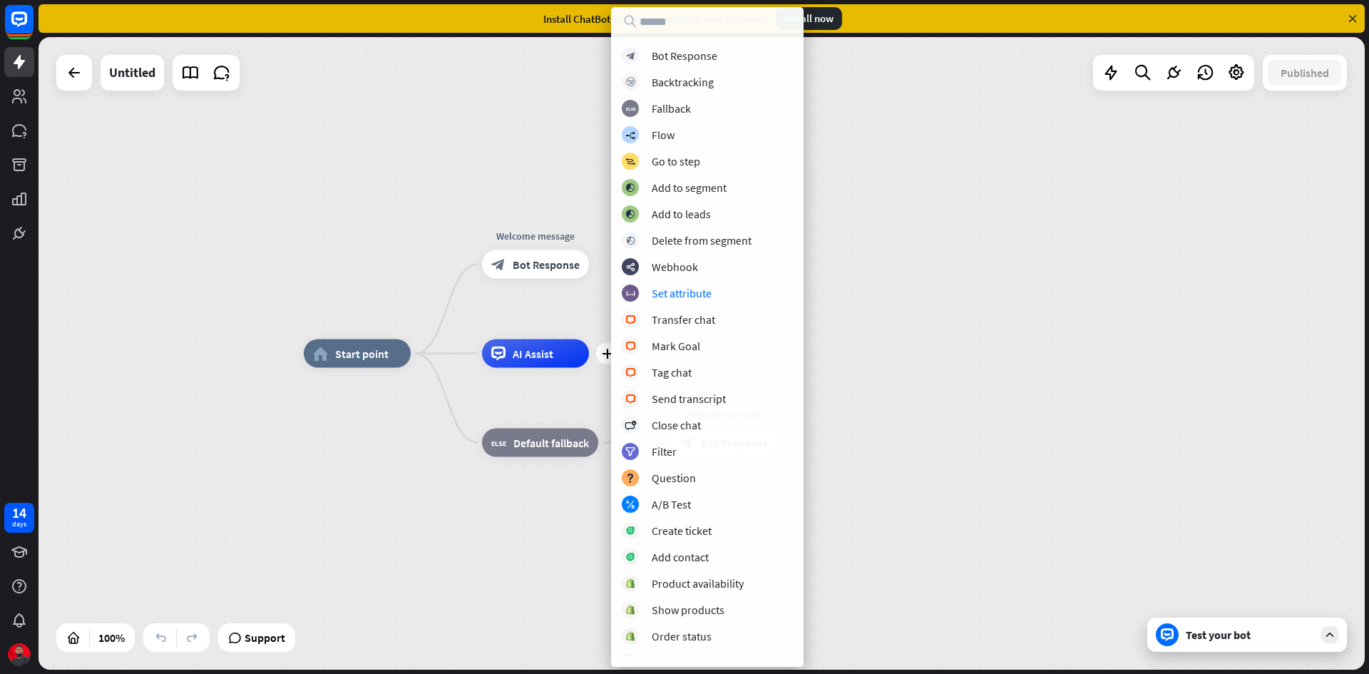
click at [882, 249] on div "home_2 Start point Welcome message block_bot_response Bot Response plus AI Assi…" at bounding box center [702, 353] width 1327 height 633
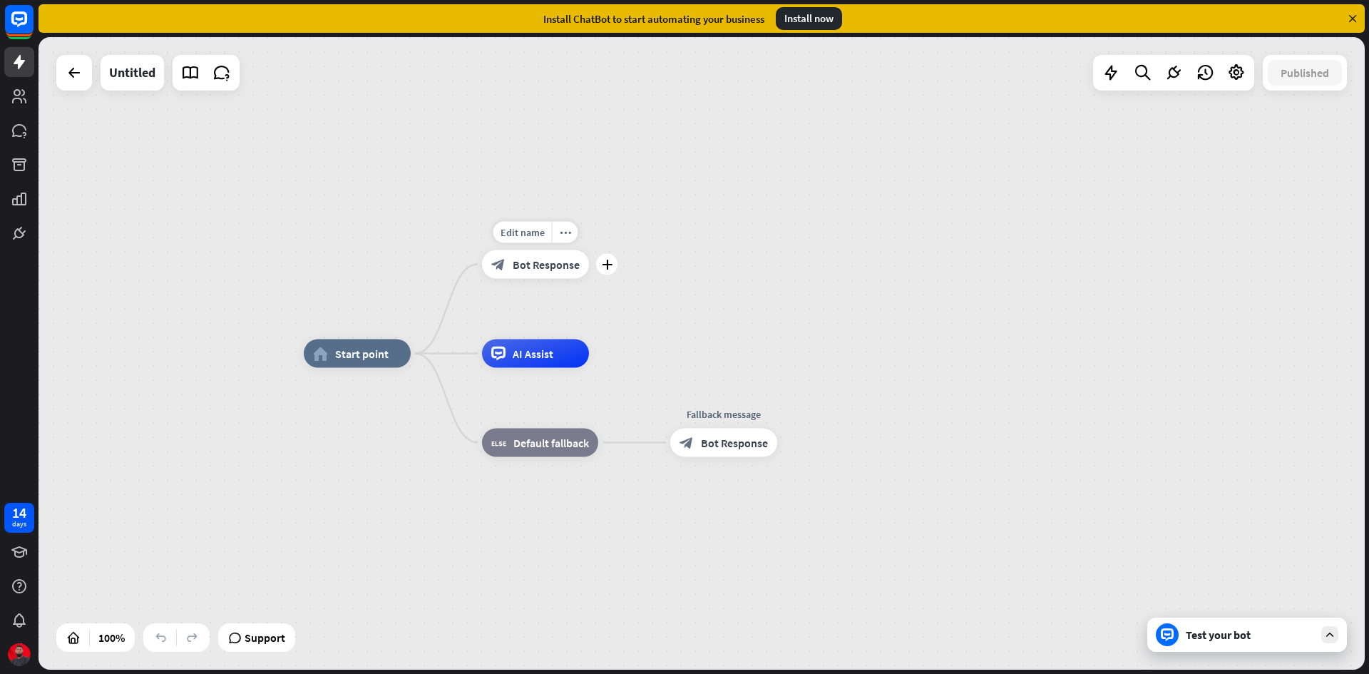
drag, startPoint x: 537, startPoint y: 263, endPoint x: 630, endPoint y: 249, distance: 94.5
click at [630, 249] on div "home_2 Start point Edit name more_horiz plus block_bot_response Bot Response AI…" at bounding box center [702, 353] width 1327 height 633
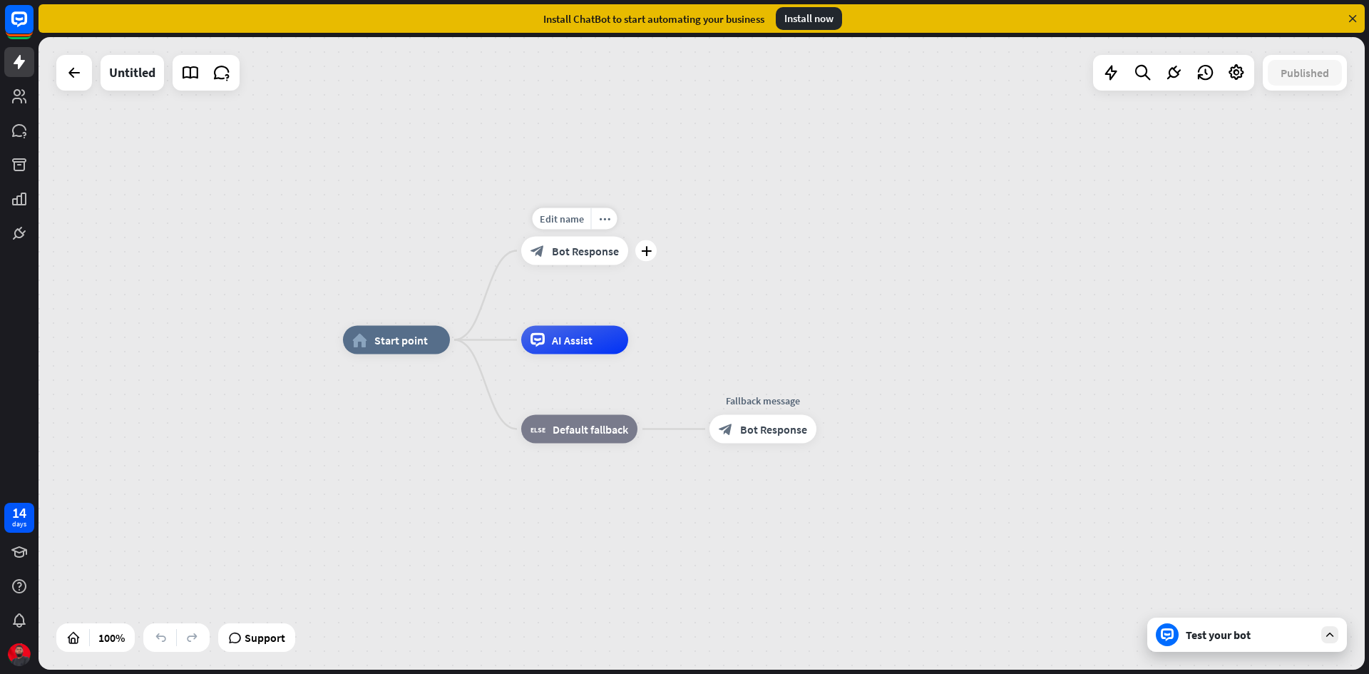
drag, startPoint x: 506, startPoint y: 247, endPoint x: 544, endPoint y: 234, distance: 40.8
click at [544, 237] on div "Edit name more_horiz plus block_bot_response Bot Response" at bounding box center [574, 251] width 107 height 29
click at [407, 340] on span "Start point" at bounding box center [400, 340] width 53 height 14
click at [480, 341] on div "Edit name more_horiz home_2 Start point Welcome message block_bot_response Bot …" at bounding box center [1005, 656] width 1327 height 633
click at [465, 341] on icon "plus" at bounding box center [467, 340] width 11 height 10
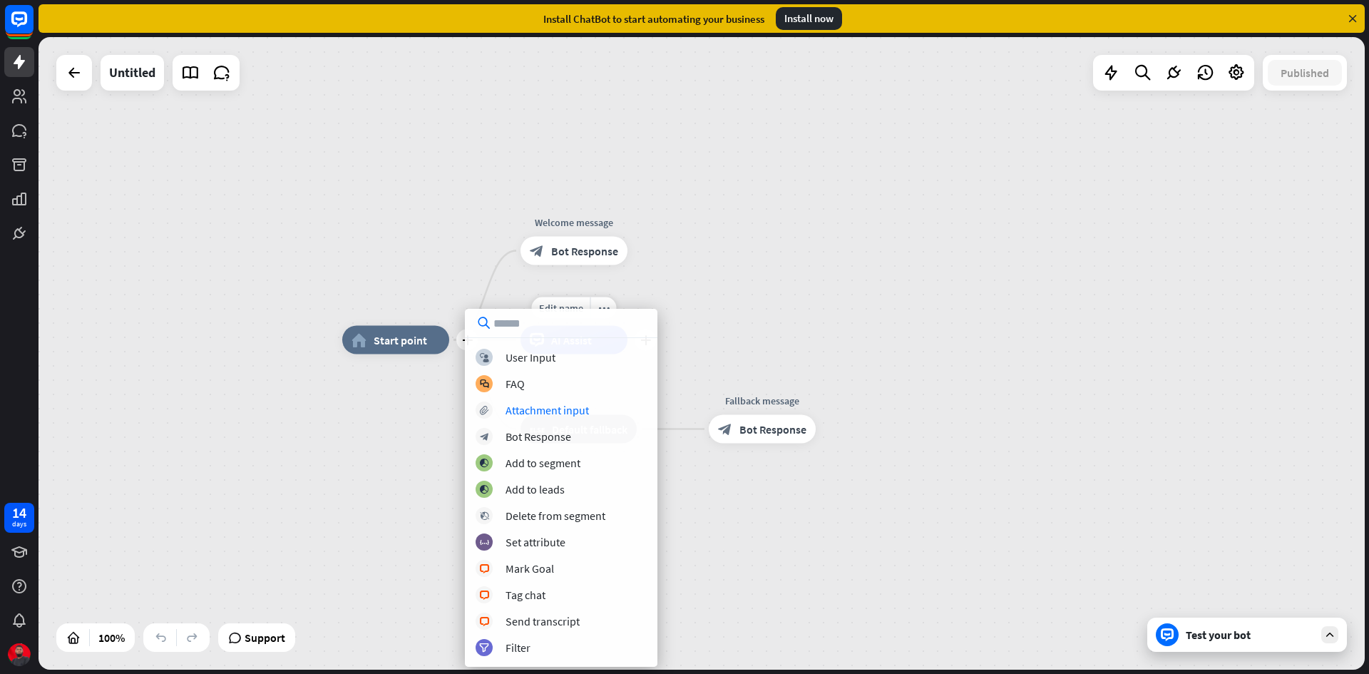
click at [543, 302] on span "Edit name" at bounding box center [561, 308] width 44 height 13
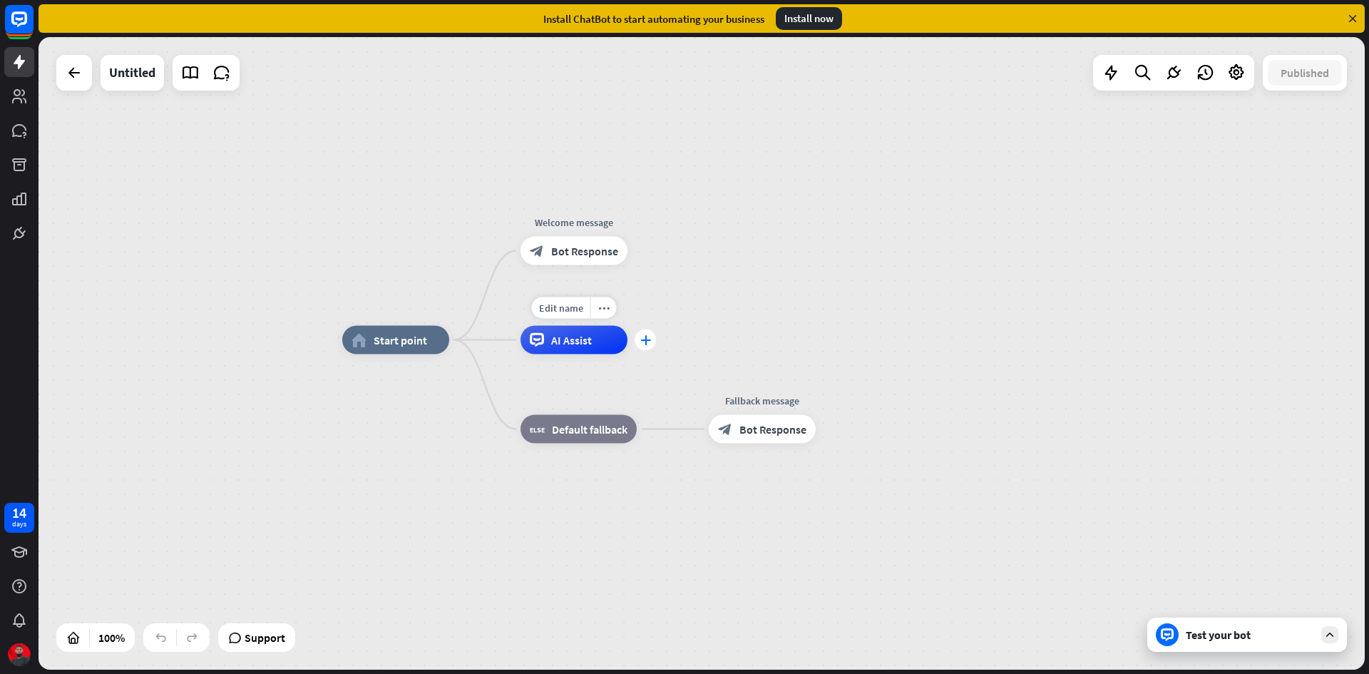
click at [649, 337] on icon "plus" at bounding box center [645, 340] width 11 height 10
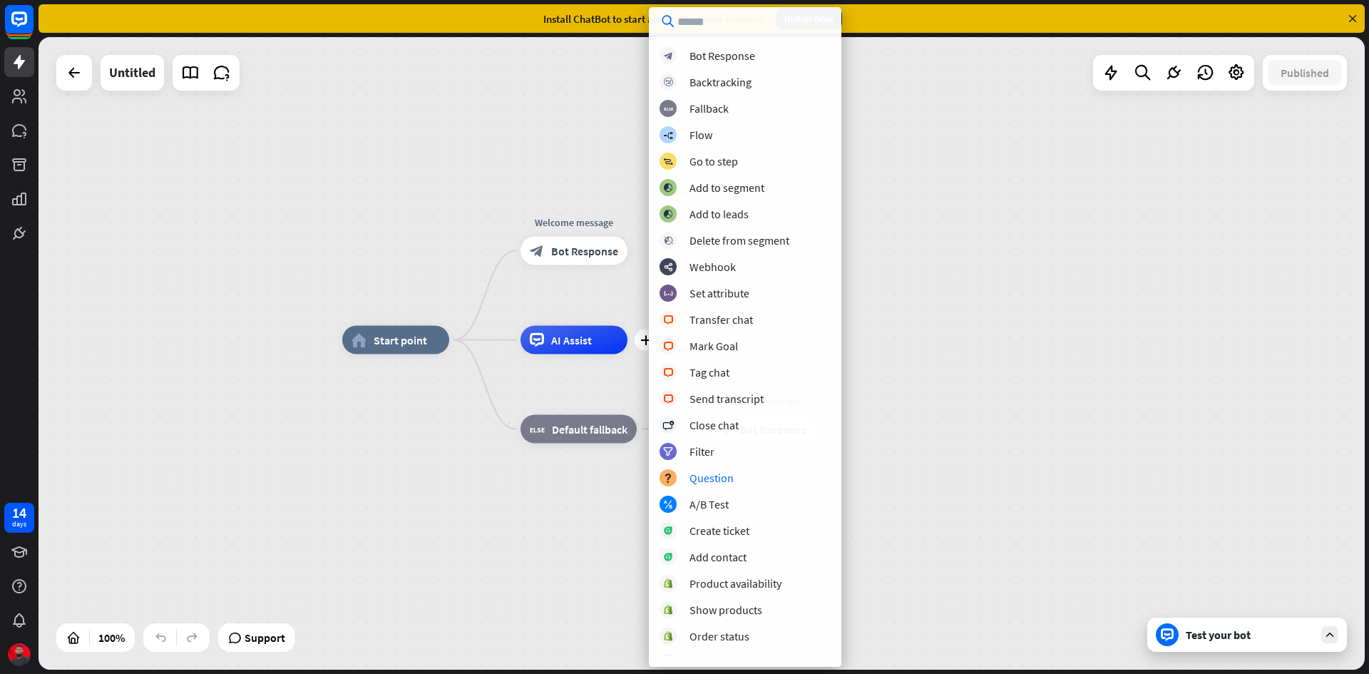
click at [441, 514] on div "home_2 Start point Welcome message block_bot_response Bot Response plus AI Assi…" at bounding box center [1005, 656] width 1327 height 633
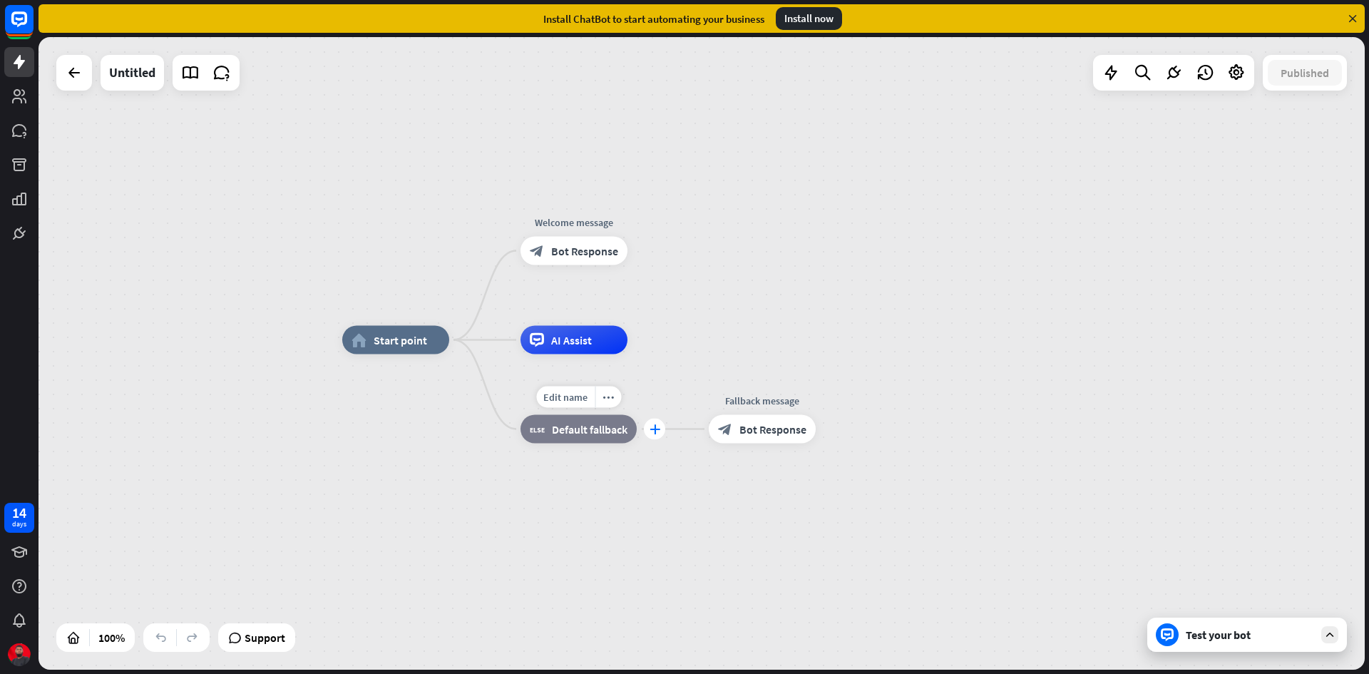
click at [652, 436] on div "plus" at bounding box center [654, 429] width 21 height 21
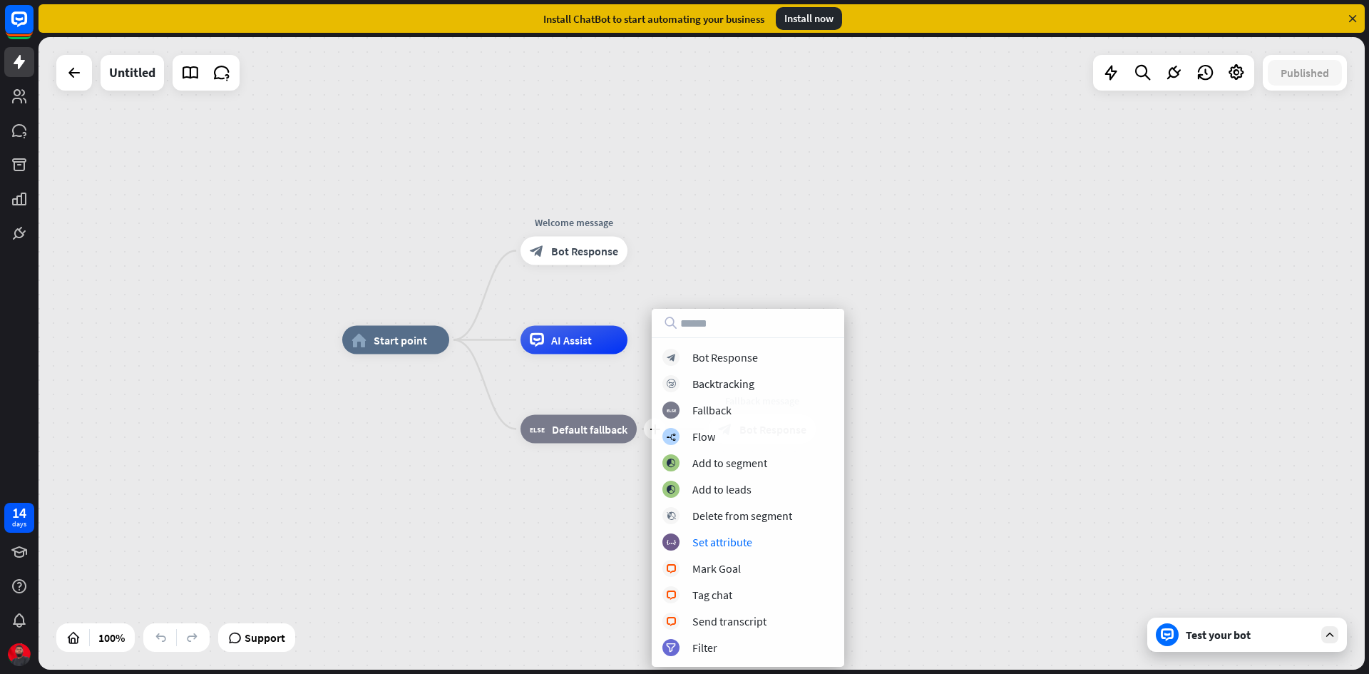
click at [1031, 414] on div "home_2 Start point Welcome message block_bot_response Bot Response AI Assist pl…" at bounding box center [1005, 656] width 1327 height 633
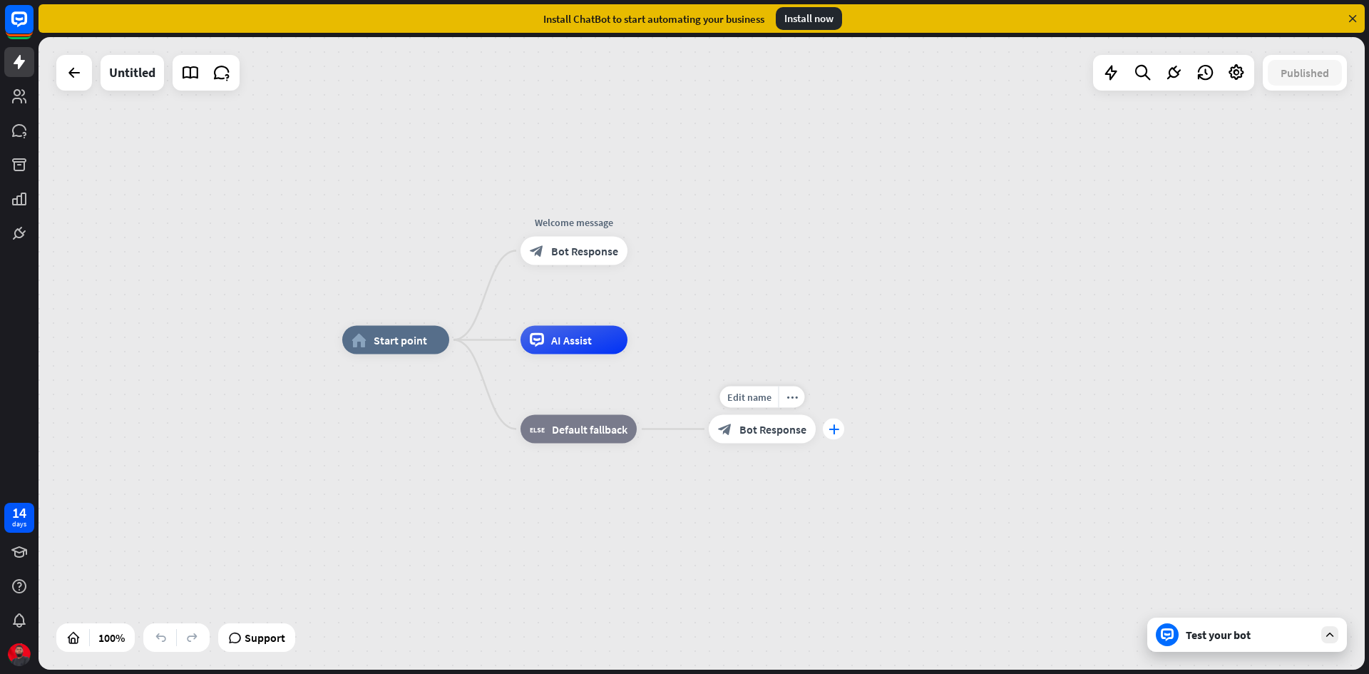
click at [829, 432] on icon "plus" at bounding box center [834, 429] width 11 height 10
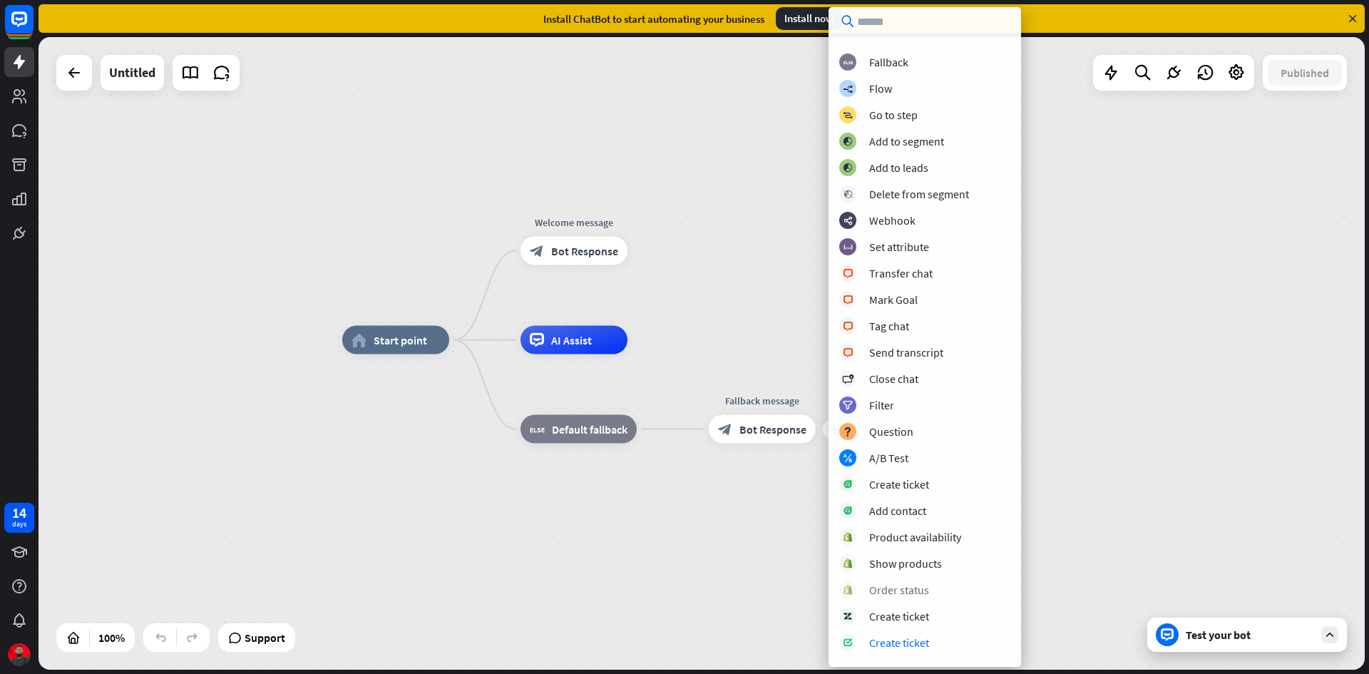
scroll to position [102, 0]
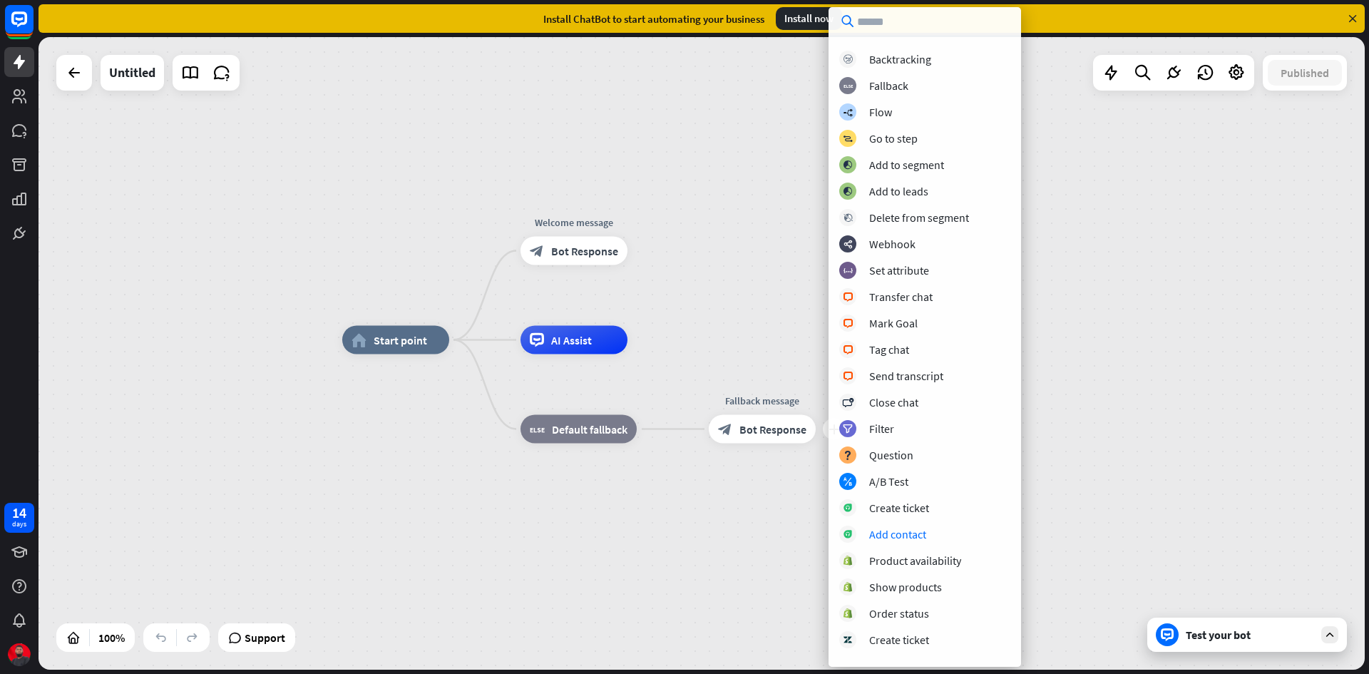
drag, startPoint x: 1070, startPoint y: 324, endPoint x: 1050, endPoint y: 322, distance: 20.8
click at [1071, 324] on div "home_2 Start point Welcome message block_bot_response Bot Response AI Assist bl…" at bounding box center [702, 353] width 1327 height 633
